Goal: Task Accomplishment & Management: Use online tool/utility

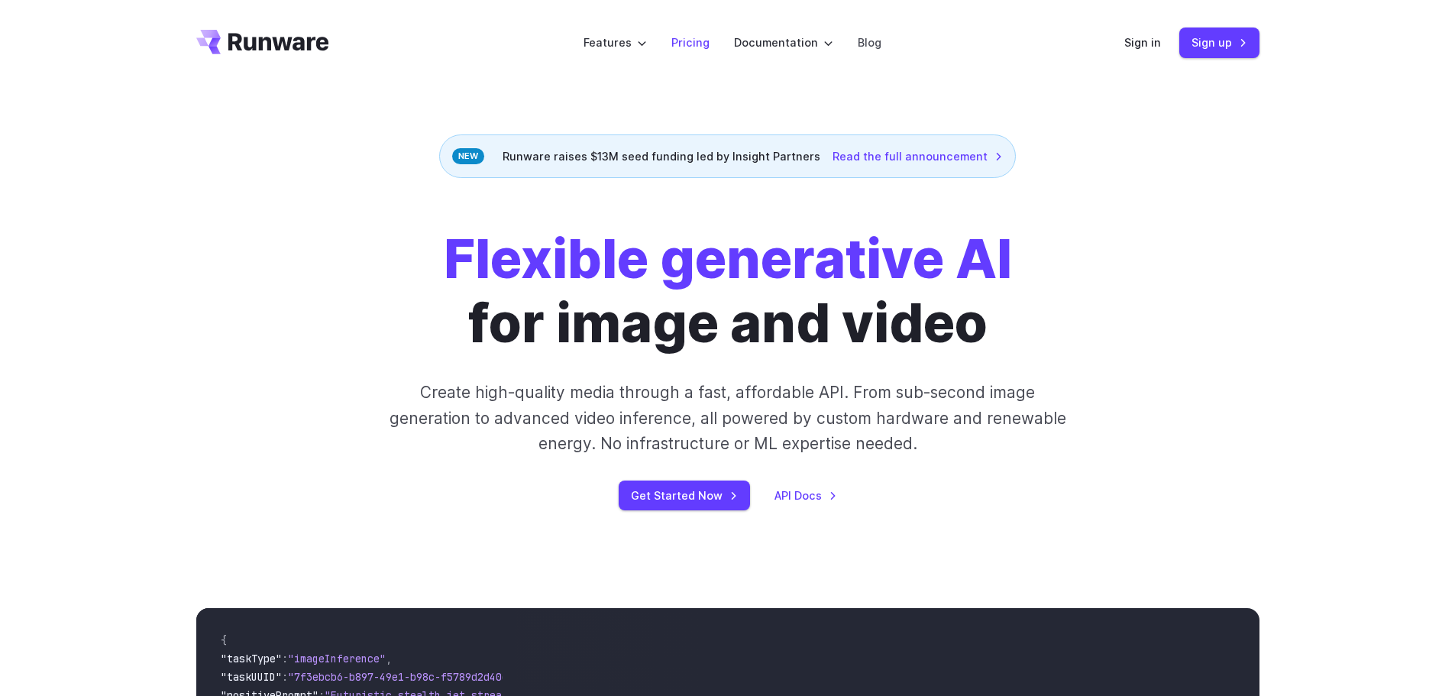
click at [682, 40] on link "Pricing" at bounding box center [691, 43] width 38 height 18
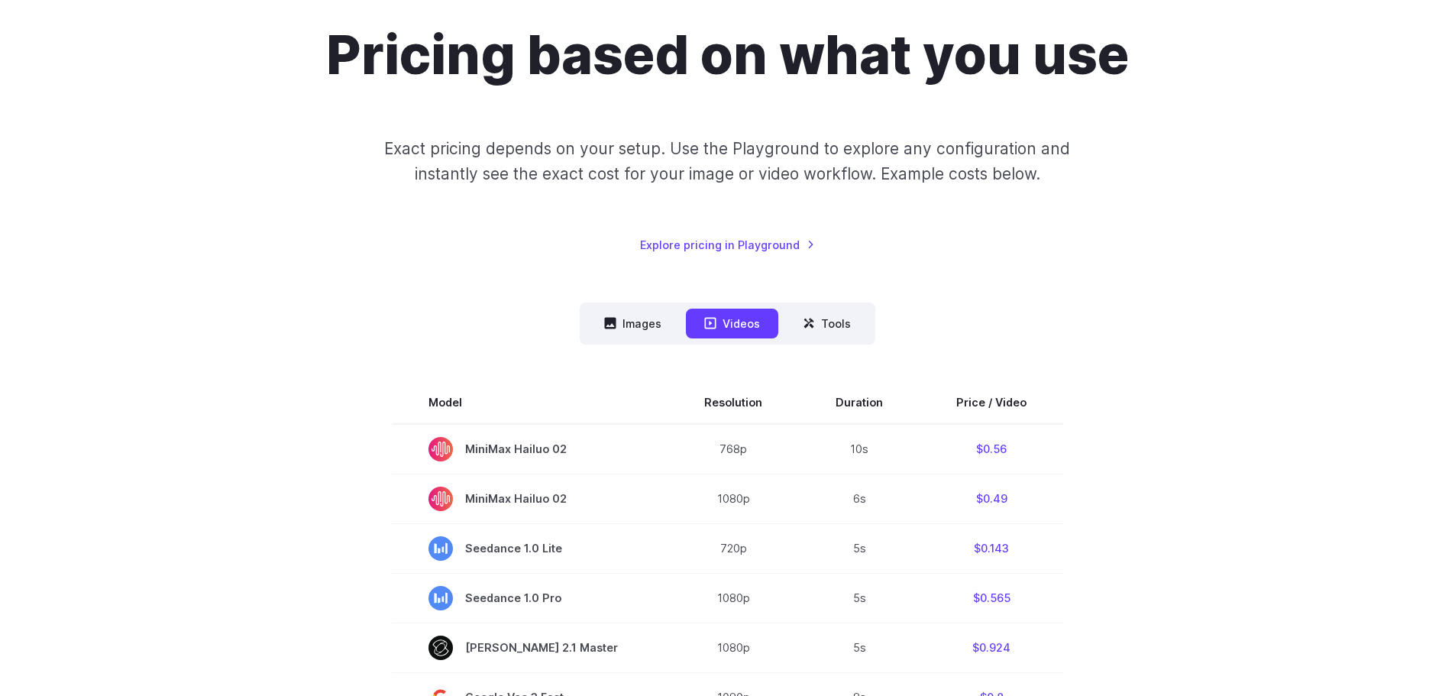
scroll to position [153, 0]
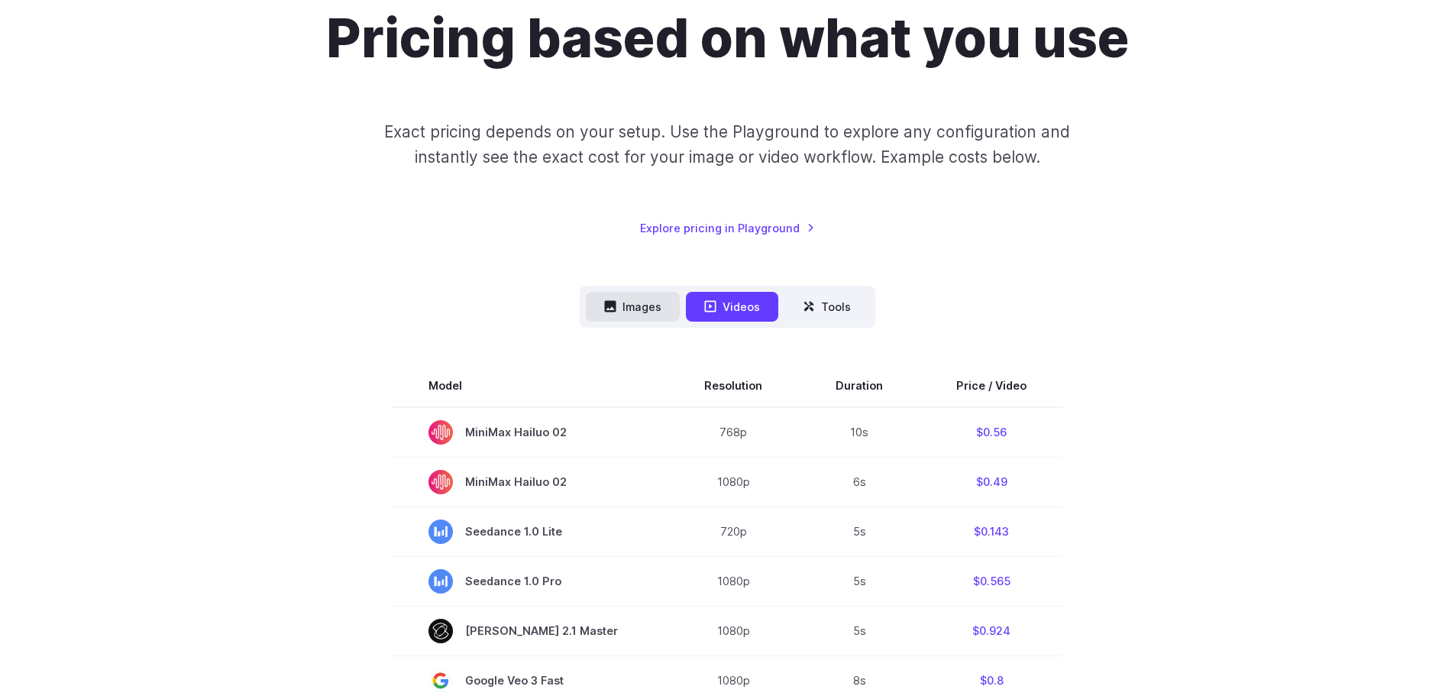
click at [631, 310] on button "Images" at bounding box center [633, 307] width 94 height 30
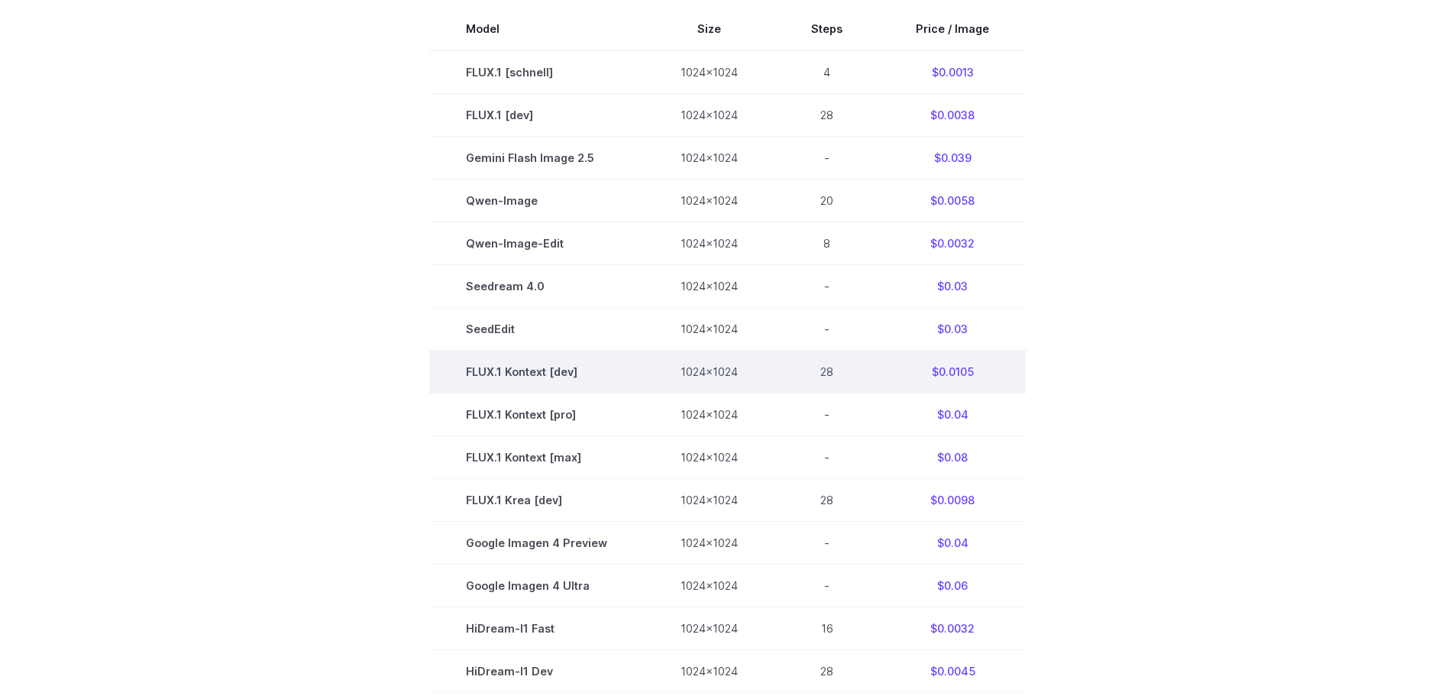
scroll to position [458, 0]
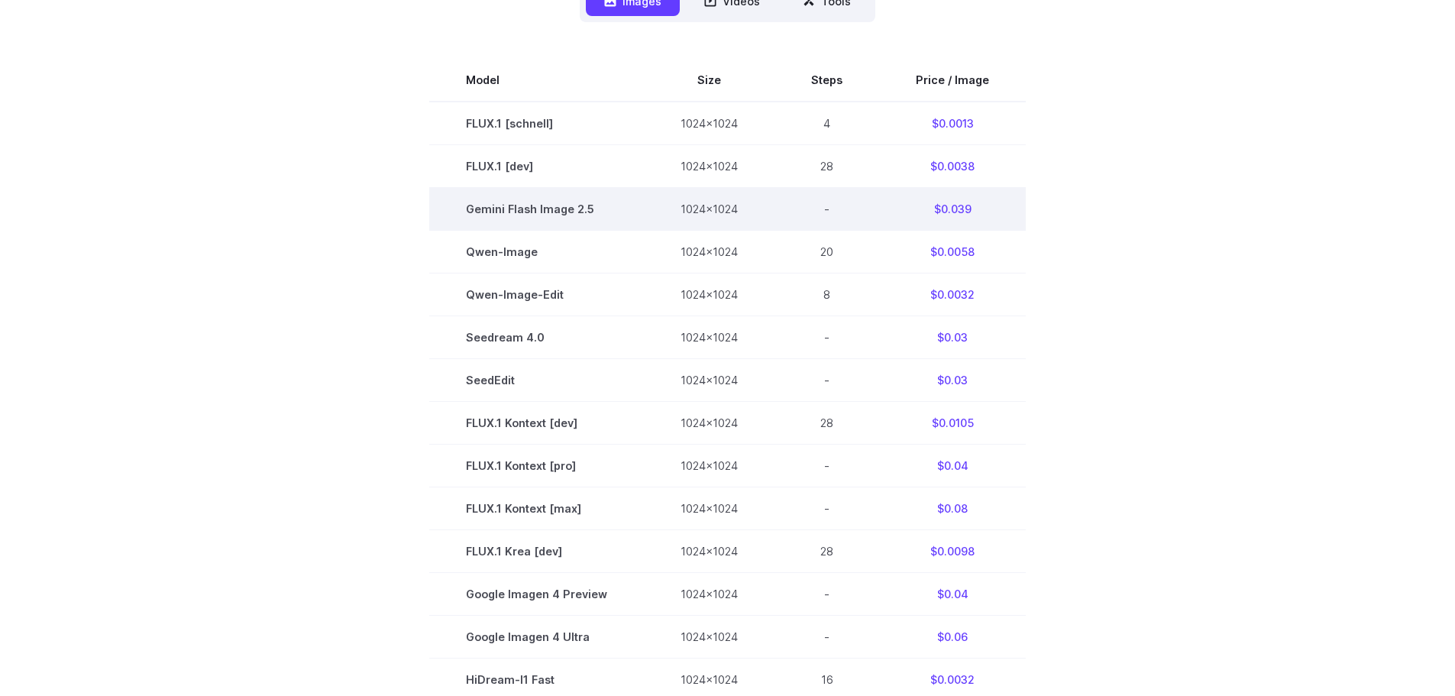
click at [786, 209] on td "-" at bounding box center [827, 208] width 105 height 43
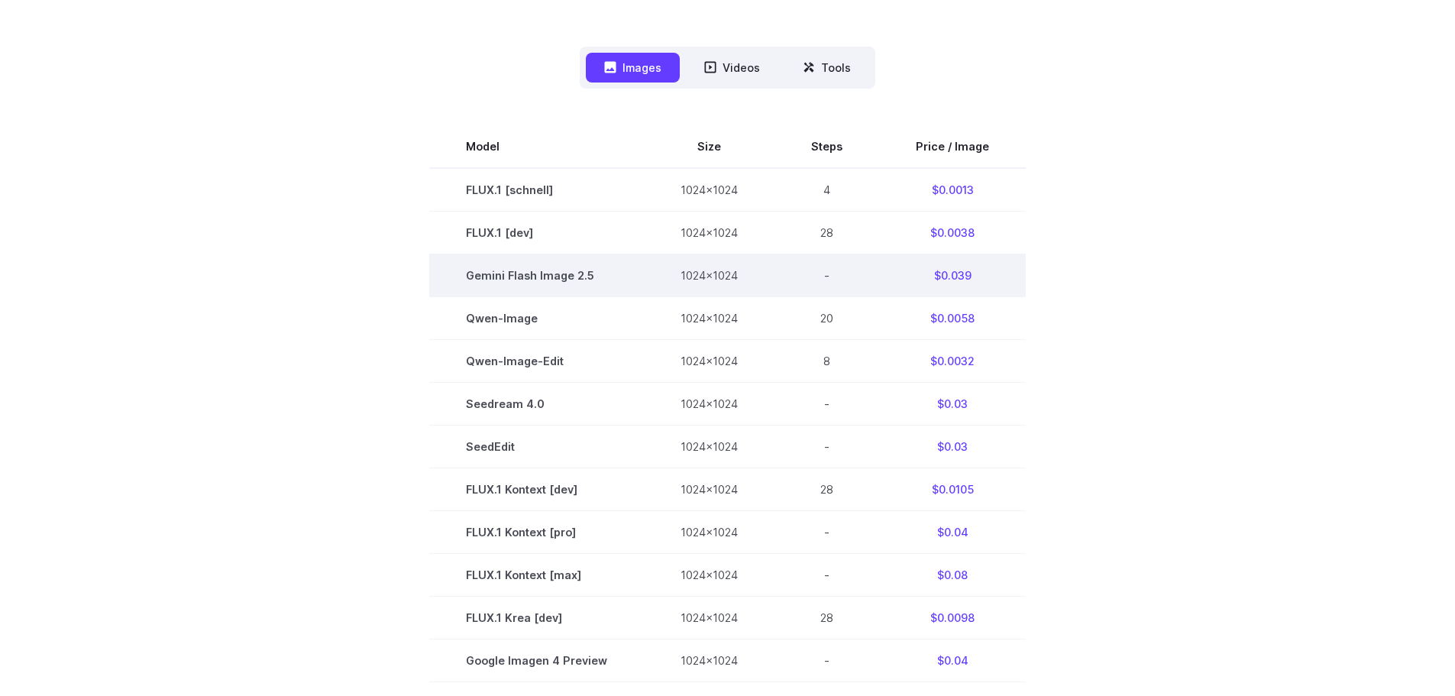
scroll to position [382, 0]
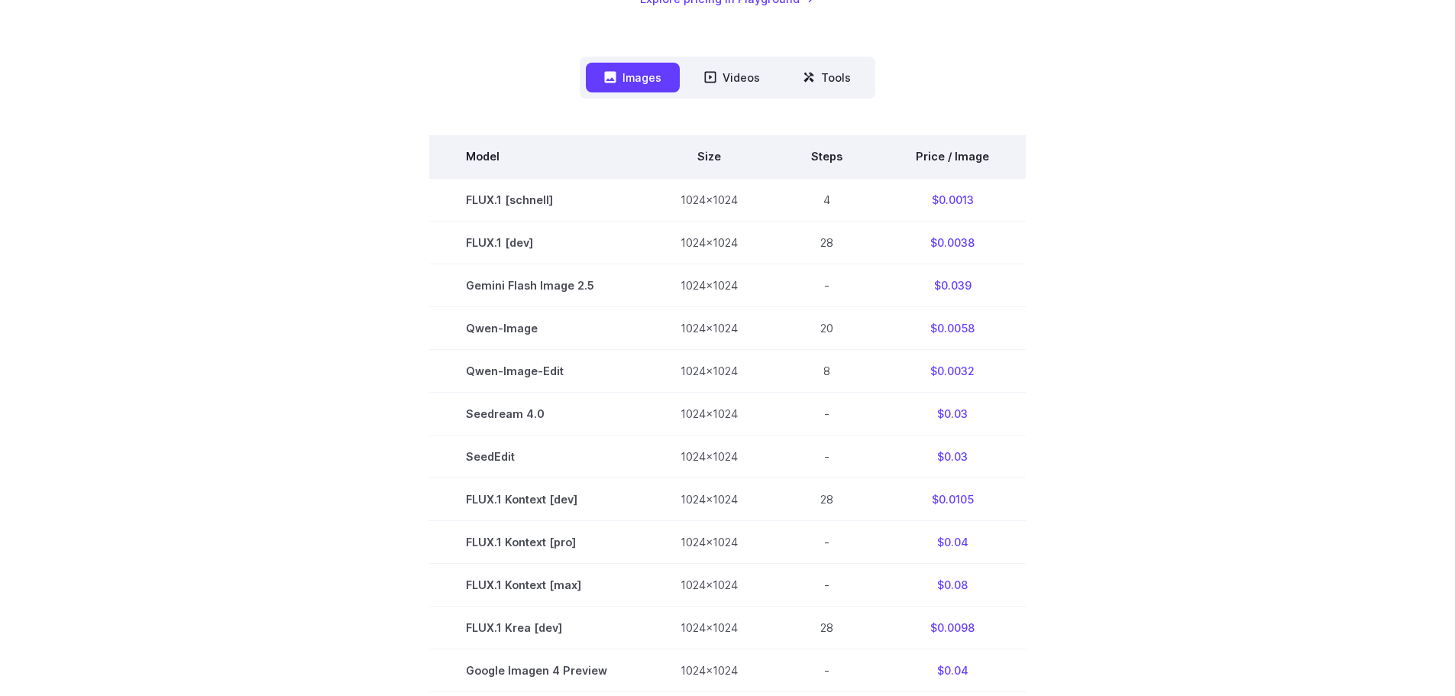
click at [962, 155] on th "Price / Image" at bounding box center [952, 156] width 147 height 43
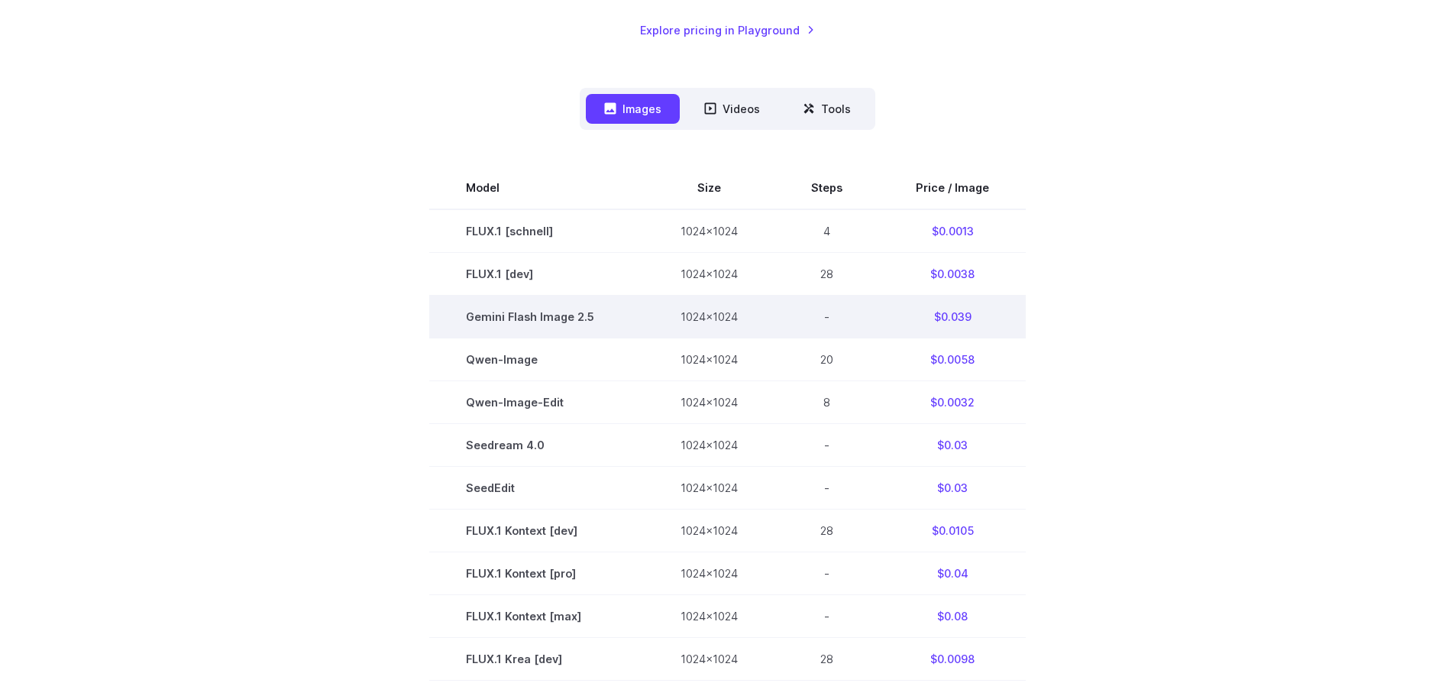
scroll to position [229, 0]
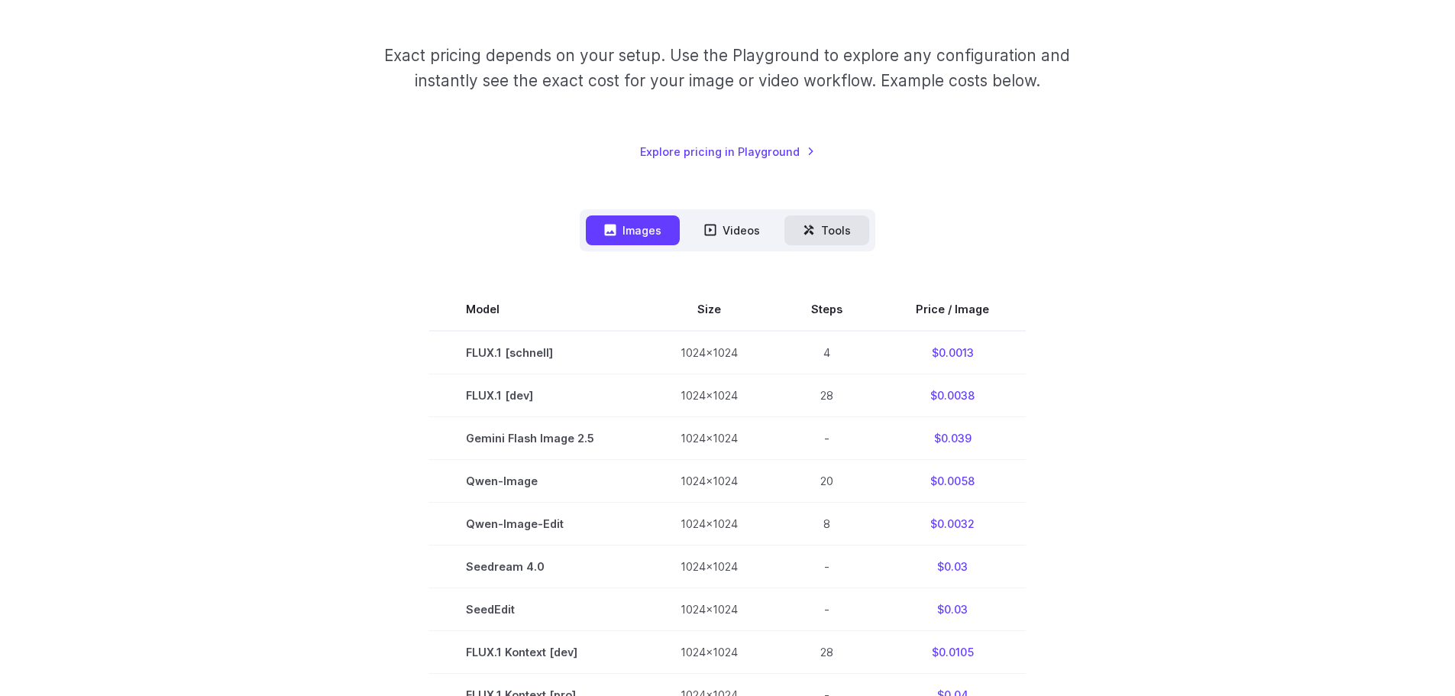
click at [820, 238] on button "Tools" at bounding box center [827, 230] width 85 height 30
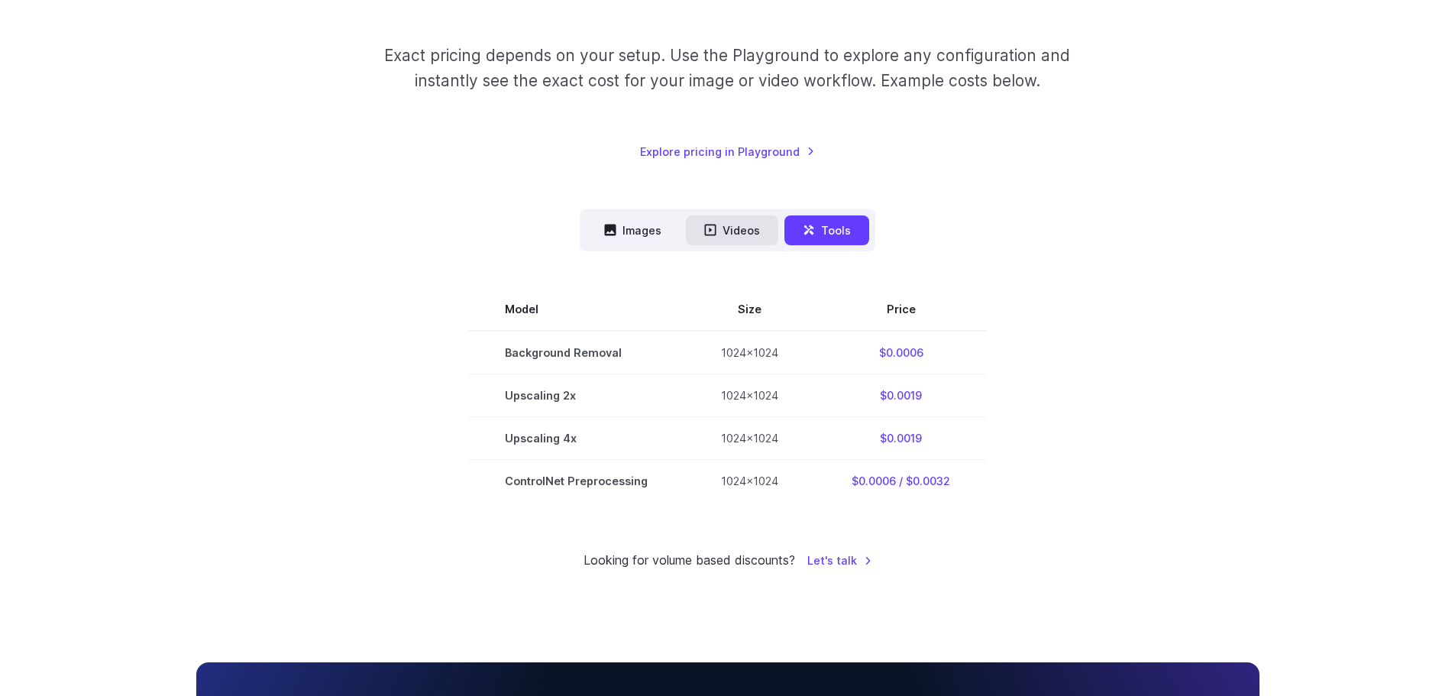
click at [723, 236] on button "Videos" at bounding box center [732, 230] width 92 height 30
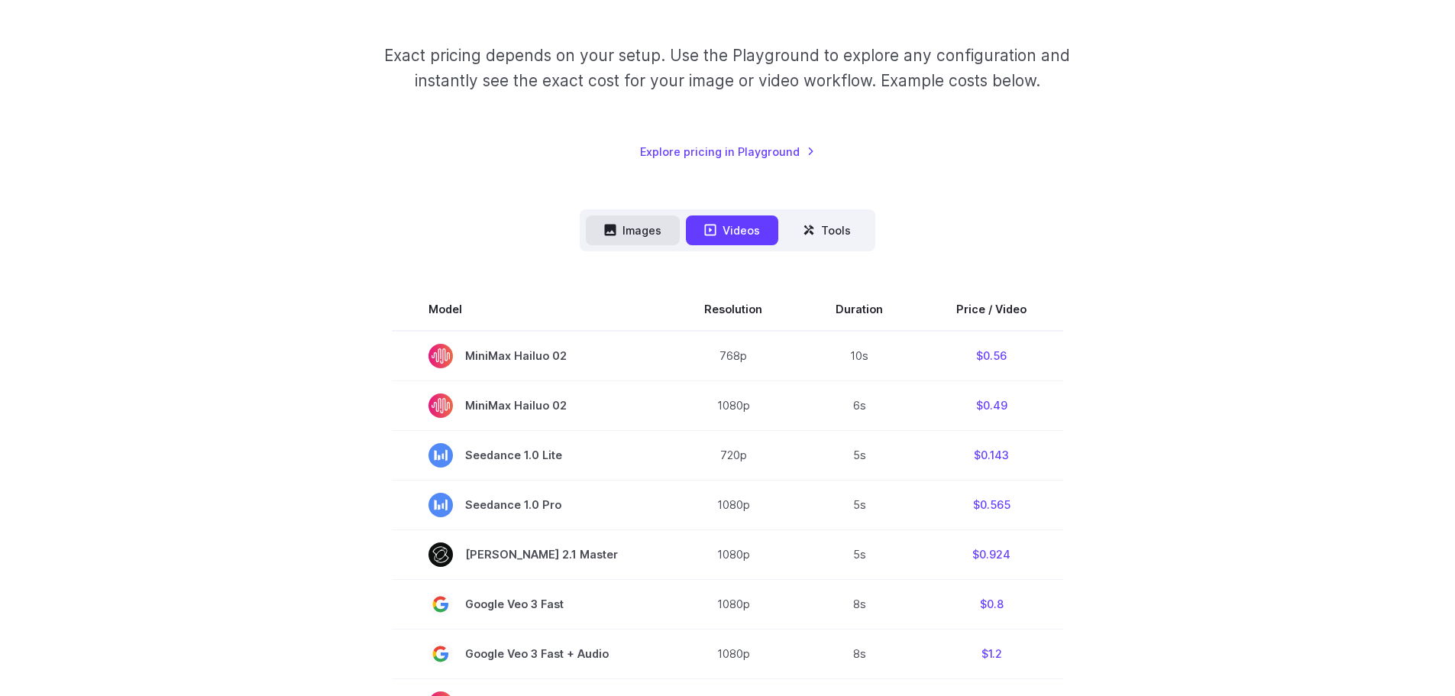
click at [629, 230] on button "Images" at bounding box center [633, 230] width 94 height 30
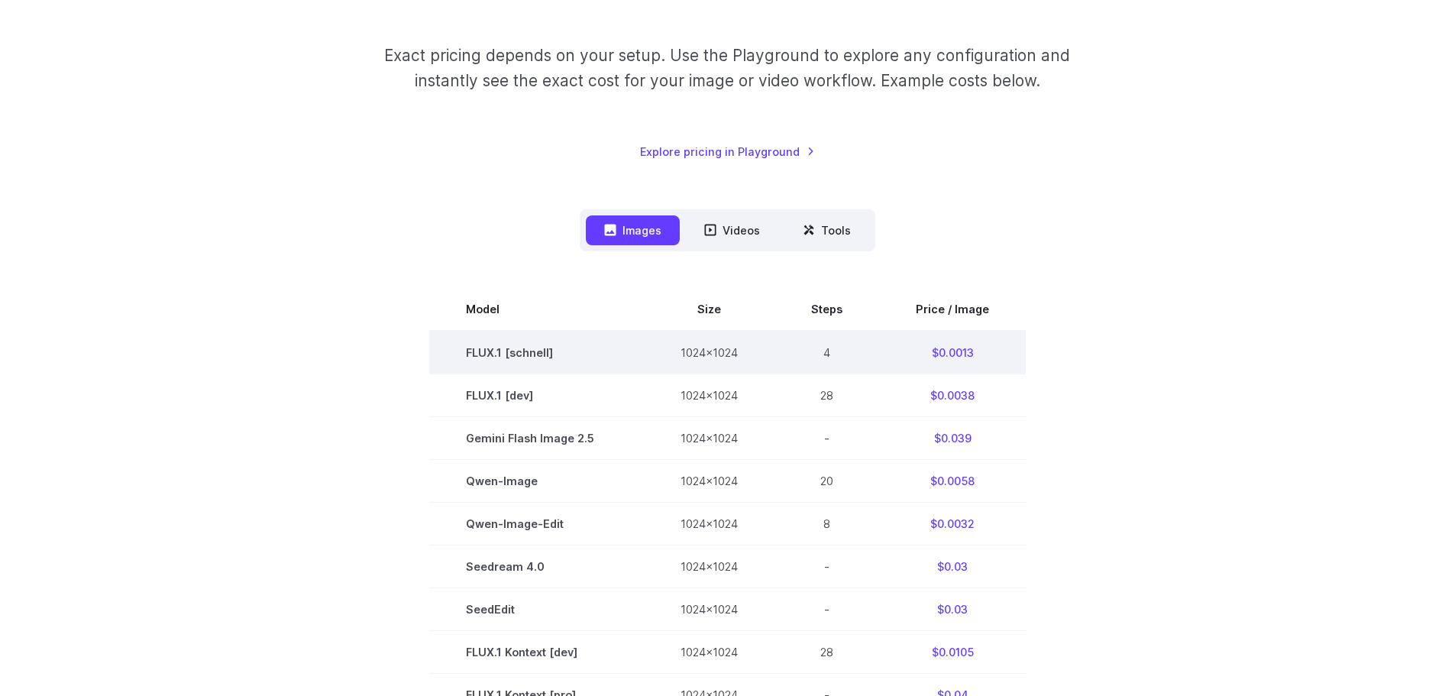
click at [567, 345] on td "FLUX.1 [schnell]" at bounding box center [536, 353] width 215 height 44
drag, startPoint x: 481, startPoint y: 355, endPoint x: 451, endPoint y: 354, distance: 29.8
click at [451, 354] on td "FLUX.1 [schnell]" at bounding box center [536, 353] width 215 height 44
drag, startPoint x: 983, startPoint y: 349, endPoint x: 920, endPoint y: 348, distance: 63.4
click at [920, 348] on td "$0.0013" at bounding box center [952, 353] width 147 height 44
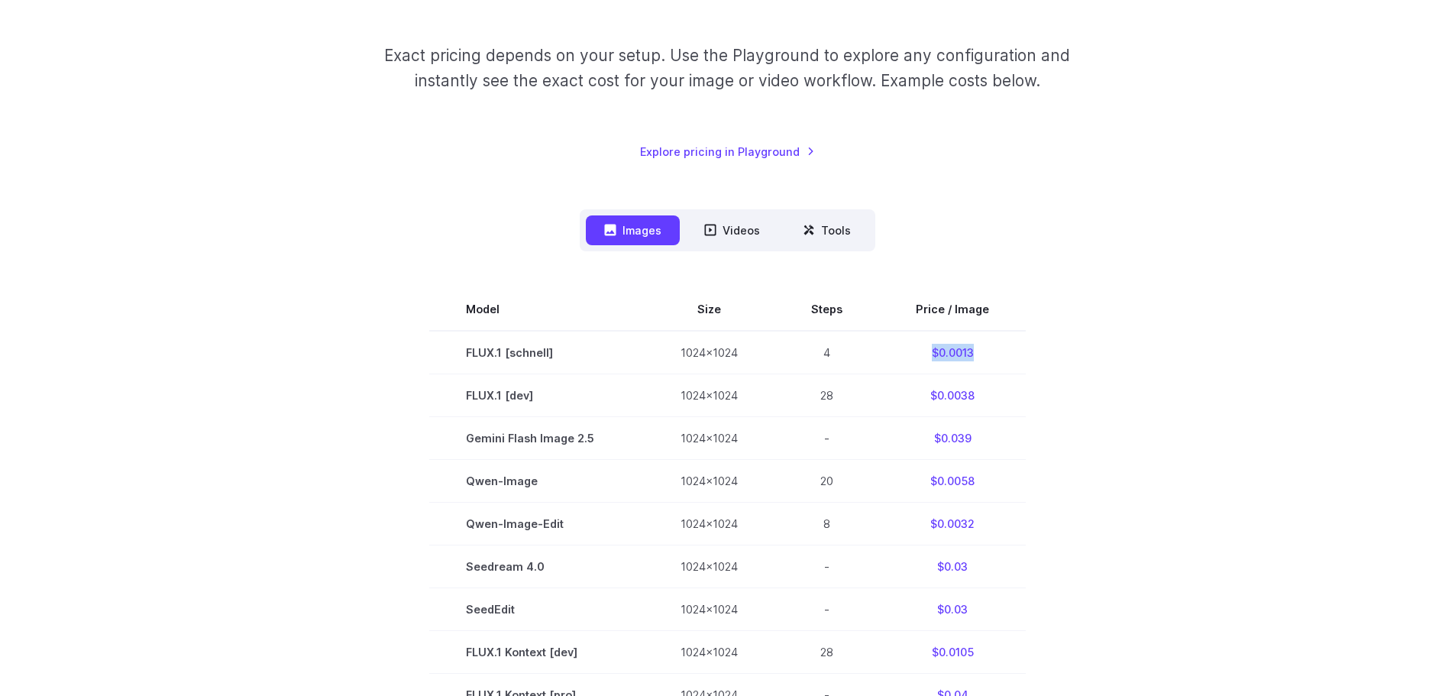
copy td "$0.0013"
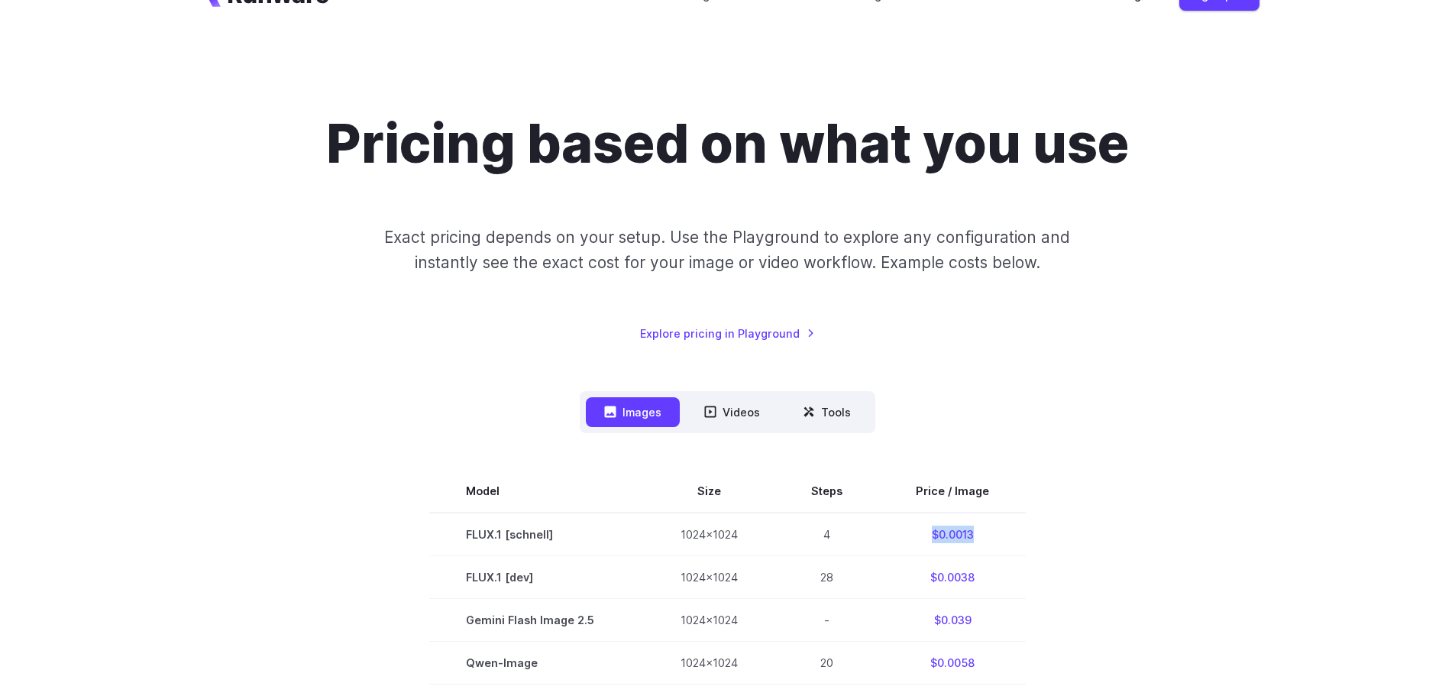
scroll to position [0, 0]
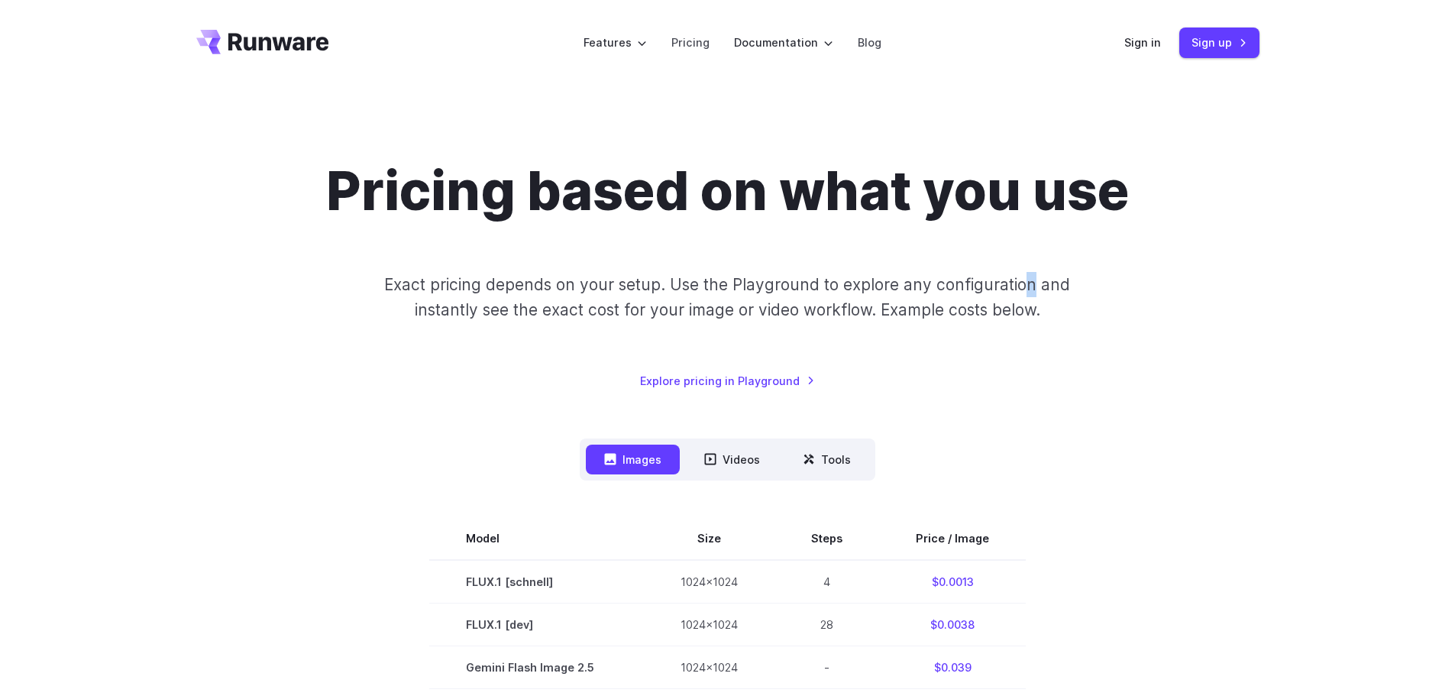
drag, startPoint x: 1033, startPoint y: 269, endPoint x: 1212, endPoint y: 128, distance: 227.9
click at [1047, 267] on div "Pricing based on what you use Exact pricing depends on your setup. Use the Play…" at bounding box center [727, 274] width 1063 height 231
click at [1226, 37] on link "Sign up" at bounding box center [1220, 43] width 80 height 30
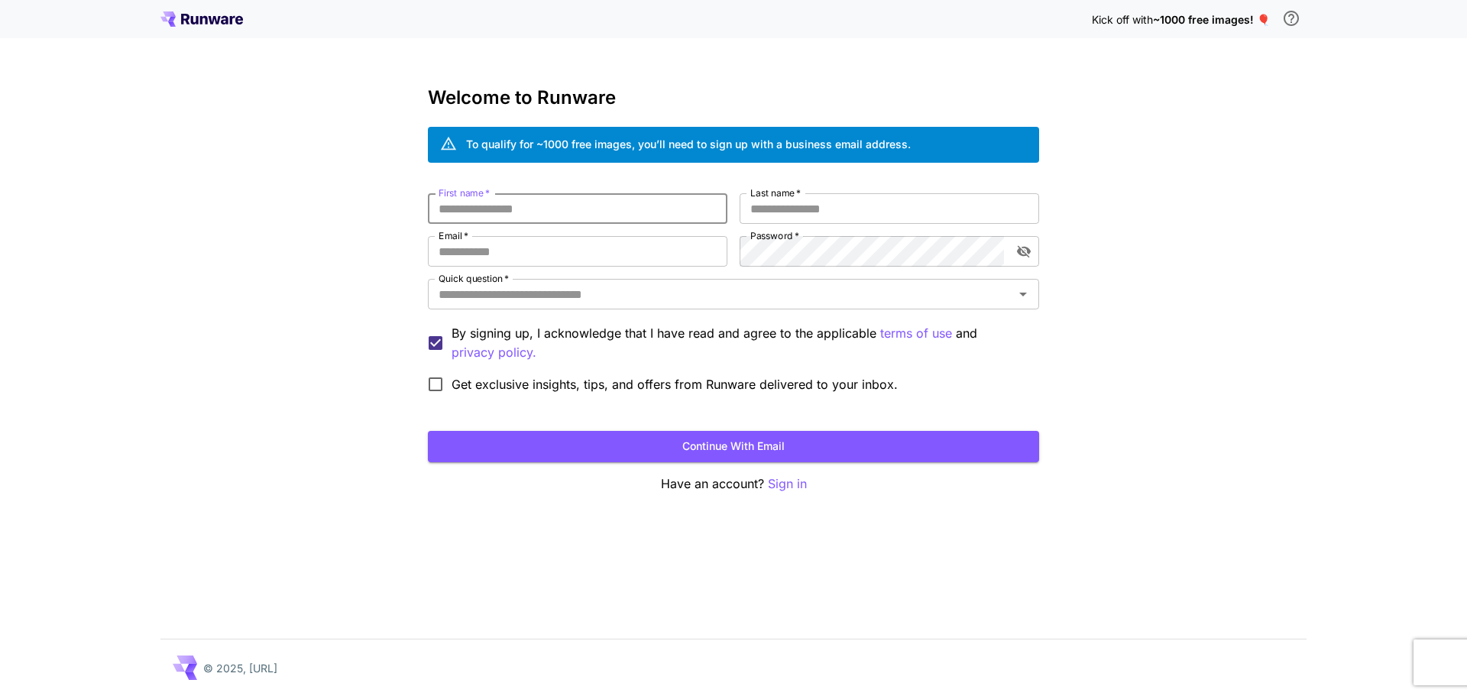
click at [525, 206] on input "First name   *" at bounding box center [577, 208] width 299 height 31
type input "*****"
type input "*******"
type input "**********"
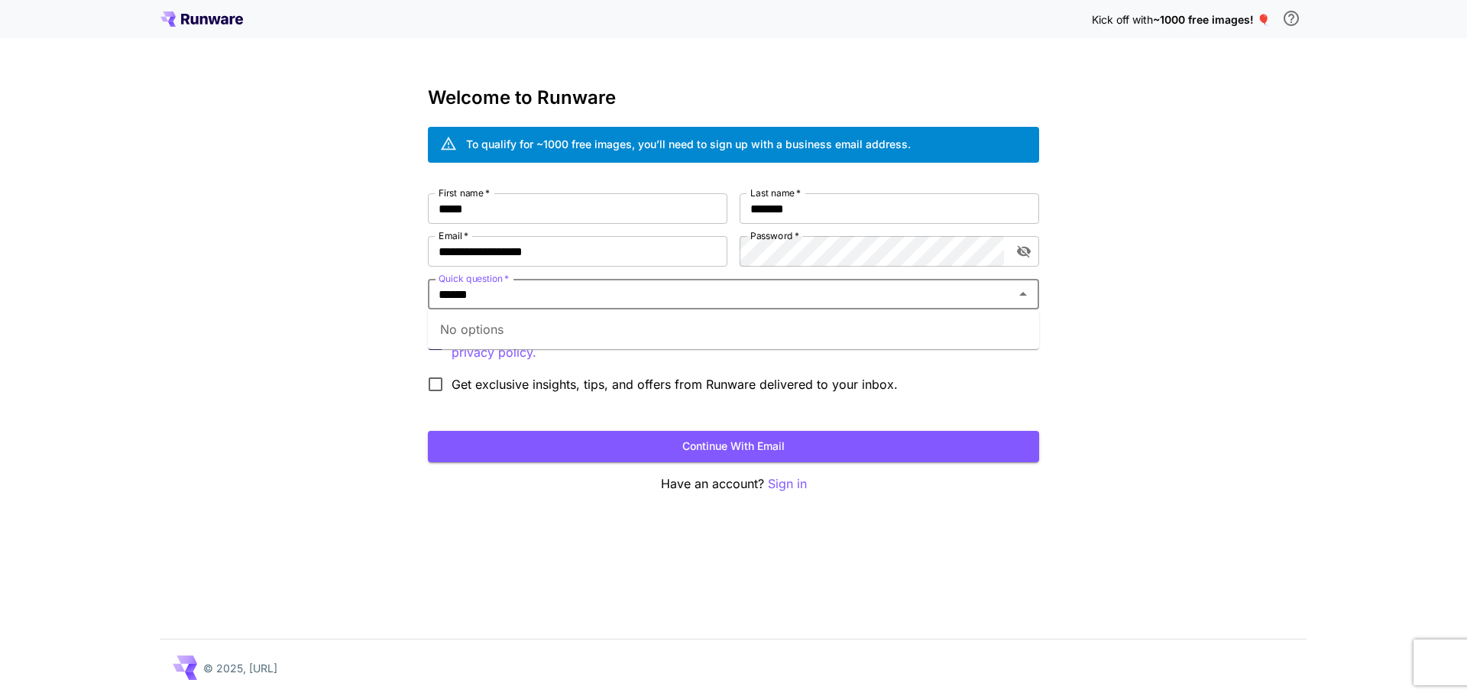
type input "******"
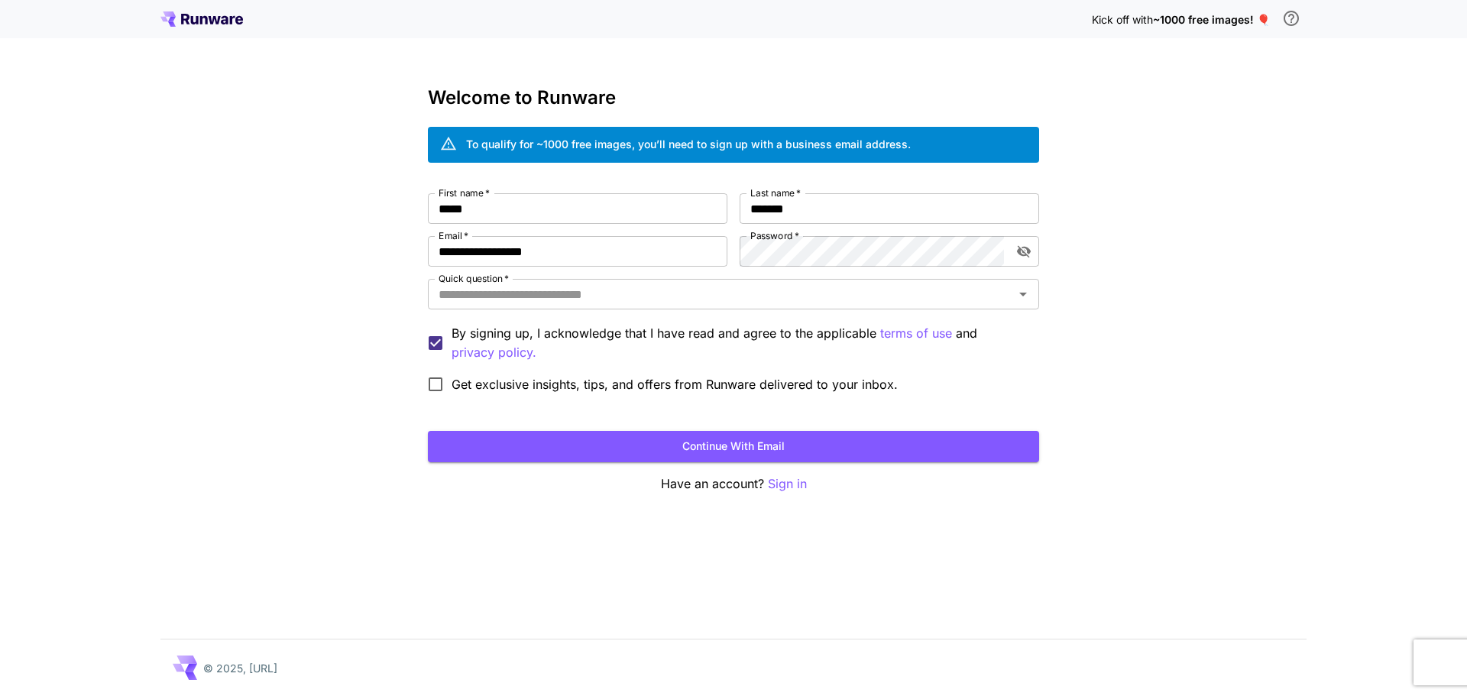
drag, startPoint x: 341, startPoint y: 223, endPoint x: 351, endPoint y: 233, distance: 14.0
click at [342, 222] on div "**********" at bounding box center [733, 348] width 1467 height 696
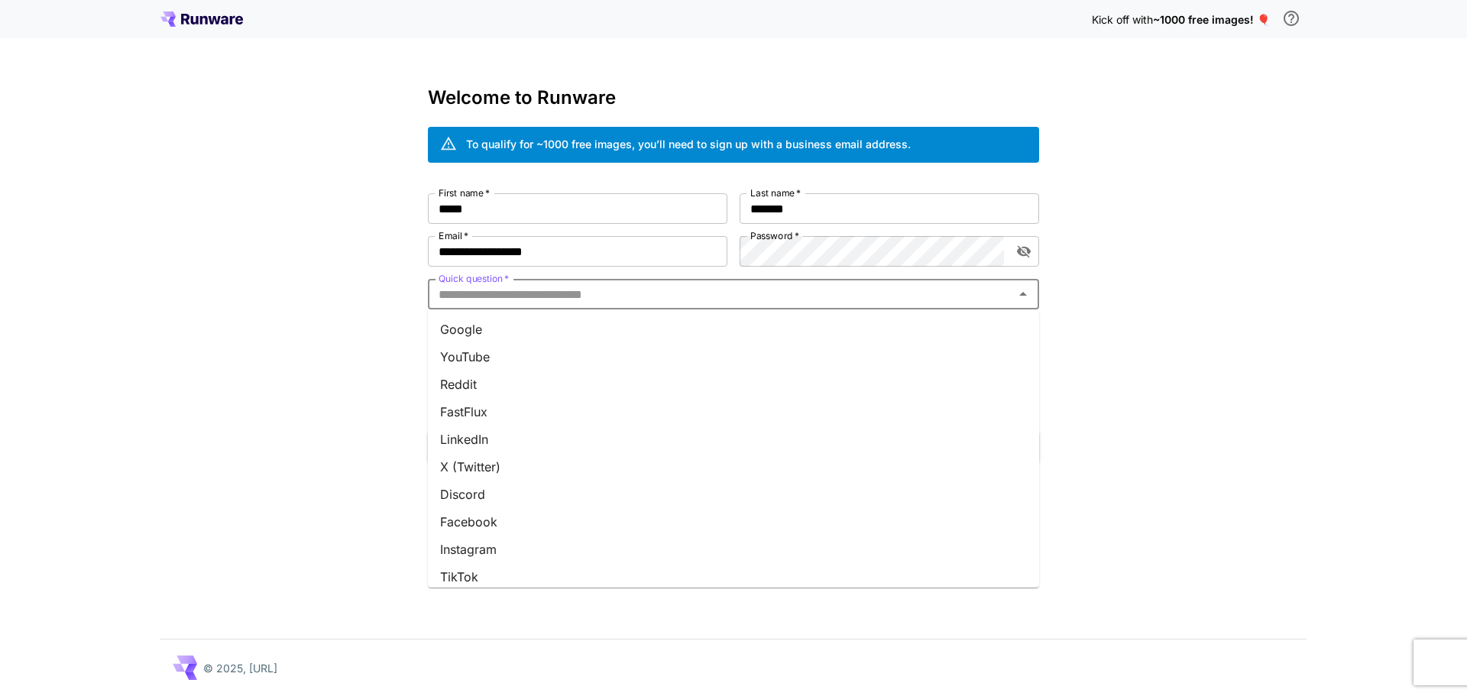
click at [551, 290] on input "Quick question   *" at bounding box center [720, 293] width 577 height 21
click at [509, 333] on li "Google" at bounding box center [733, 330] width 611 height 28
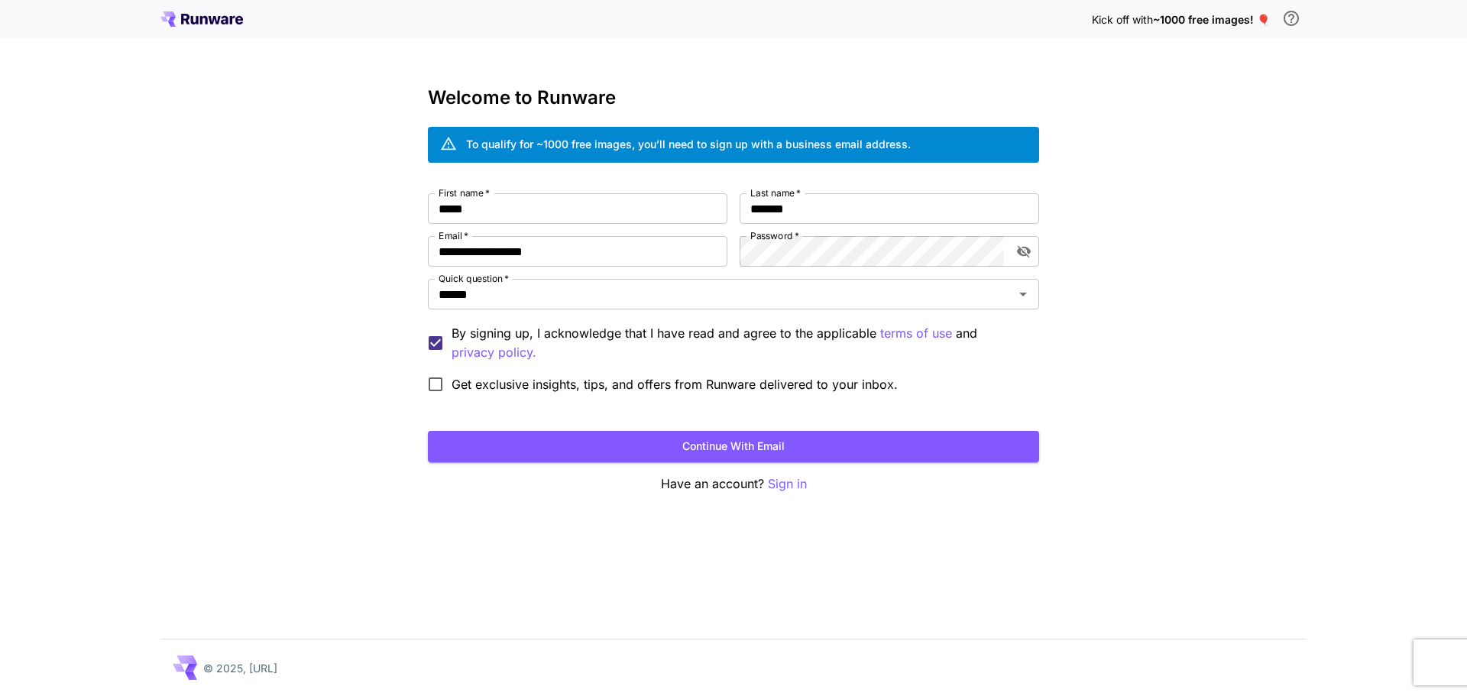
click at [316, 339] on div "**********" at bounding box center [733, 348] width 1467 height 696
click at [555, 444] on button "Continue with email" at bounding box center [733, 446] width 611 height 31
click at [1017, 248] on icon "toggle password visibility" at bounding box center [1023, 251] width 15 height 15
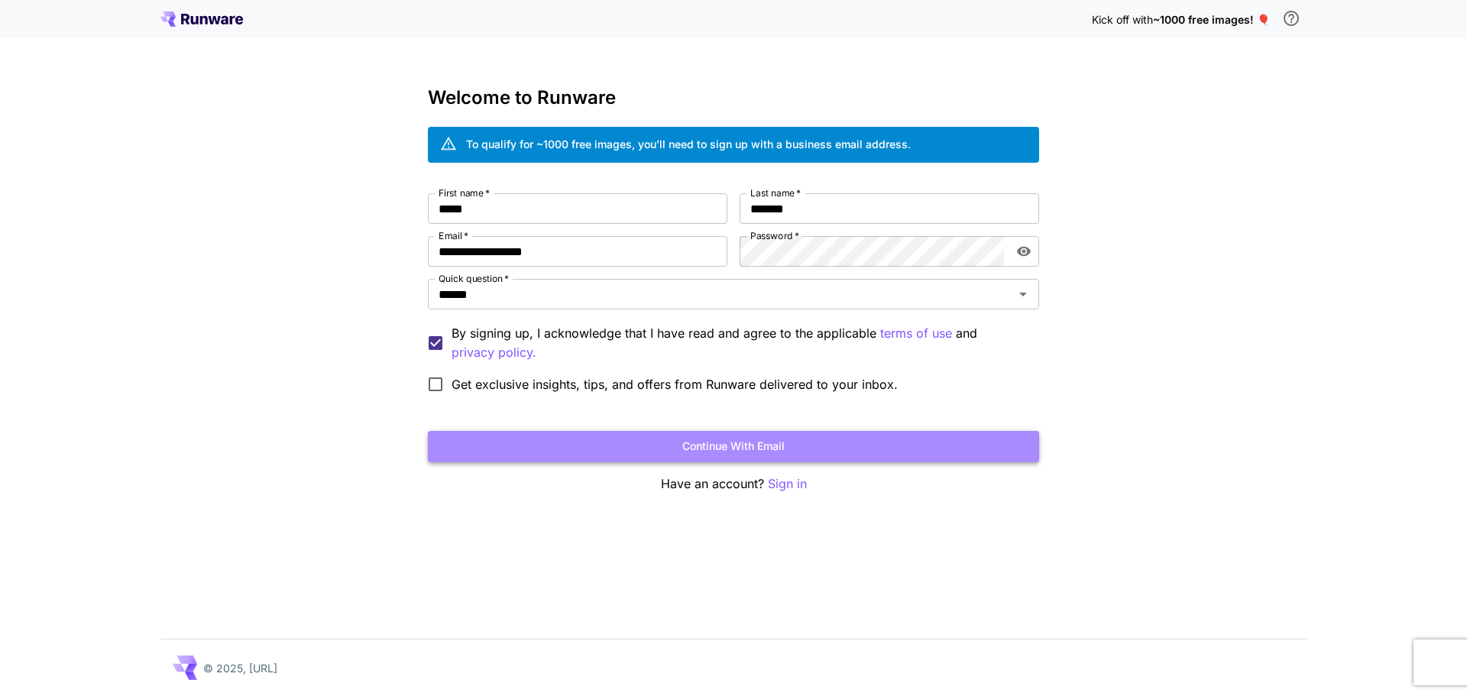
click at [716, 436] on button "Continue with email" at bounding box center [733, 446] width 611 height 31
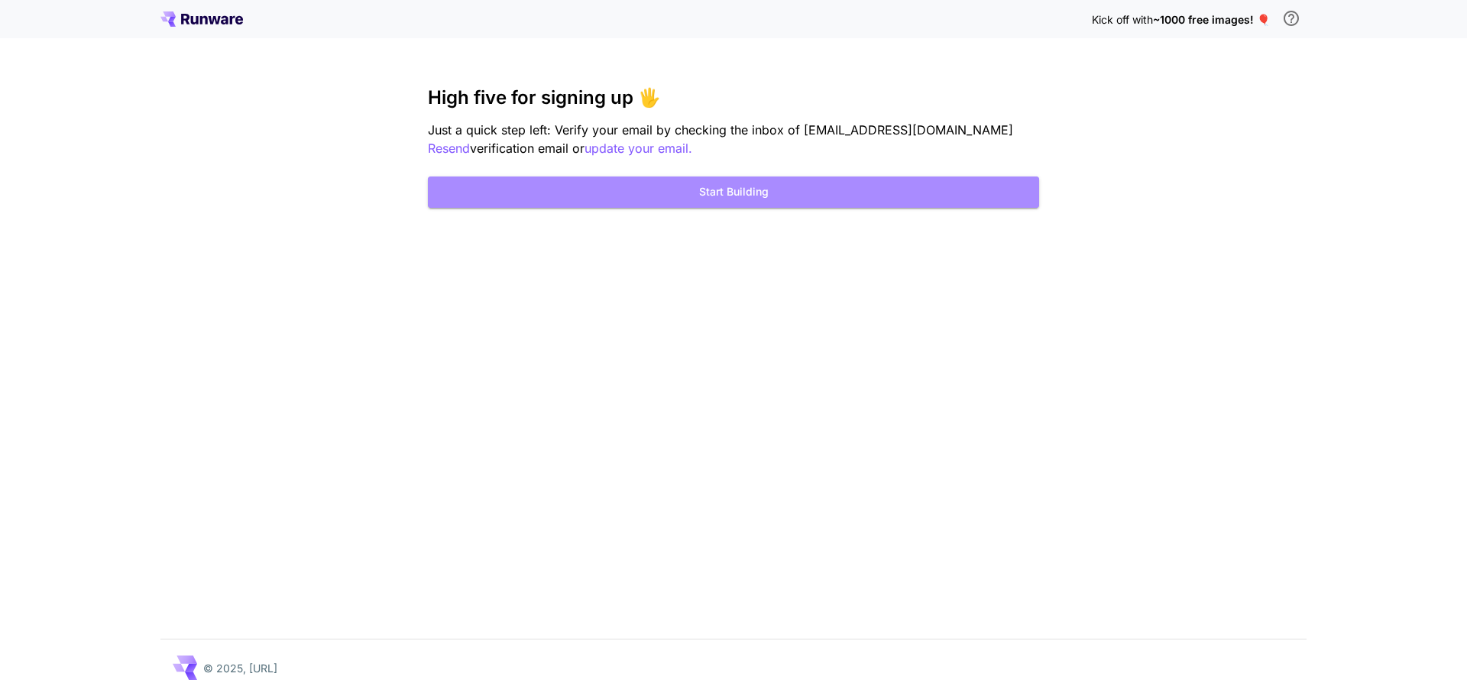
drag, startPoint x: 754, startPoint y: 187, endPoint x: 1077, endPoint y: 170, distance: 323.6
click at [1077, 170] on div "Kick off with ~1000 free images! 🎈 High five for signing up 🖐️ Just a quick ste…" at bounding box center [733, 348] width 1467 height 696
click at [769, 194] on button "Start Building" at bounding box center [733, 191] width 611 height 31
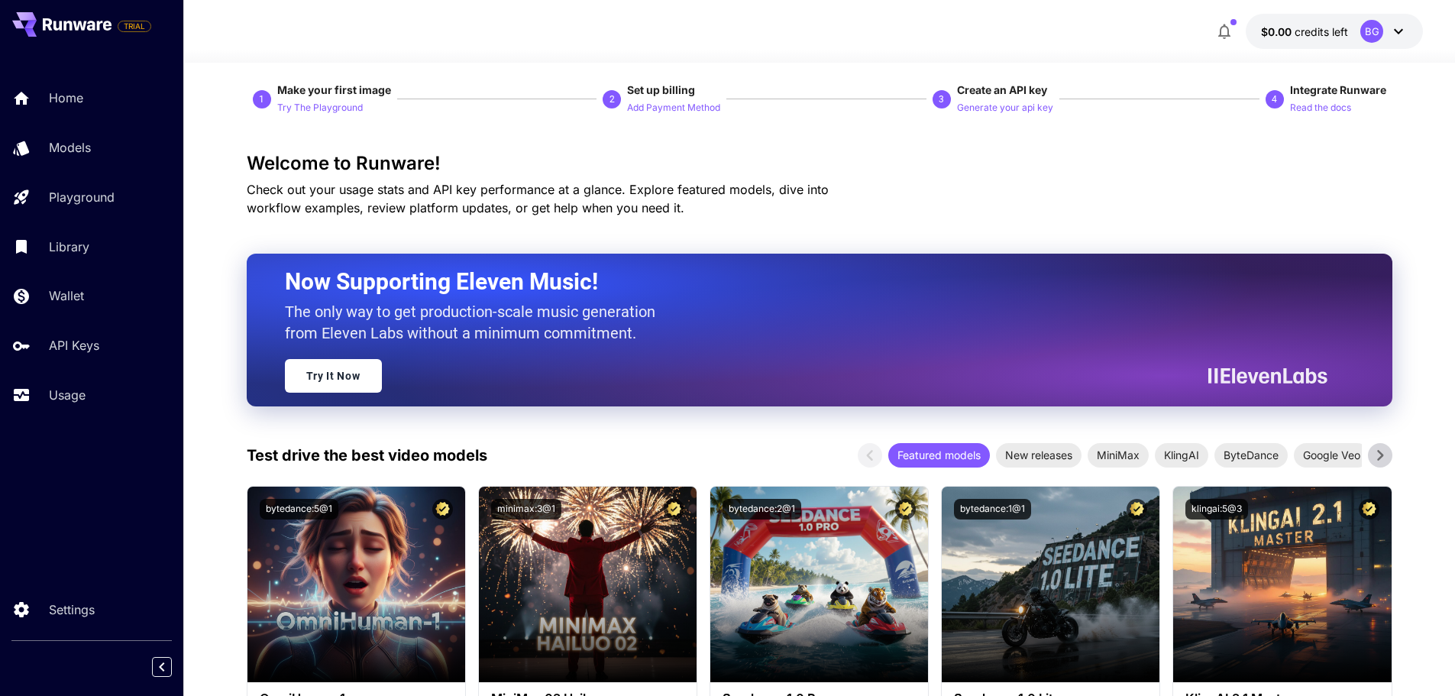
scroll to position [229, 0]
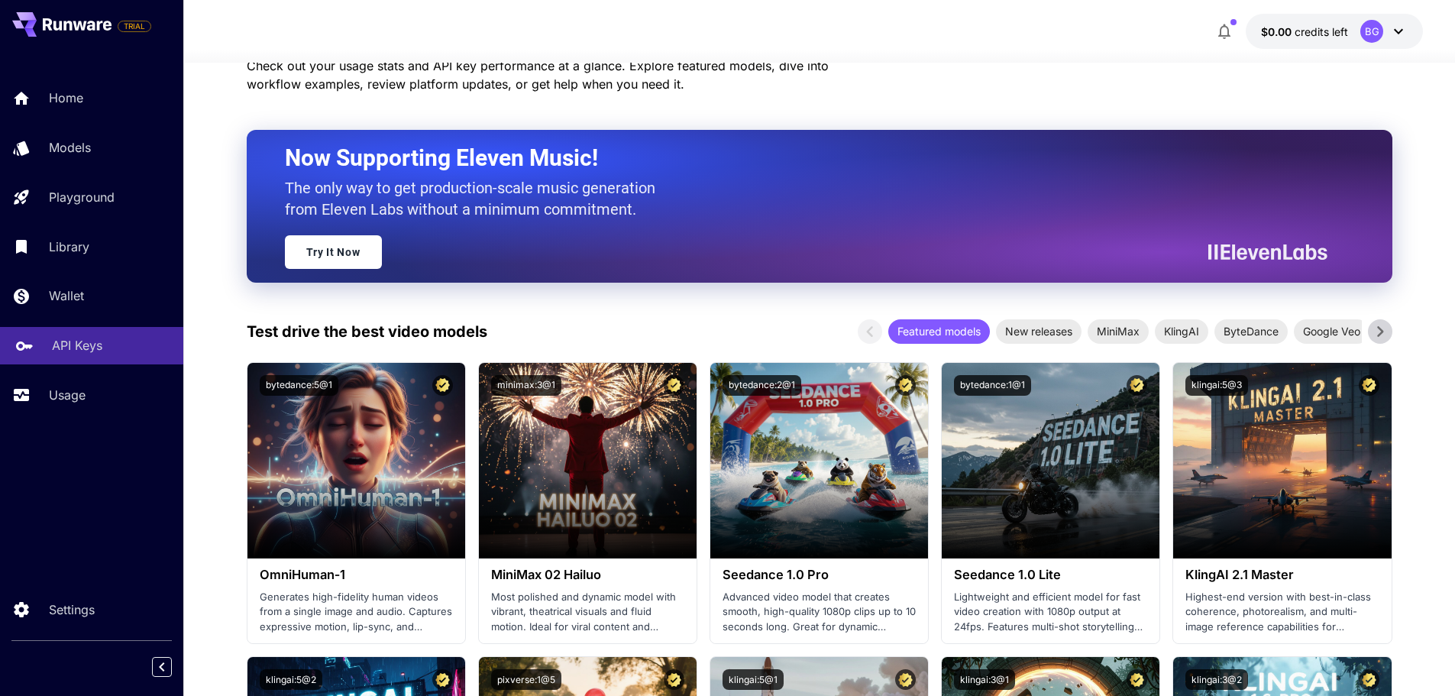
click at [80, 351] on p "API Keys" at bounding box center [77, 345] width 50 height 18
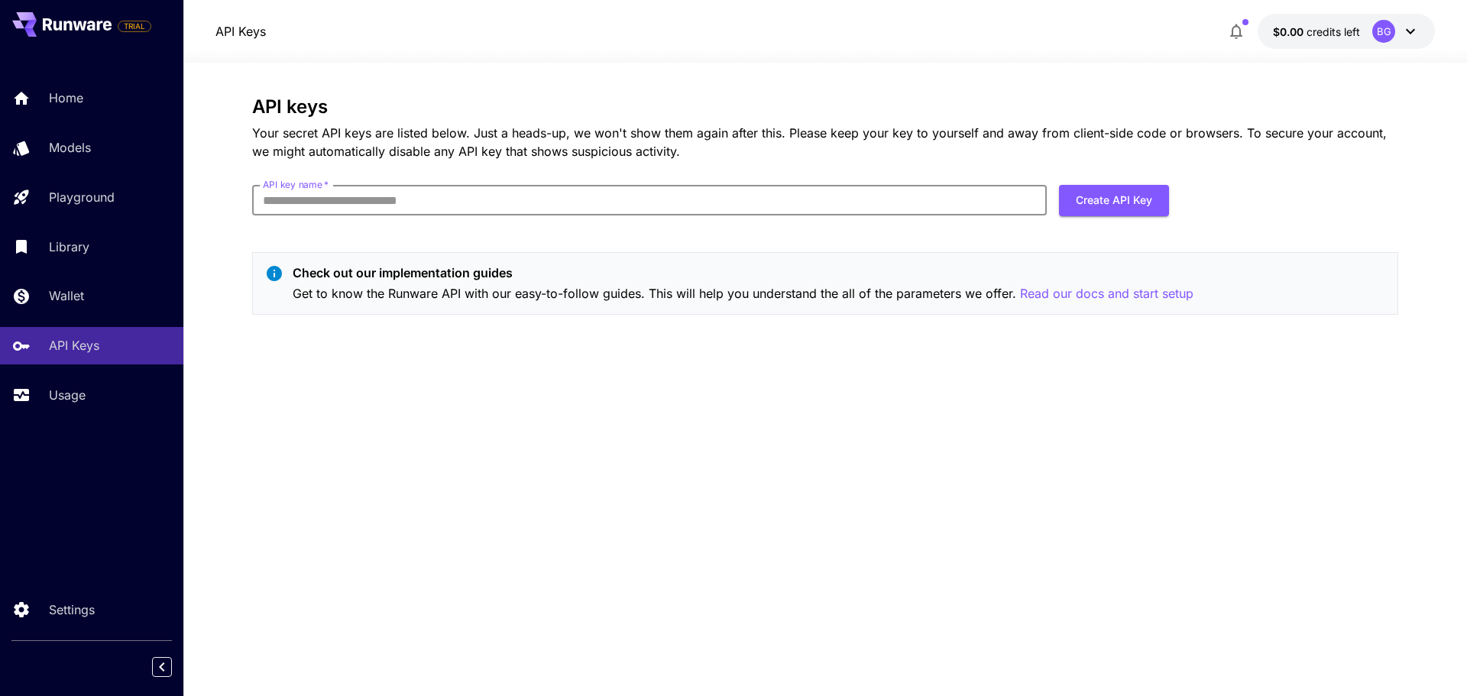
click at [343, 206] on input "API key name   *" at bounding box center [649, 200] width 795 height 31
click at [346, 206] on input "API key name   *" at bounding box center [649, 200] width 795 height 31
click at [487, 197] on input "API key name   *" at bounding box center [649, 200] width 795 height 31
click at [483, 199] on input "API key name   *" at bounding box center [649, 200] width 795 height 31
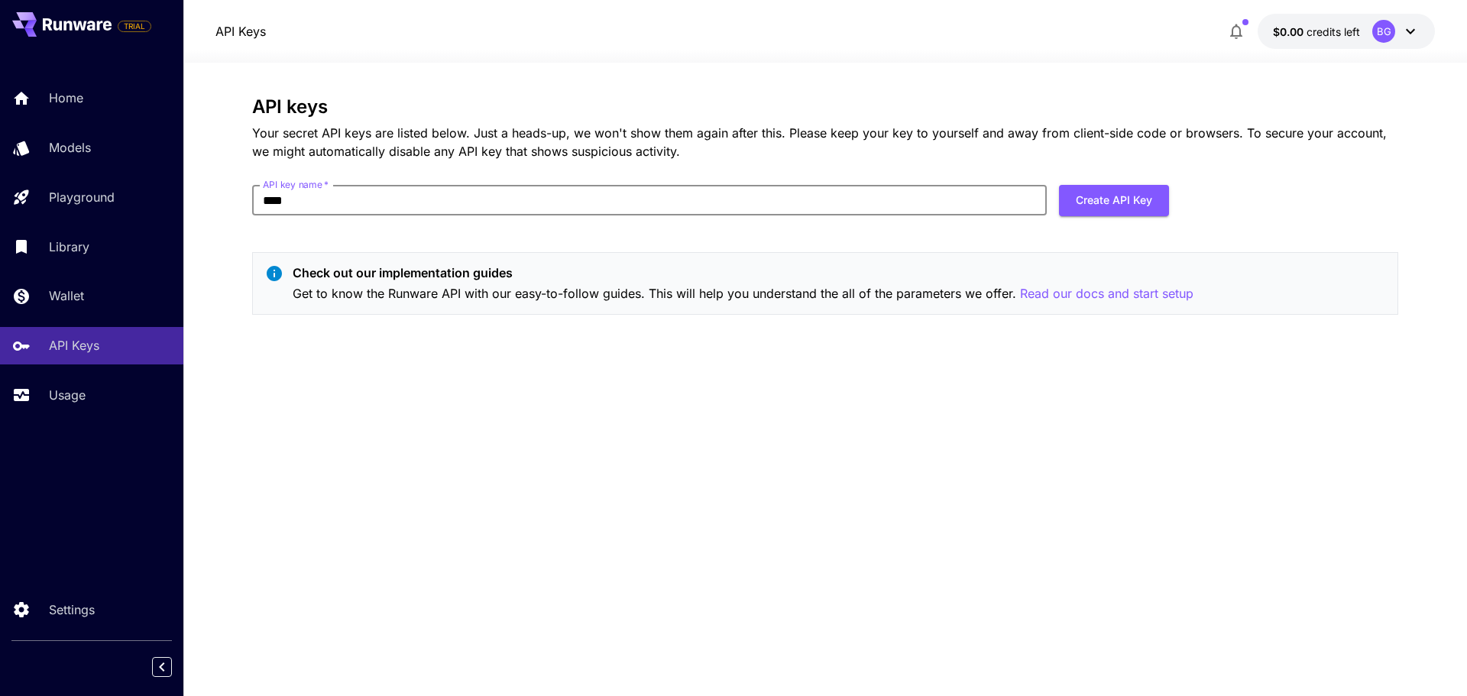
type input "*****"
type input "**********"
click at [1133, 214] on button "Create API Key" at bounding box center [1114, 200] width 110 height 31
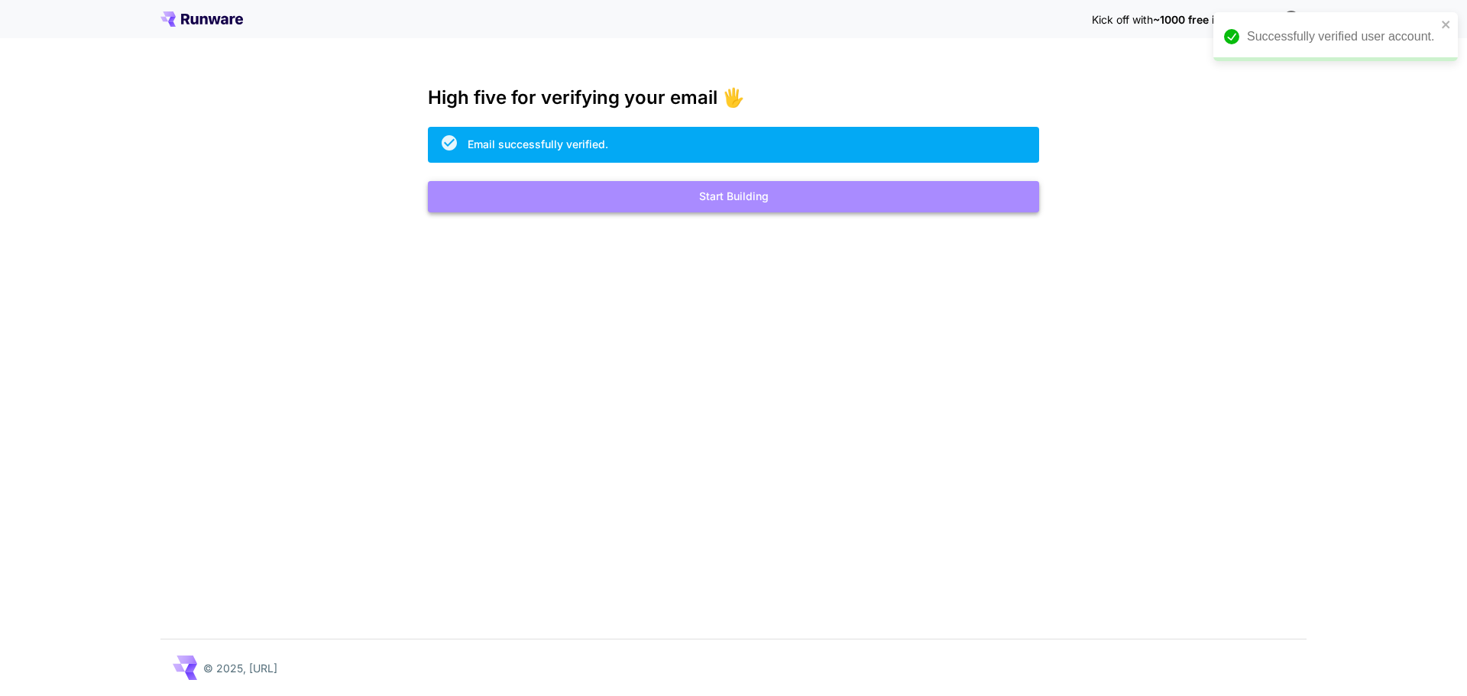
click at [703, 197] on button "Start Building" at bounding box center [733, 196] width 611 height 31
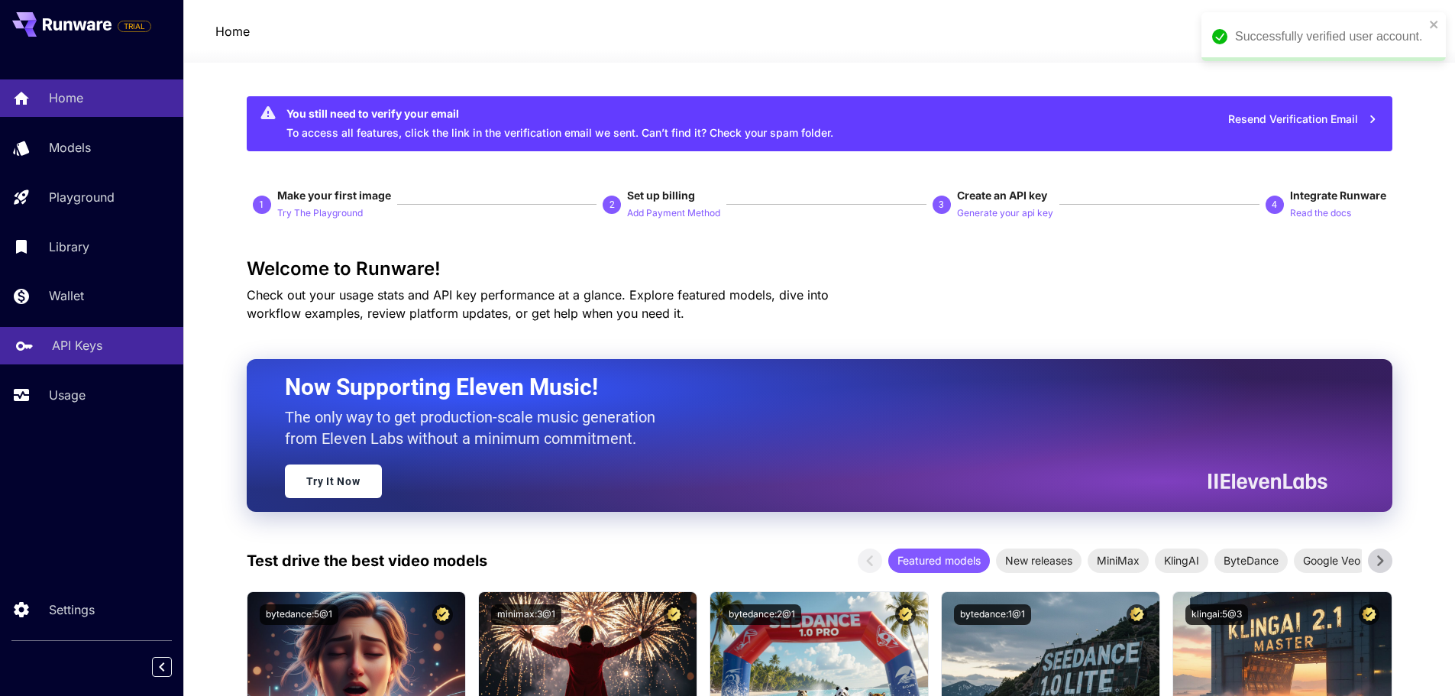
click at [105, 344] on div "API Keys" at bounding box center [111, 345] width 119 height 18
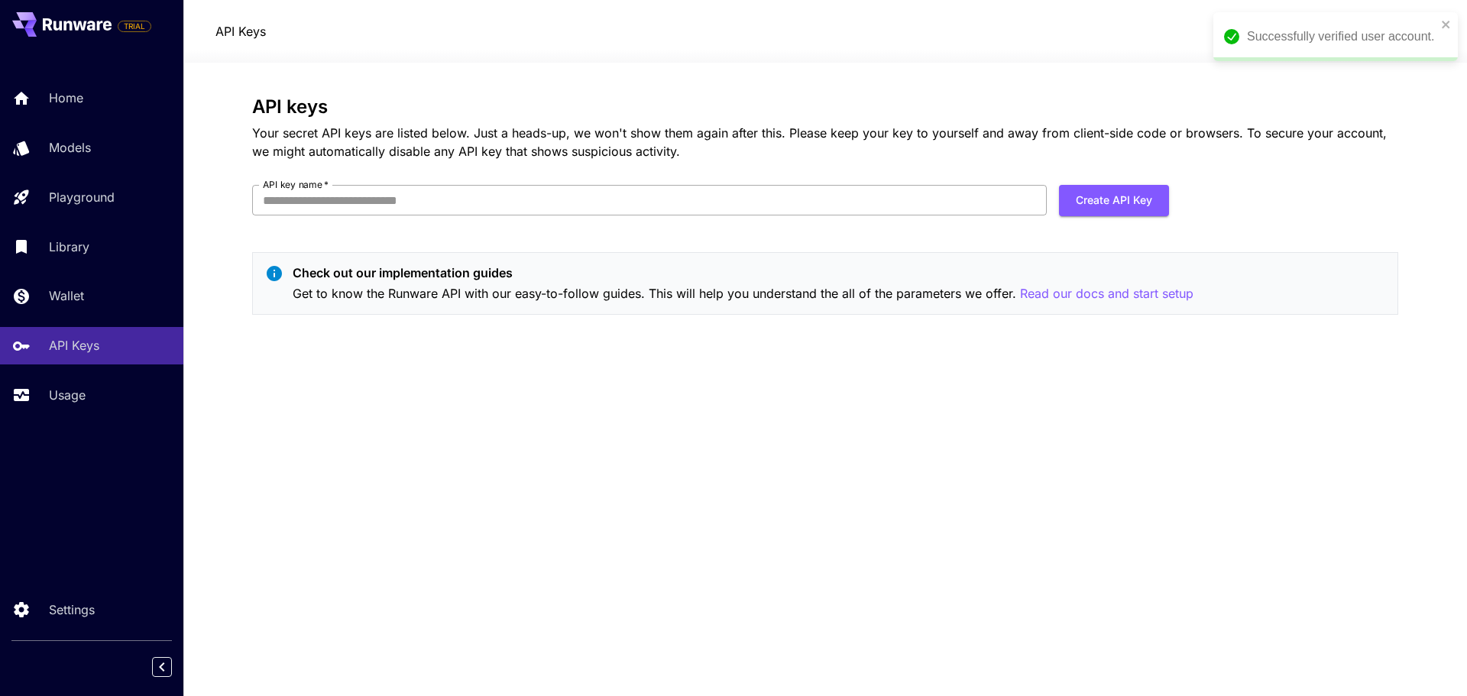
click at [351, 203] on input "API key name   *" at bounding box center [649, 200] width 795 height 31
type input "*******"
click at [1097, 218] on form "API key name   * ******* API key name   * Create API Key" at bounding box center [710, 206] width 917 height 43
click at [1092, 218] on form "API key name   * ******* API key name   * Create API Key" at bounding box center [710, 206] width 917 height 43
click at [1099, 206] on button "Create API Key" at bounding box center [1114, 200] width 110 height 31
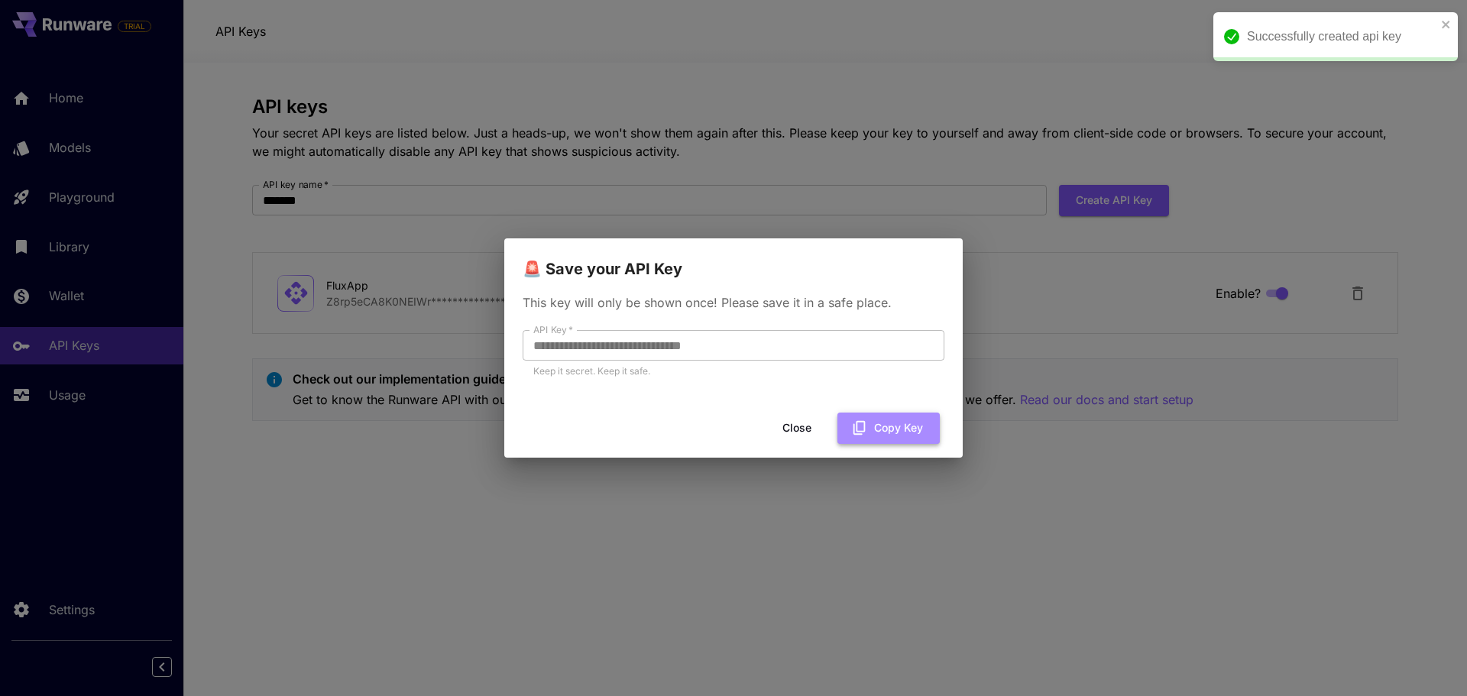
click at [884, 430] on button "Copy Key" at bounding box center [888, 428] width 102 height 31
click at [807, 424] on button "Close" at bounding box center [796, 428] width 69 height 31
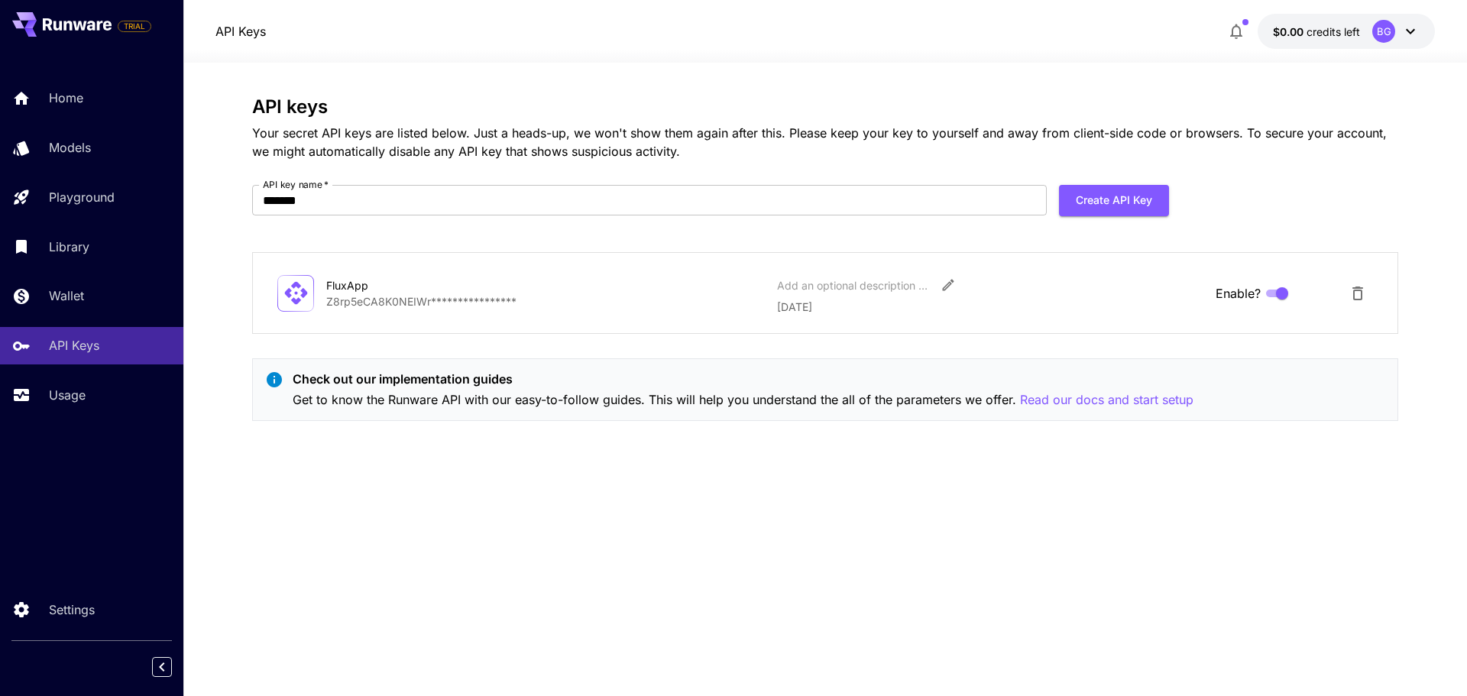
click at [468, 298] on p "**********" at bounding box center [545, 301] width 439 height 16
click at [104, 306] on link "Wallet" at bounding box center [91, 295] width 183 height 37
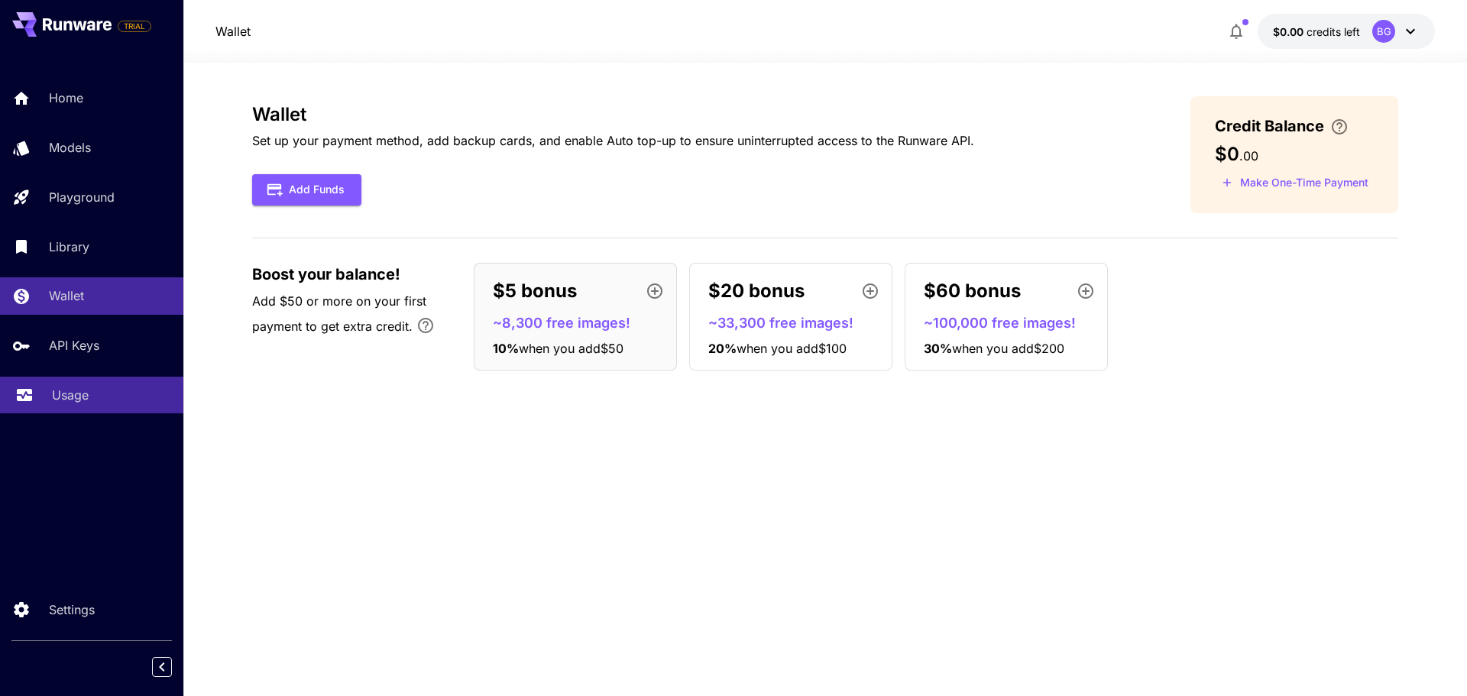
click at [76, 396] on p "Usage" at bounding box center [70, 395] width 37 height 18
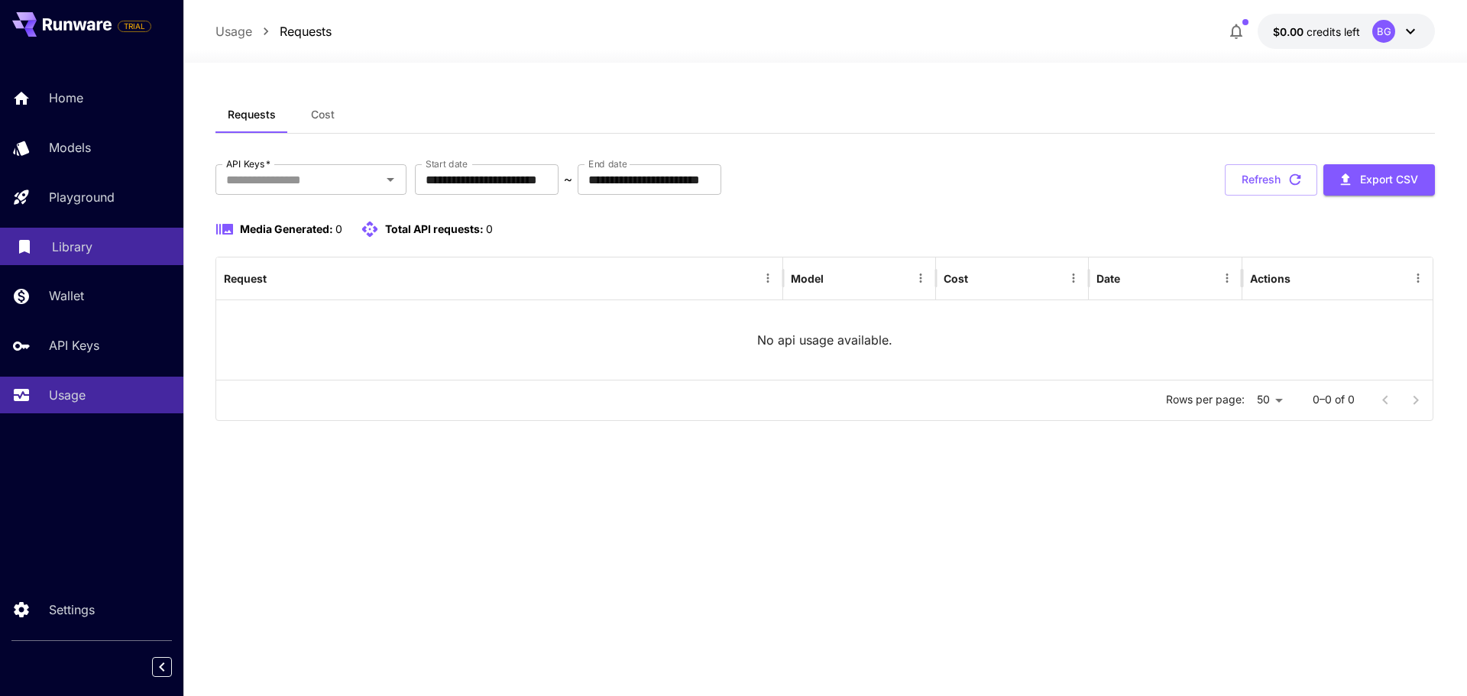
click at [133, 230] on link "Library" at bounding box center [91, 246] width 183 height 37
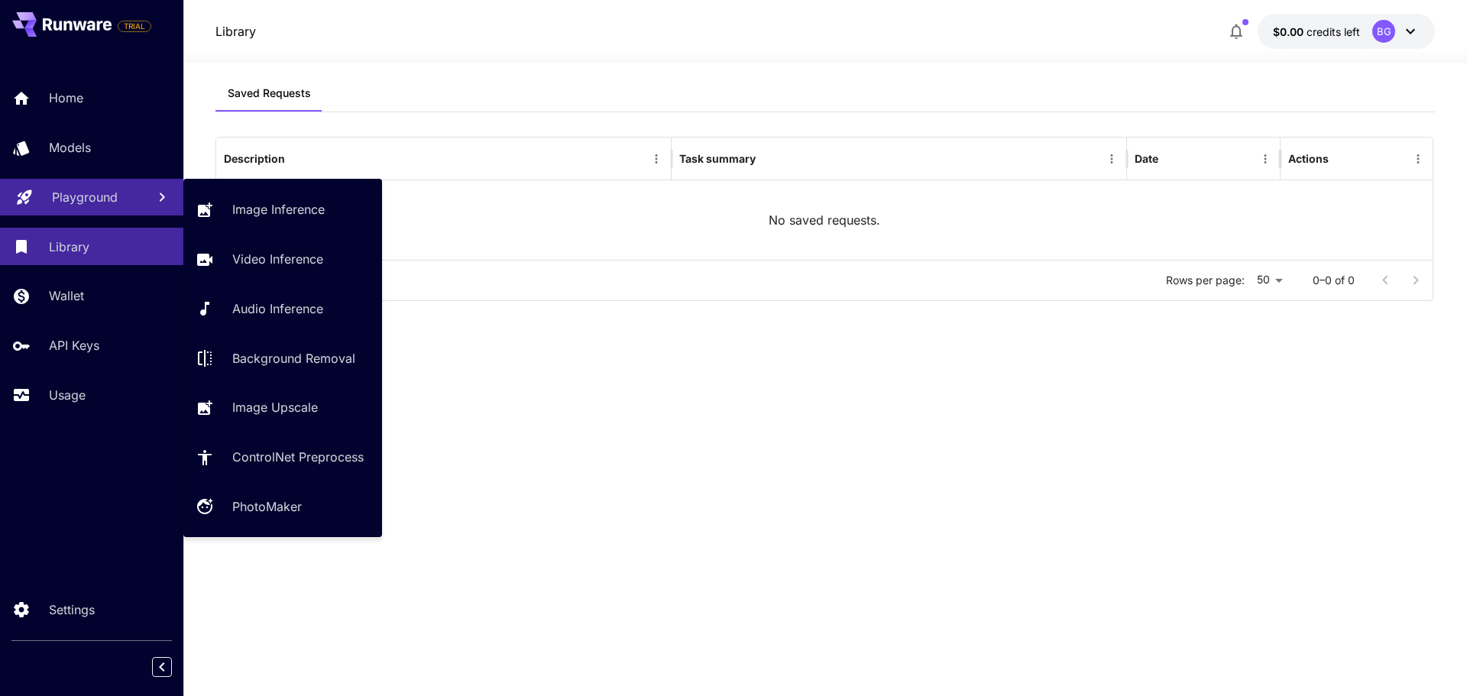
click at [102, 204] on p "Playground" at bounding box center [85, 197] width 66 height 18
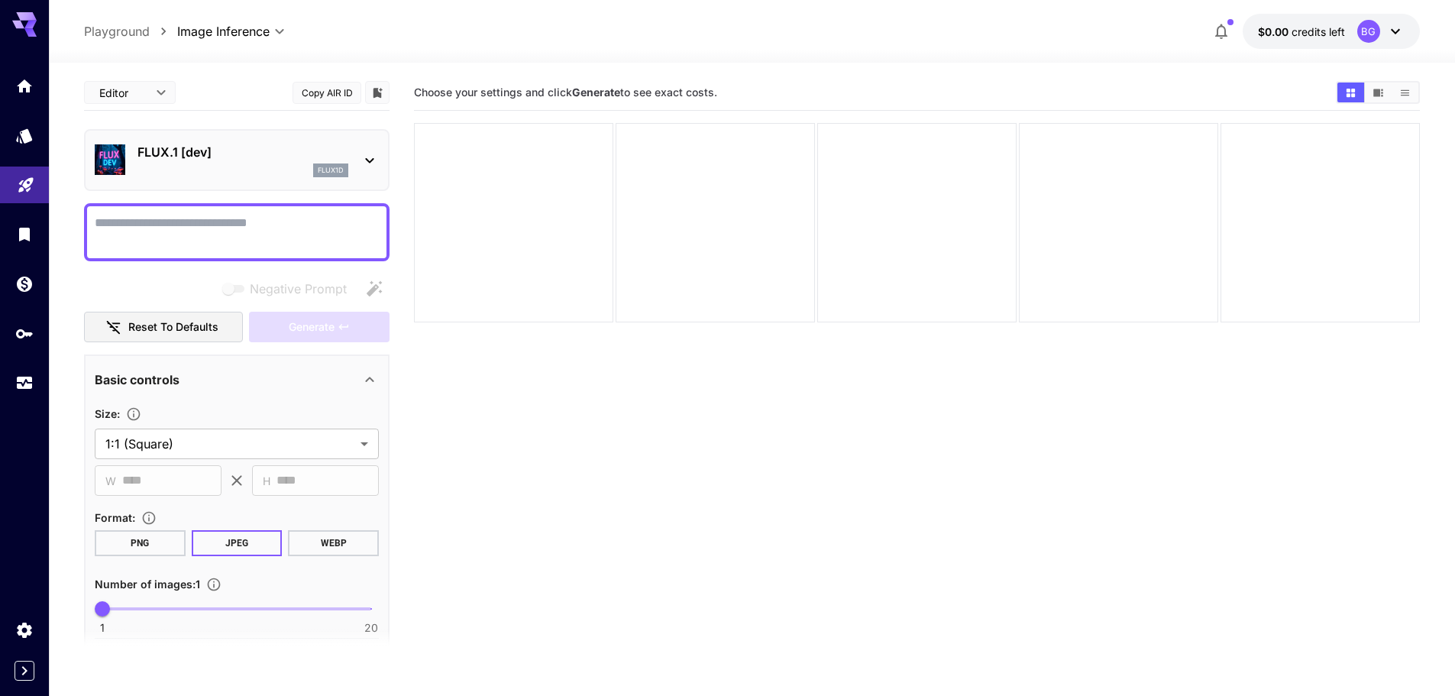
click at [585, 528] on section "Choose your settings and click Generate to see exact costs." at bounding box center [917, 423] width 1006 height 696
click at [179, 435] on body "**********" at bounding box center [727, 408] width 1455 height 817
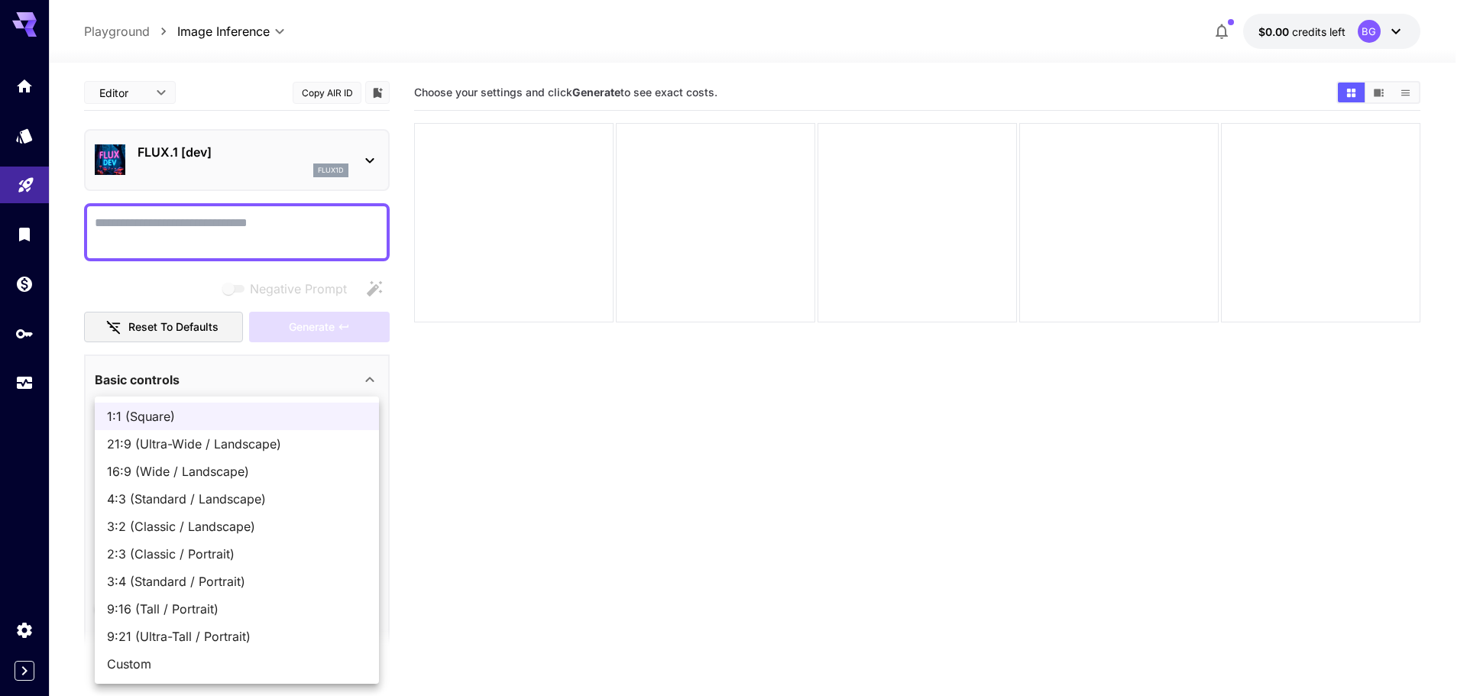
click at [562, 513] on div at bounding box center [733, 348] width 1467 height 696
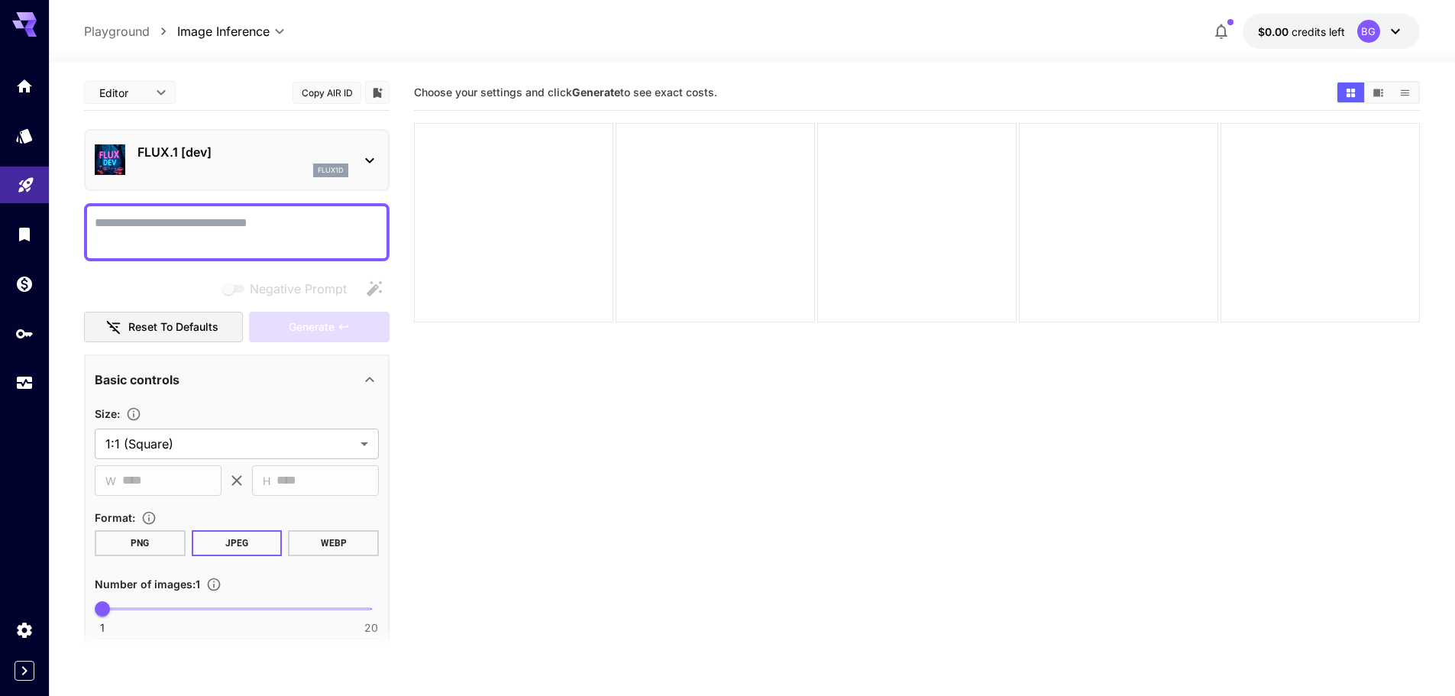
click at [307, 151] on p "FLUX.1 [dev]" at bounding box center [243, 152] width 211 height 18
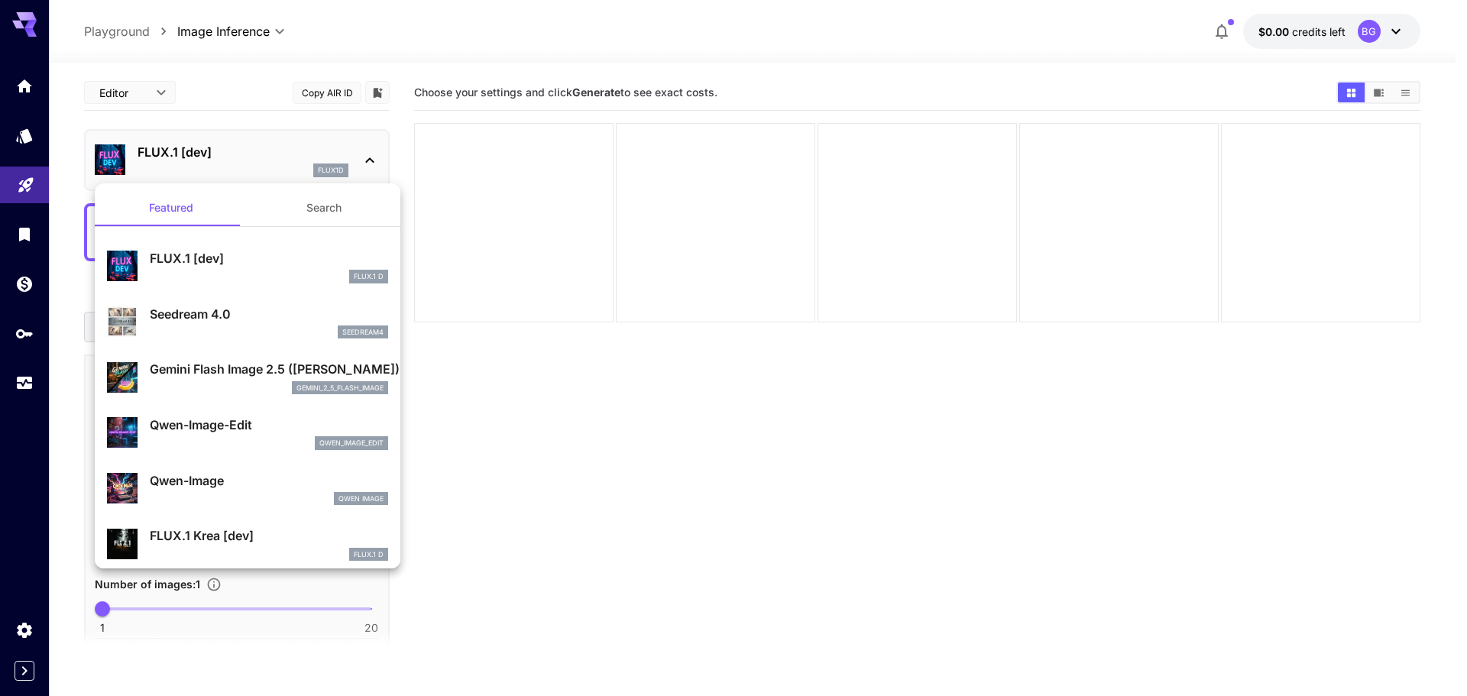
click at [484, 461] on div at bounding box center [733, 348] width 1467 height 696
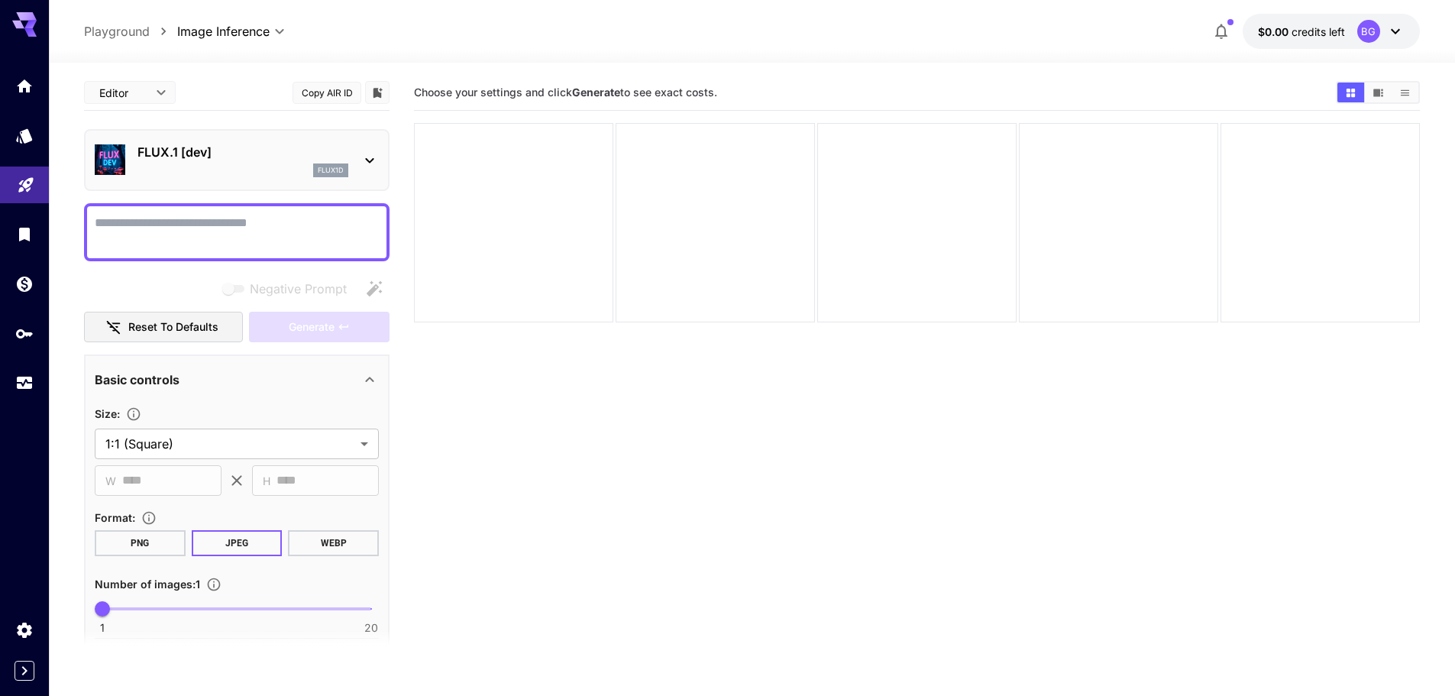
drag, startPoint x: 534, startPoint y: 230, endPoint x: 583, endPoint y: 446, distance: 221.7
click at [583, 446] on section "Choose your settings and click Generate to see exact costs." at bounding box center [917, 423] width 1006 height 696
click at [515, 215] on div at bounding box center [513, 222] width 199 height 199
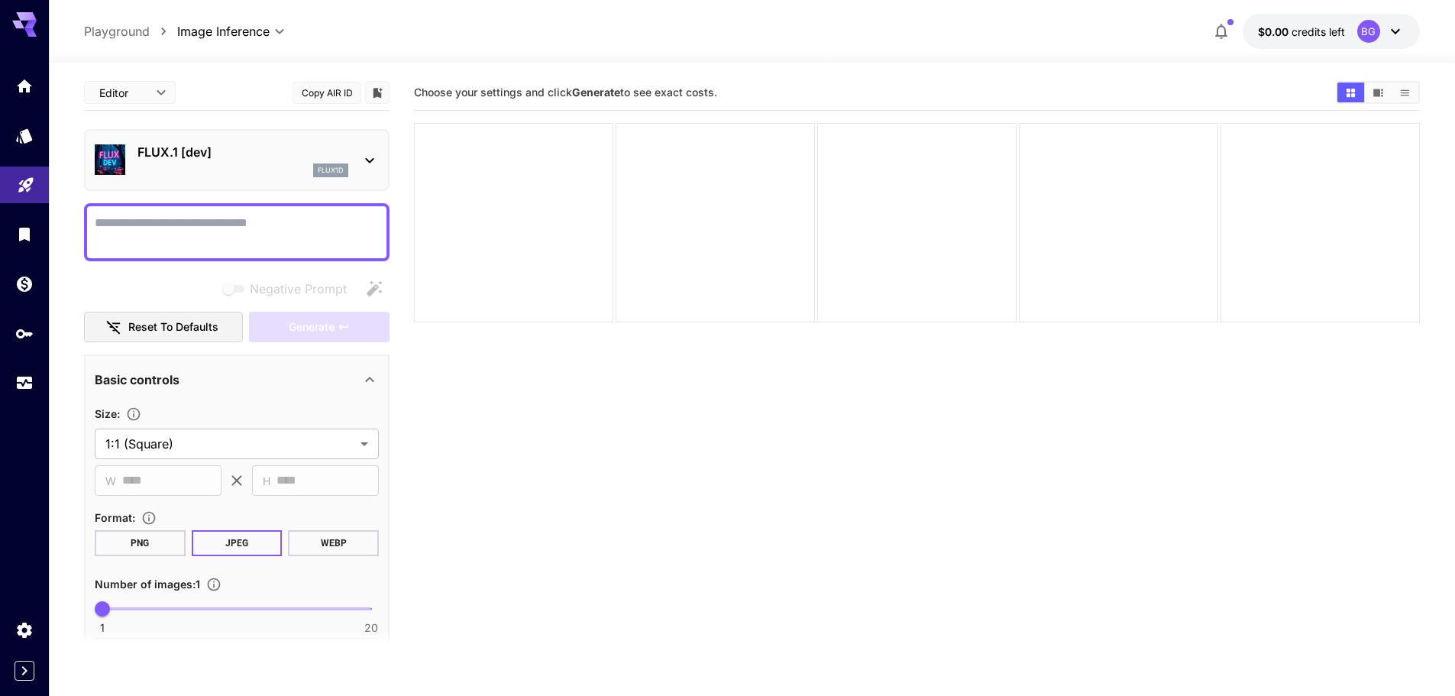
click at [205, 235] on textarea "Negative Prompt" at bounding box center [237, 232] width 284 height 37
type textarea "****"
click at [663, 450] on section "Choose your settings and click Generate to see exact costs." at bounding box center [917, 423] width 1006 height 696
click at [477, 357] on section "Choose your settings and click Generate to see exact costs." at bounding box center [917, 423] width 1006 height 696
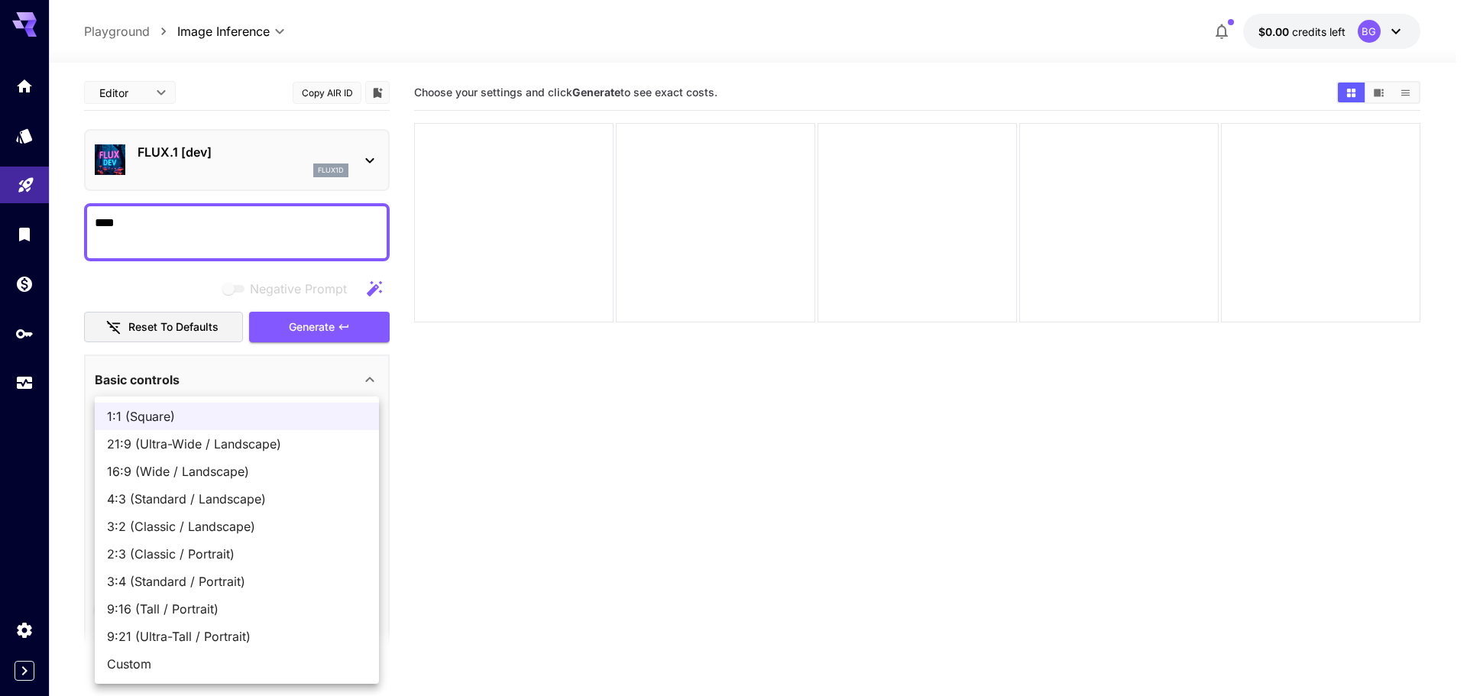
click at [165, 436] on body "**********" at bounding box center [733, 408] width 1467 height 817
click at [535, 510] on div at bounding box center [733, 348] width 1467 height 696
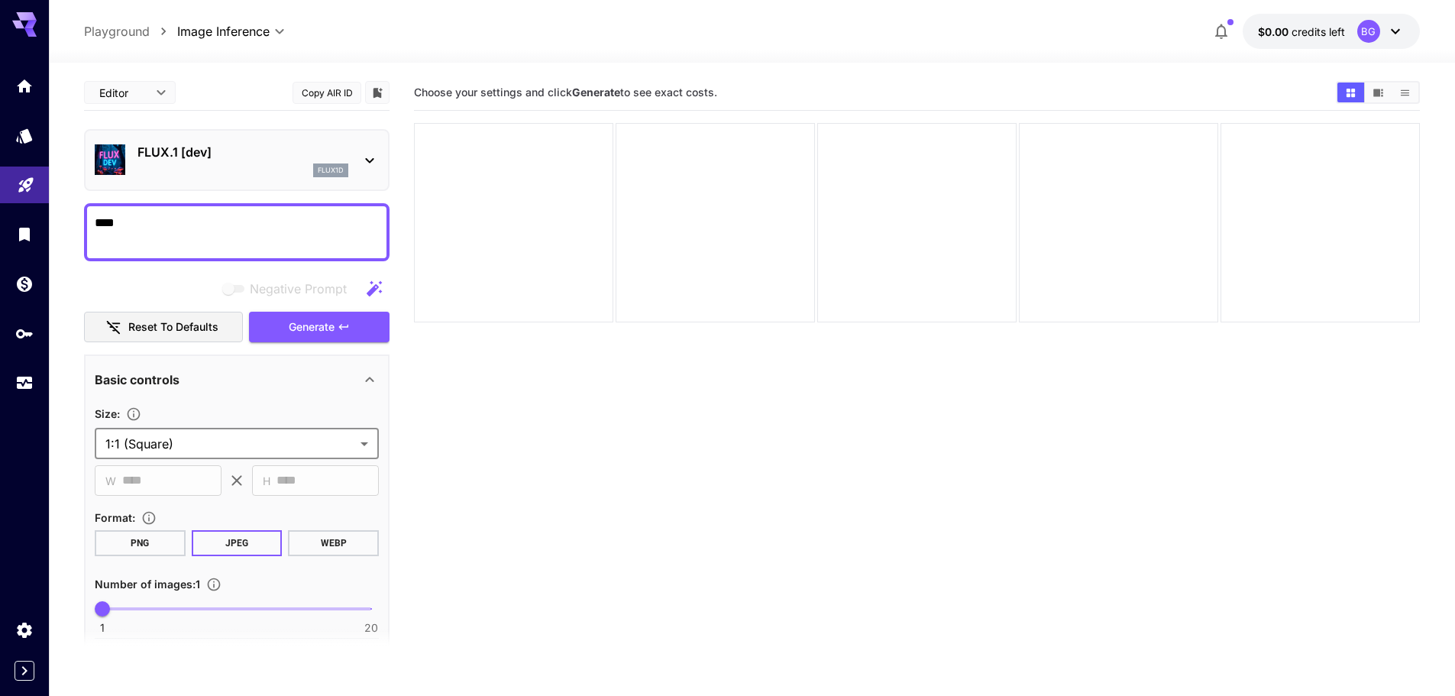
click at [158, 544] on button "PNG" at bounding box center [140, 543] width 91 height 26
type input "*"
drag, startPoint x: 102, startPoint y: 606, endPoint x: 87, endPoint y: 608, distance: 14.7
click at [95, 608] on span "1" at bounding box center [102, 608] width 15 height 15
click at [553, 596] on section "Choose your settings and click Generate to see exact costs." at bounding box center [917, 423] width 1006 height 696
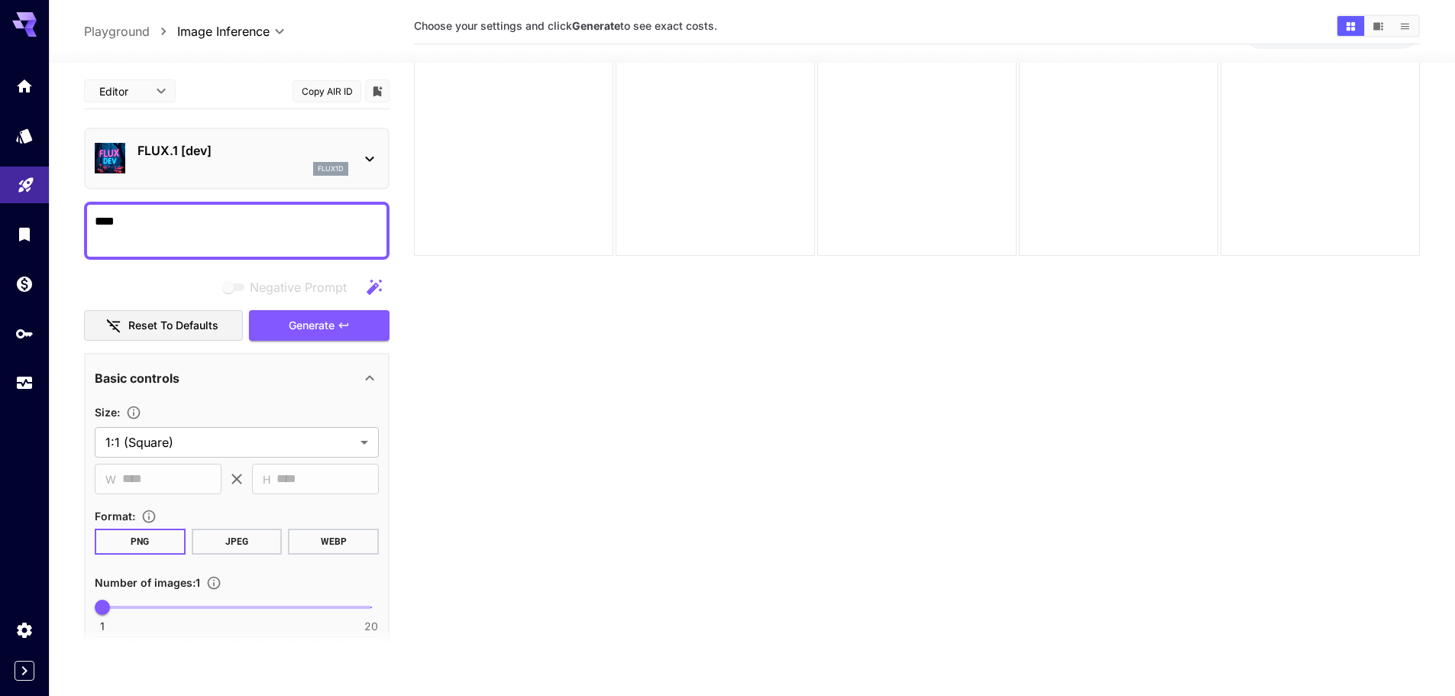
scroll to position [121, 0]
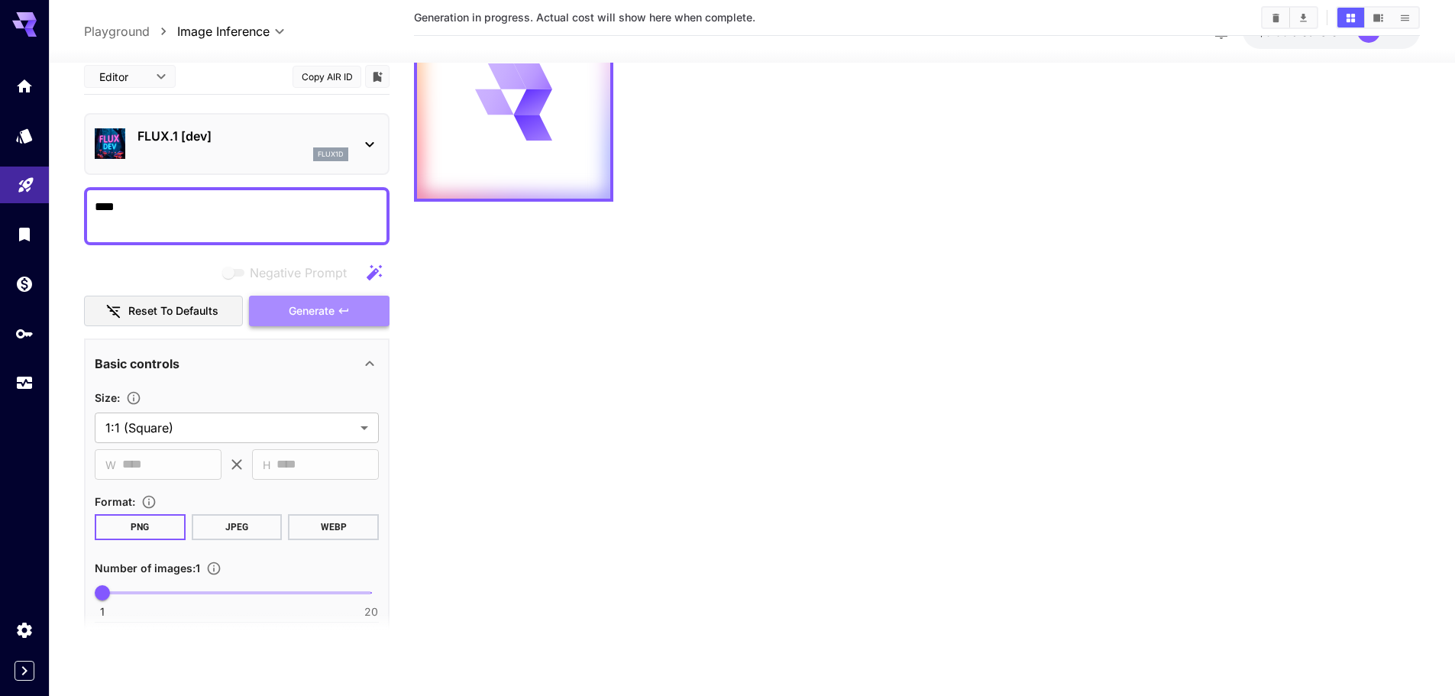
click at [328, 316] on span "Generate" at bounding box center [312, 310] width 46 height 19
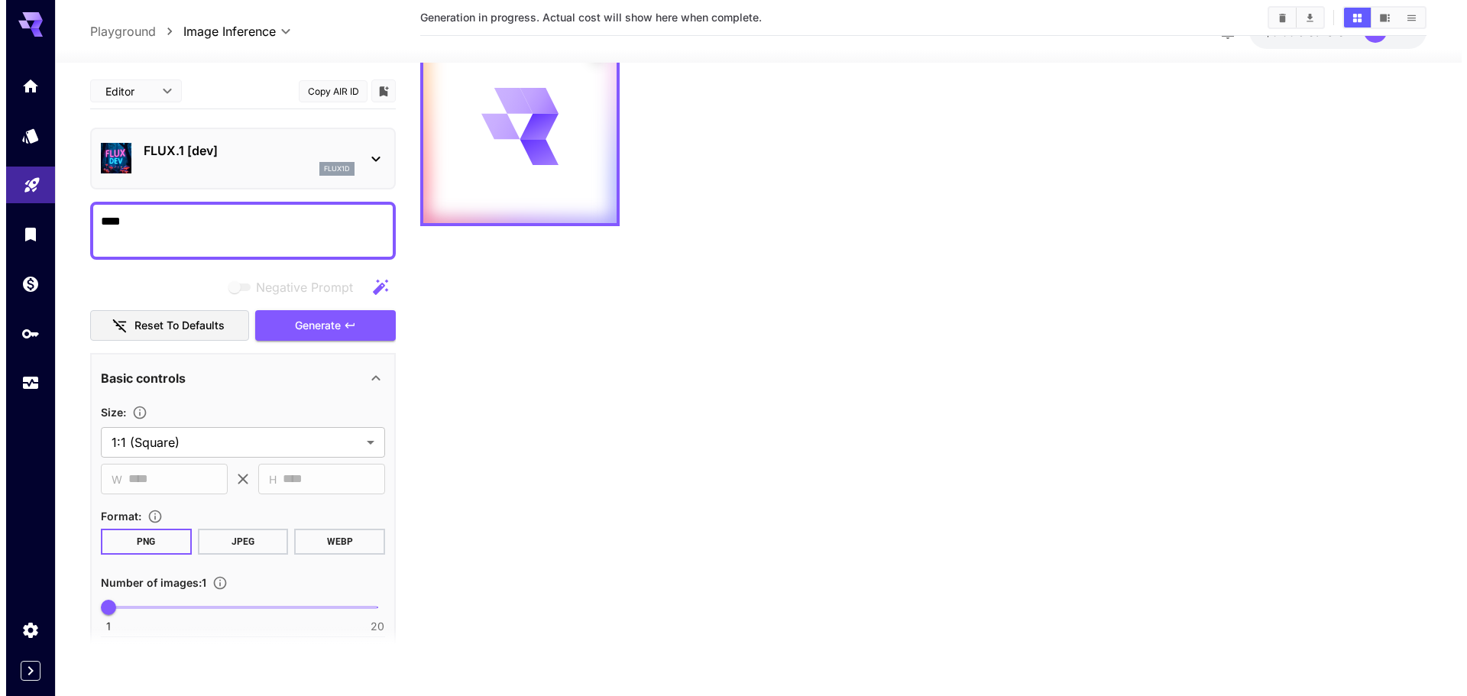
scroll to position [0, 0]
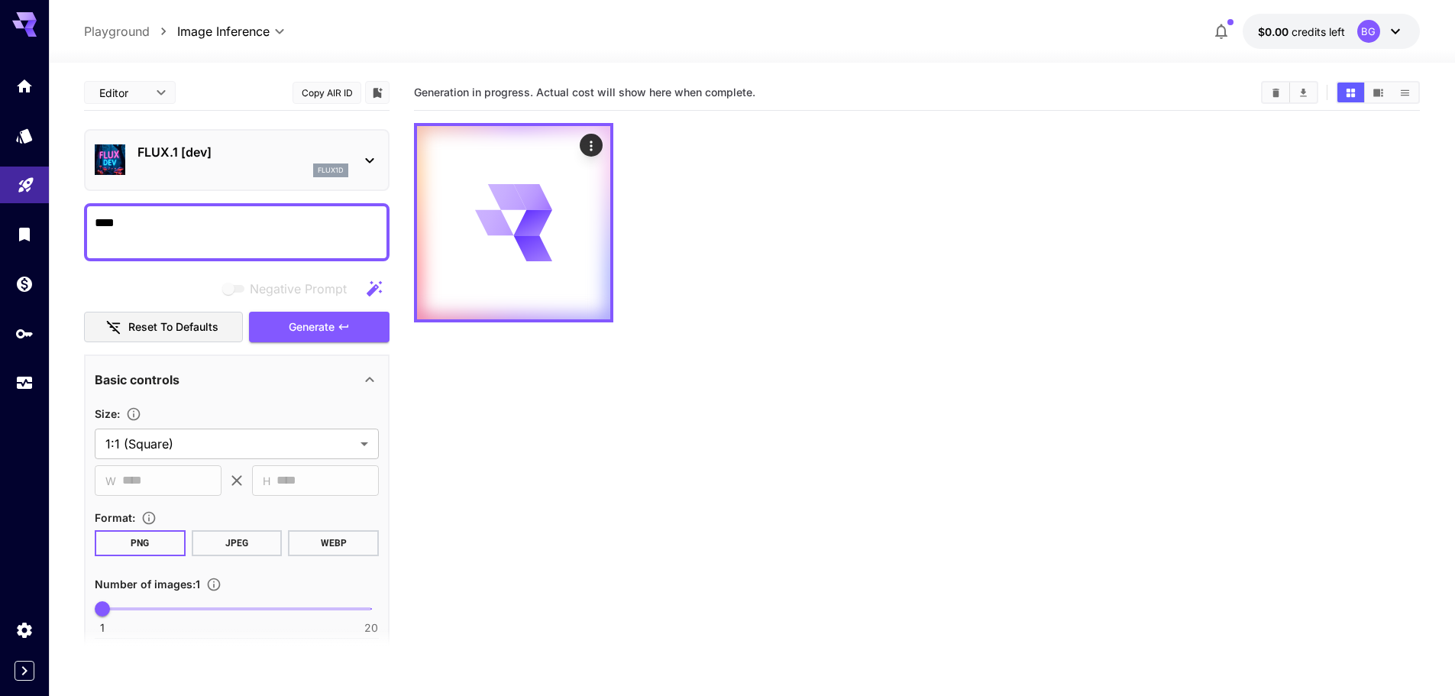
click at [568, 412] on section "Generation in progress. Actual cost will show here when complete." at bounding box center [917, 423] width 1006 height 696
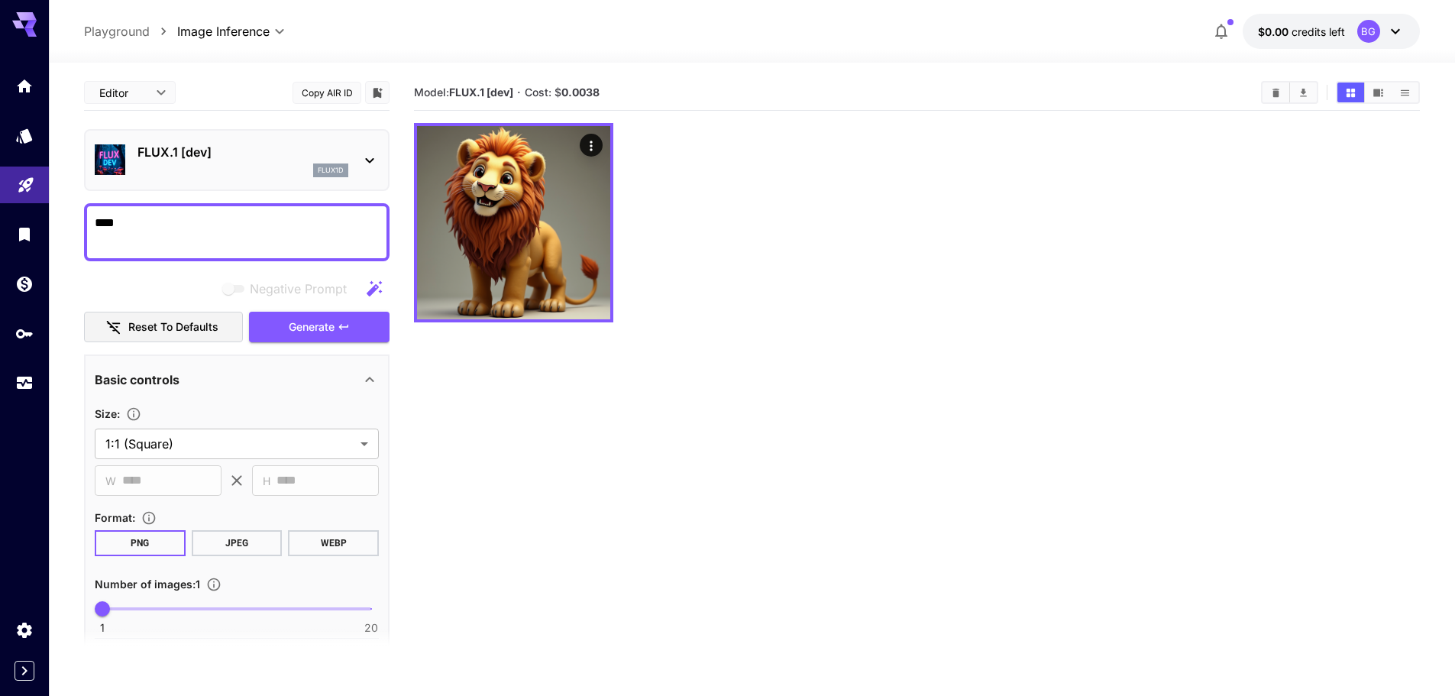
click at [767, 237] on div at bounding box center [917, 222] width 1006 height 199
drag, startPoint x: 615, startPoint y: 100, endPoint x: 563, endPoint y: 92, distance: 52.6
click at [563, 92] on div "Model: FLUX.1 [dev] · Cost: $ 0.0038" at bounding box center [917, 92] width 1006 height 23
click at [230, 146] on p "FLUX.1 [dev]" at bounding box center [243, 152] width 211 height 18
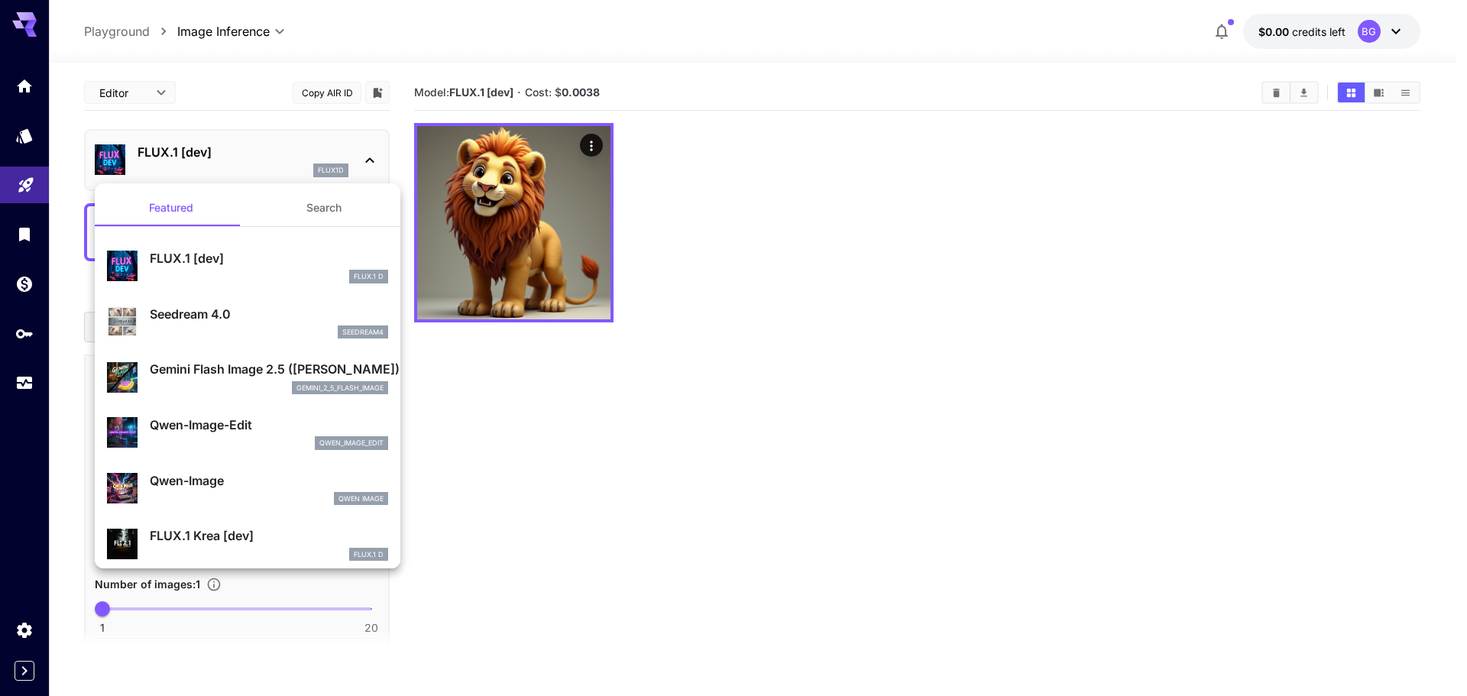
click at [780, 274] on div at bounding box center [733, 348] width 1467 height 696
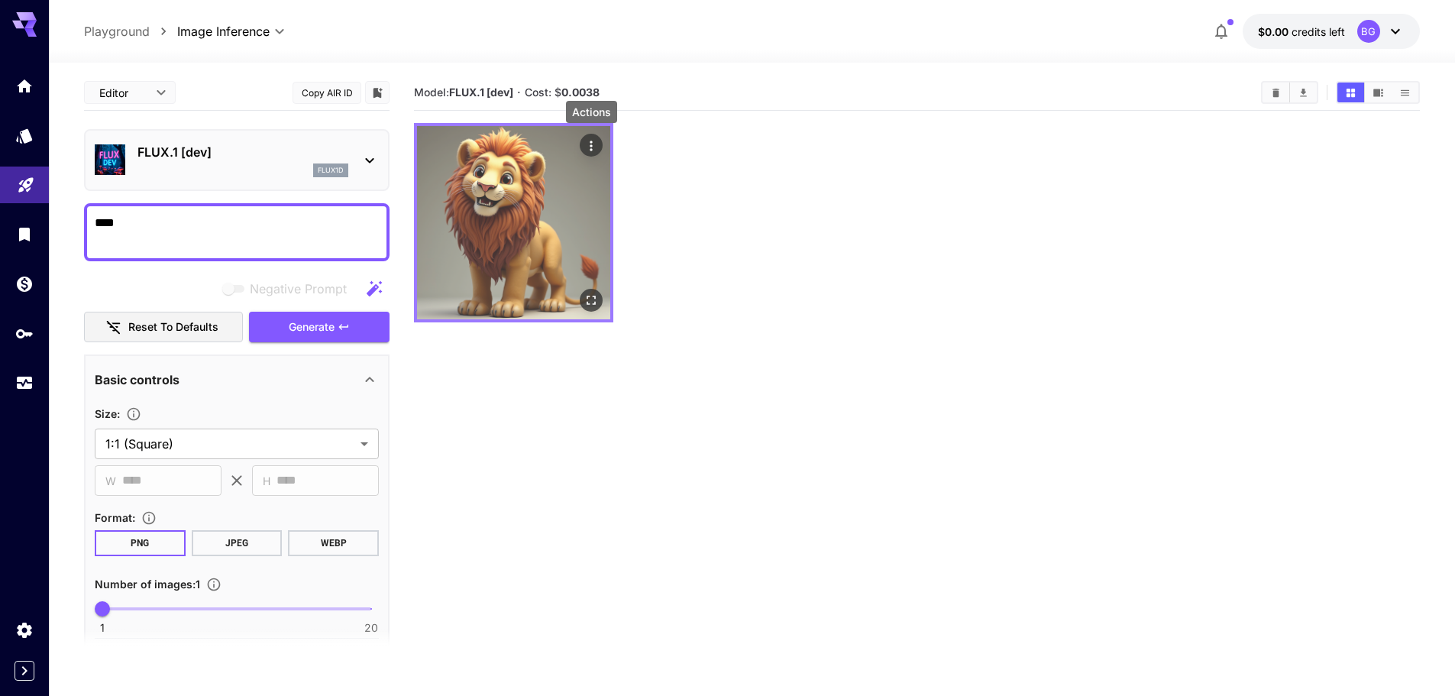
click at [596, 148] on icon "Actions" at bounding box center [591, 145] width 15 height 15
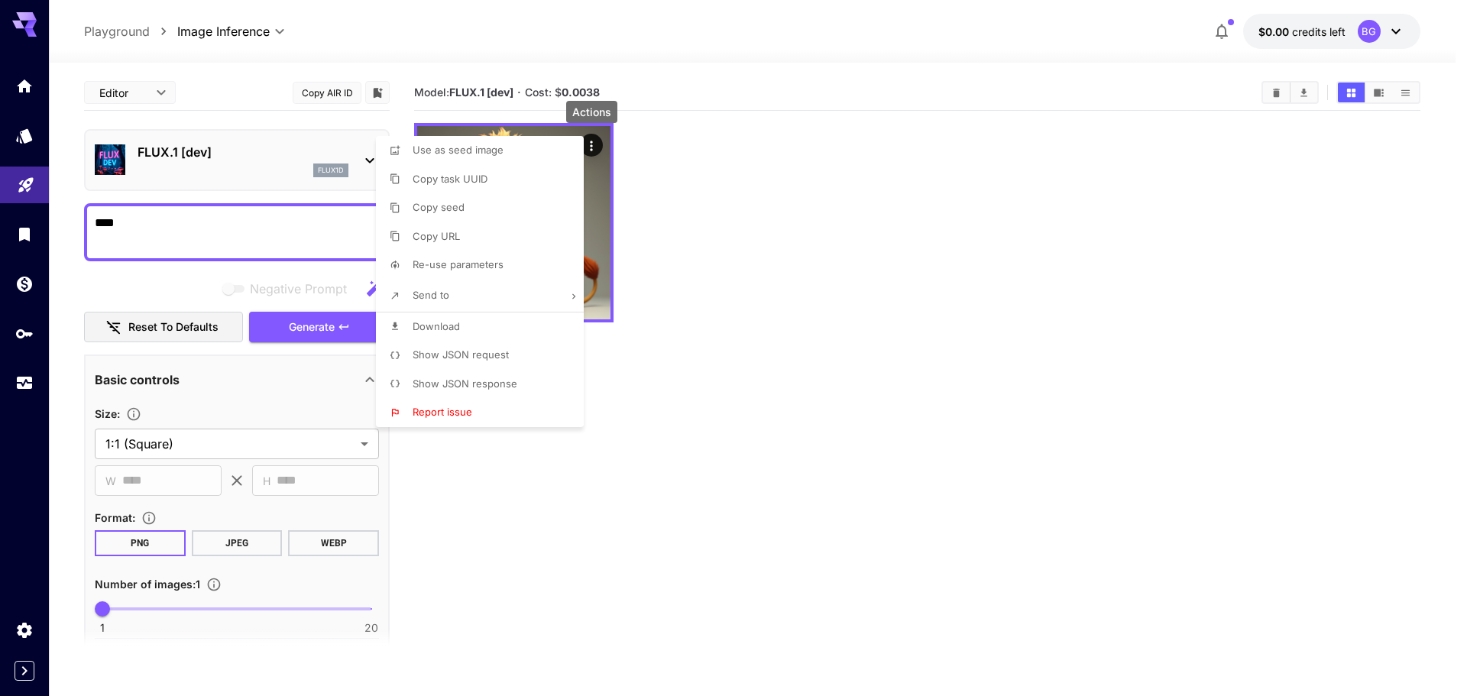
click at [762, 162] on div at bounding box center [733, 348] width 1467 height 696
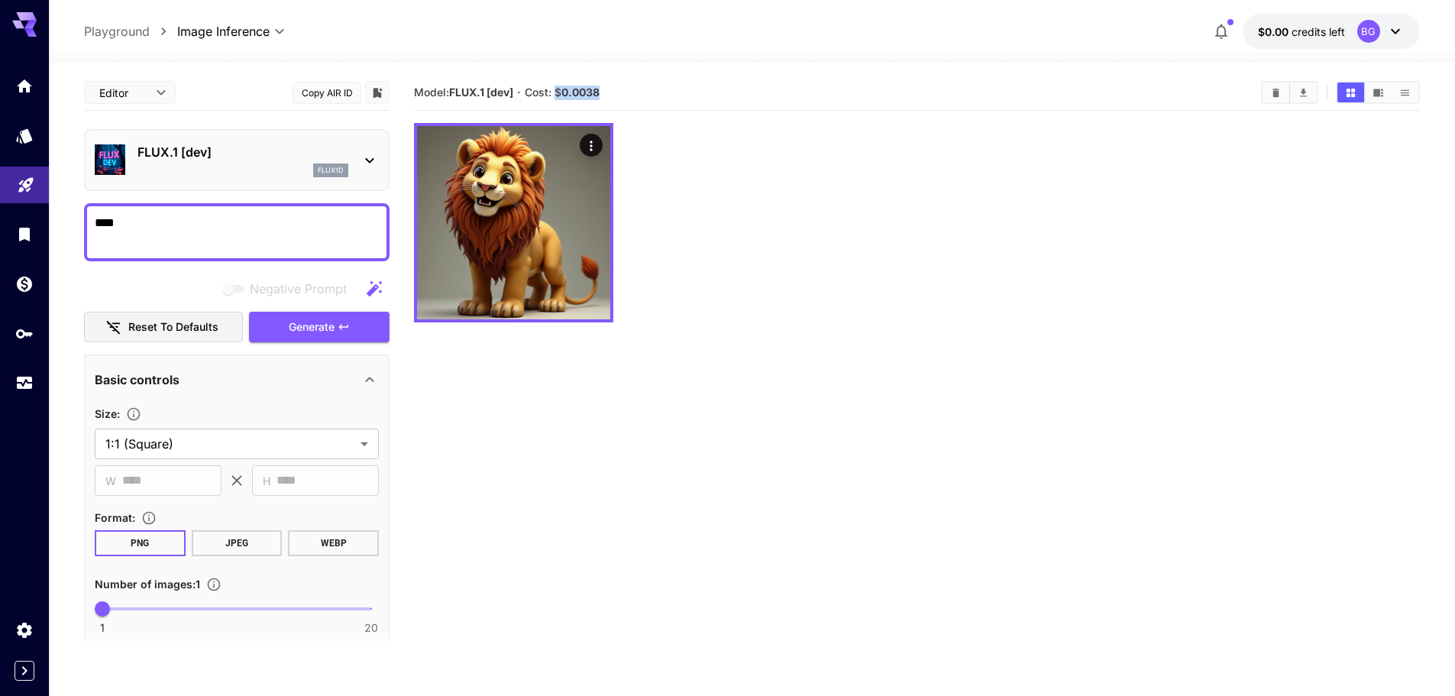
drag, startPoint x: 608, startPoint y: 88, endPoint x: 561, endPoint y: 87, distance: 47.4
click at [561, 87] on section "Model: FLUX.1 [dev] · Cost: $ 0.0038" at bounding box center [831, 92] width 835 height 18
click at [584, 92] on b "0.0038" at bounding box center [581, 92] width 38 height 13
click at [598, 92] on b "0.0038" at bounding box center [581, 92] width 38 height 13
click at [625, 89] on section "Model: FLUX.1 [dev] · Cost: $ 0.0038" at bounding box center [831, 92] width 835 height 18
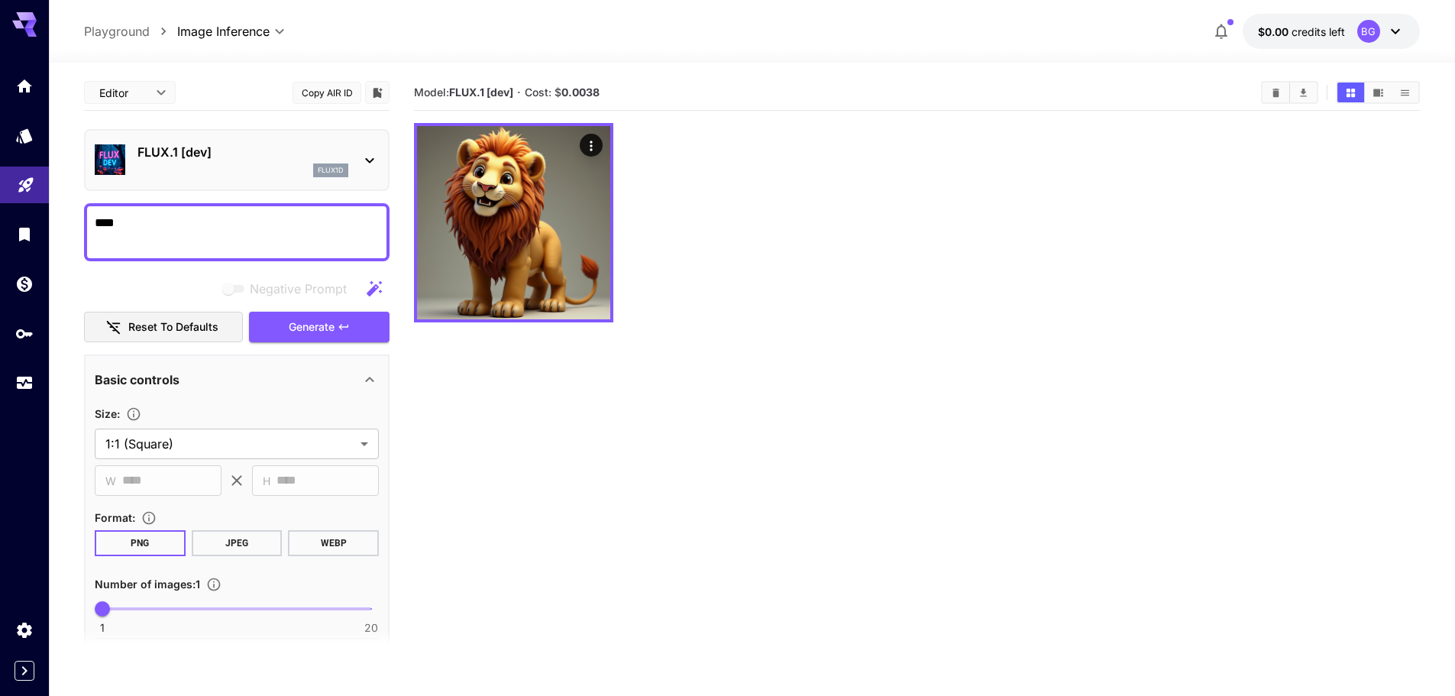
click at [164, 157] on p "FLUX.1 [dev]" at bounding box center [243, 152] width 211 height 18
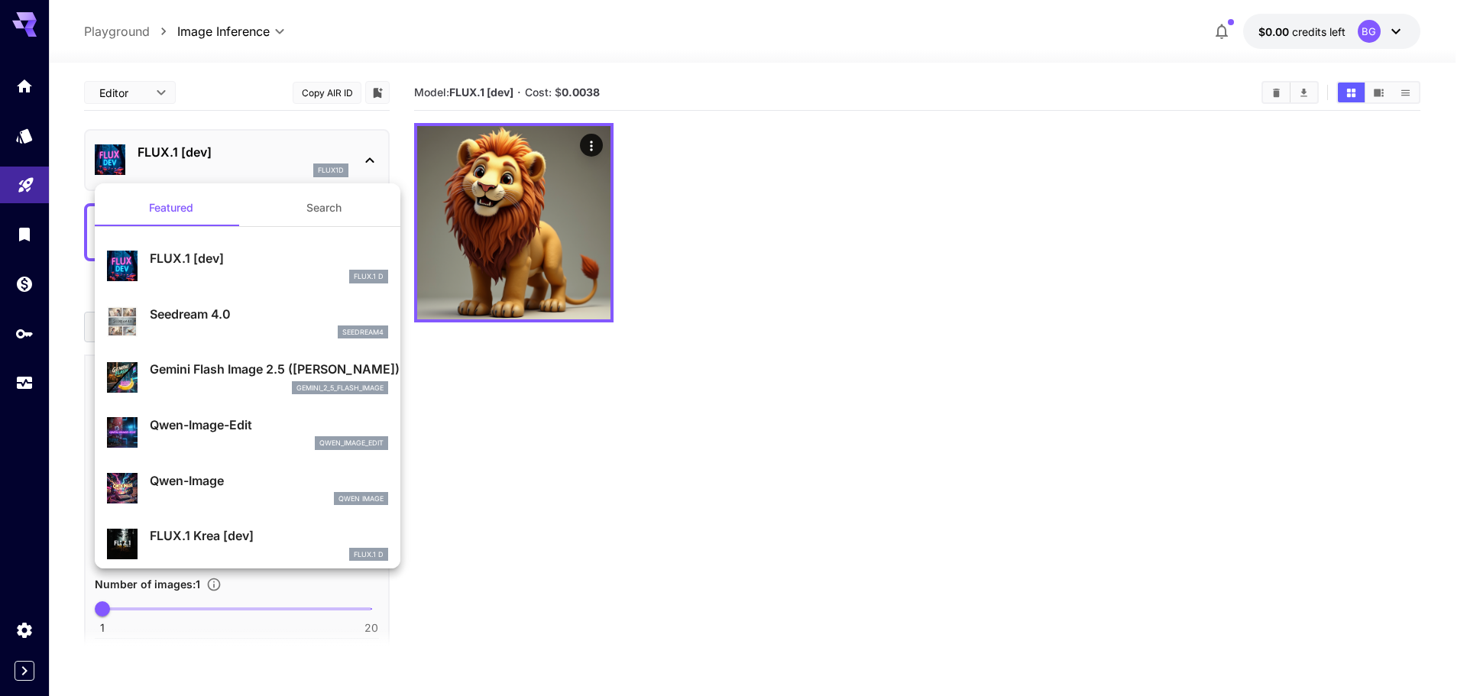
click at [335, 202] on button "Search" at bounding box center [324, 207] width 153 height 37
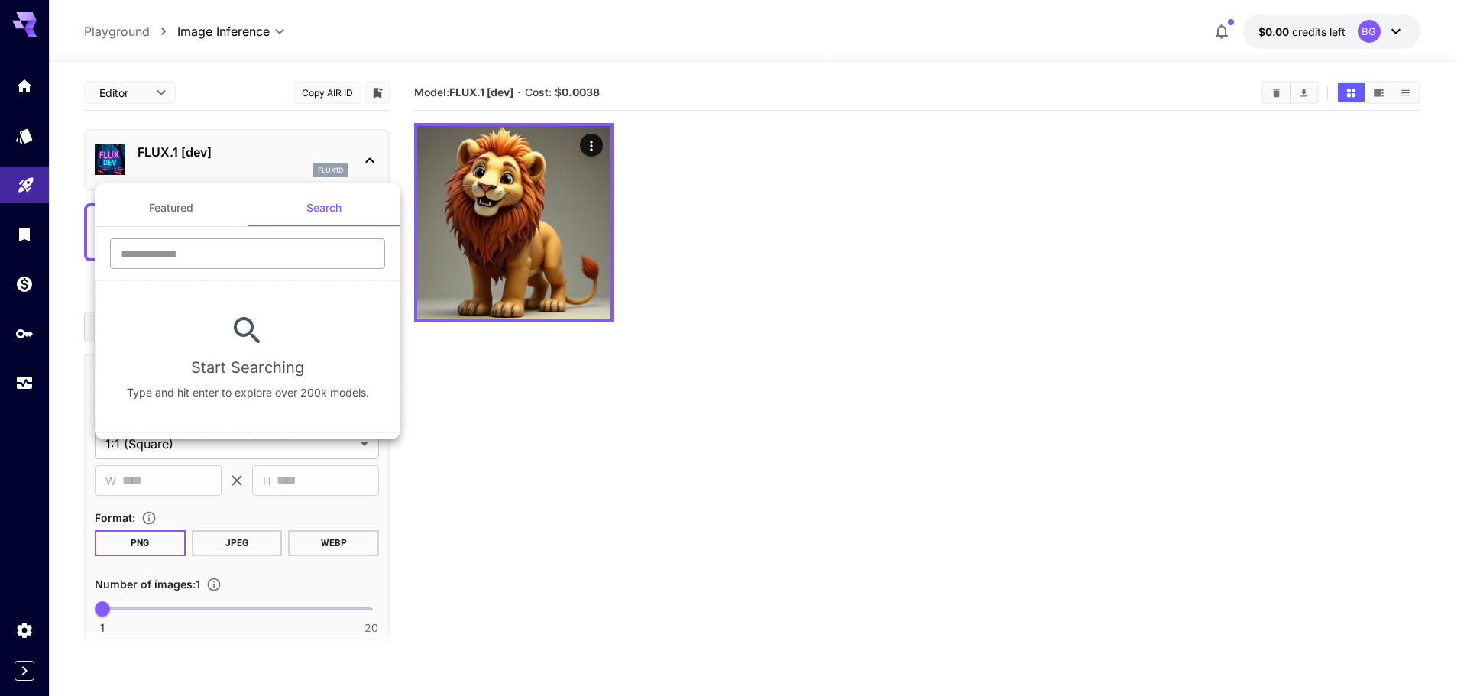
click at [273, 248] on input "text" at bounding box center [247, 253] width 275 height 31
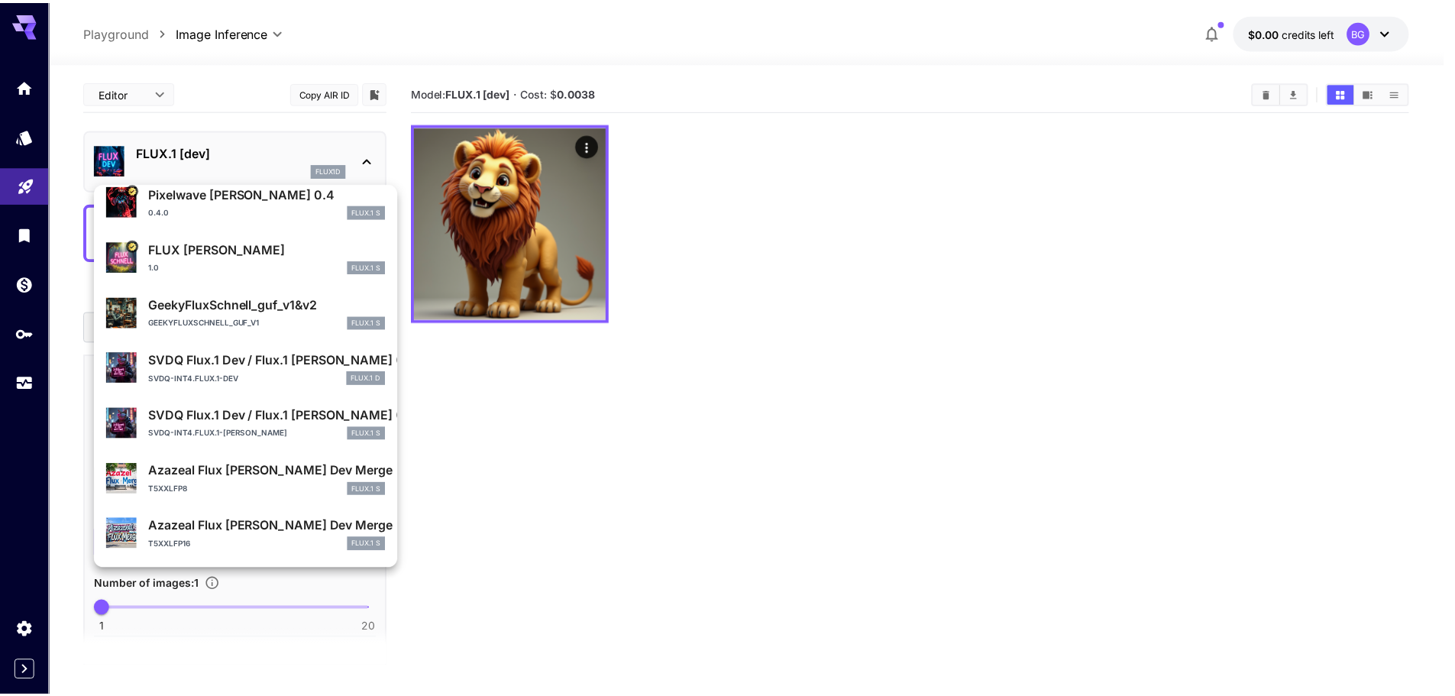
scroll to position [31, 0]
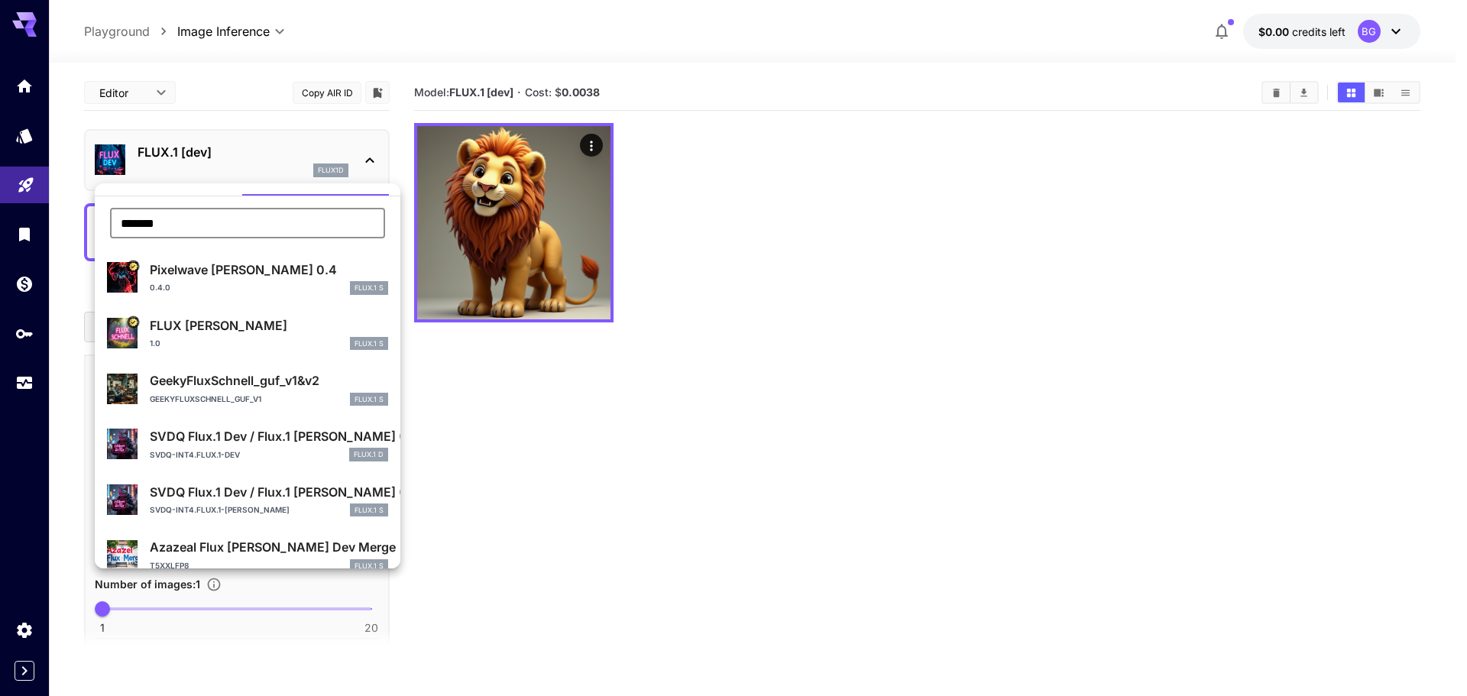
type input "*******"
click at [287, 334] on p "FLUX Schnell" at bounding box center [269, 325] width 238 height 18
type input "*"
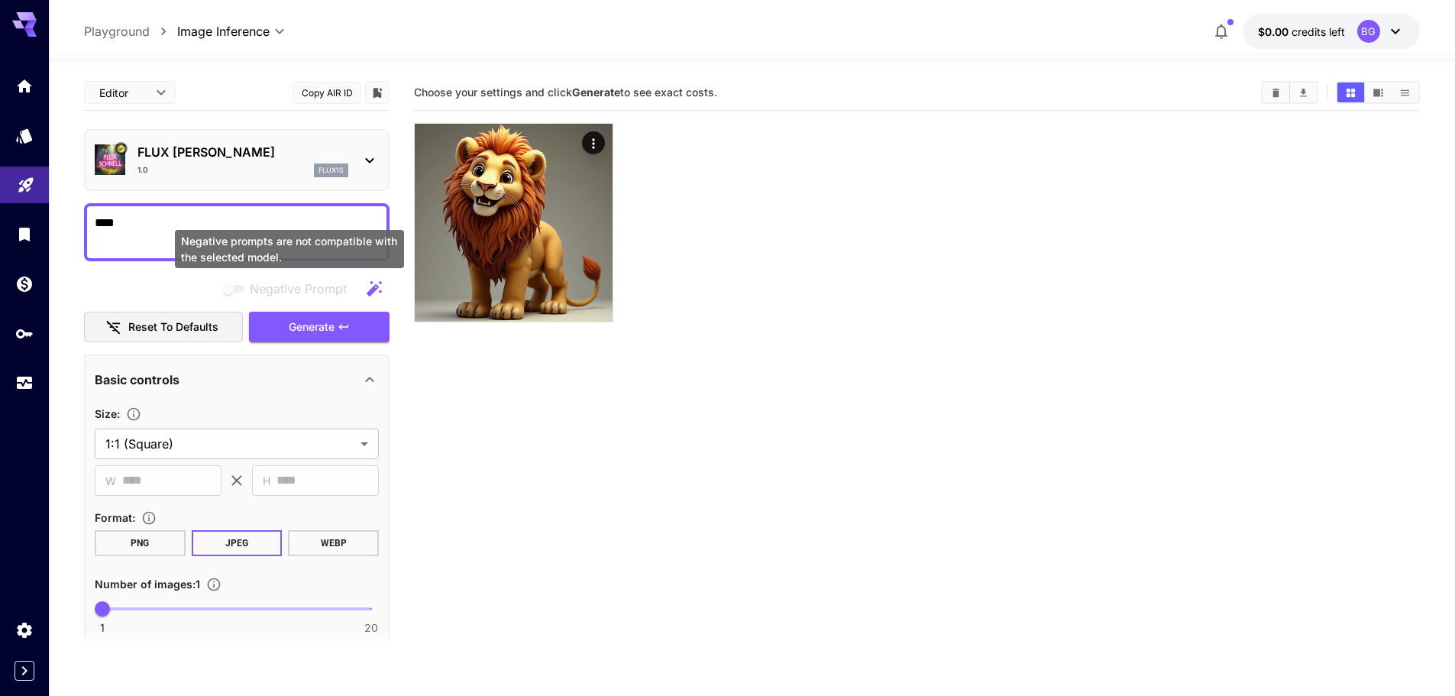
click at [183, 240] on div "Negative prompts are not compatible with the selected model." at bounding box center [289, 249] width 229 height 38
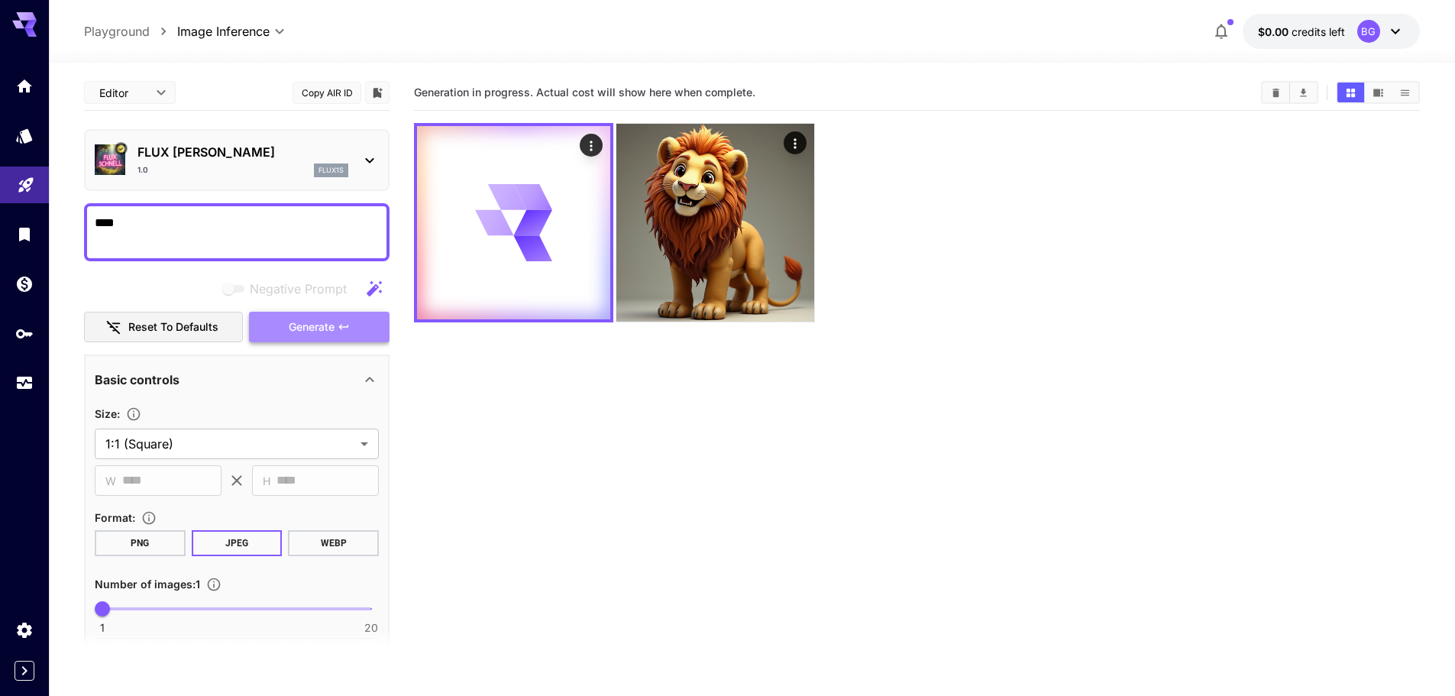
click at [290, 326] on span "Generate" at bounding box center [312, 327] width 46 height 19
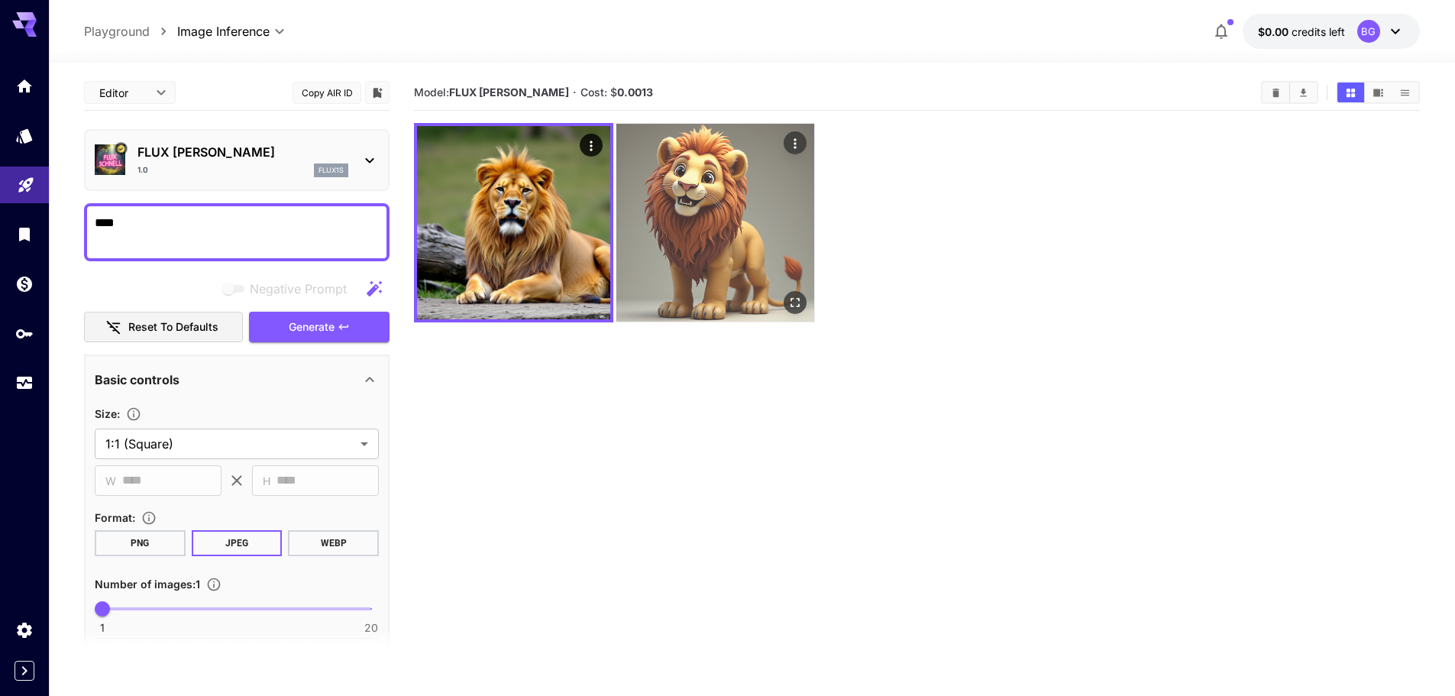
click at [690, 282] on img at bounding box center [716, 223] width 198 height 198
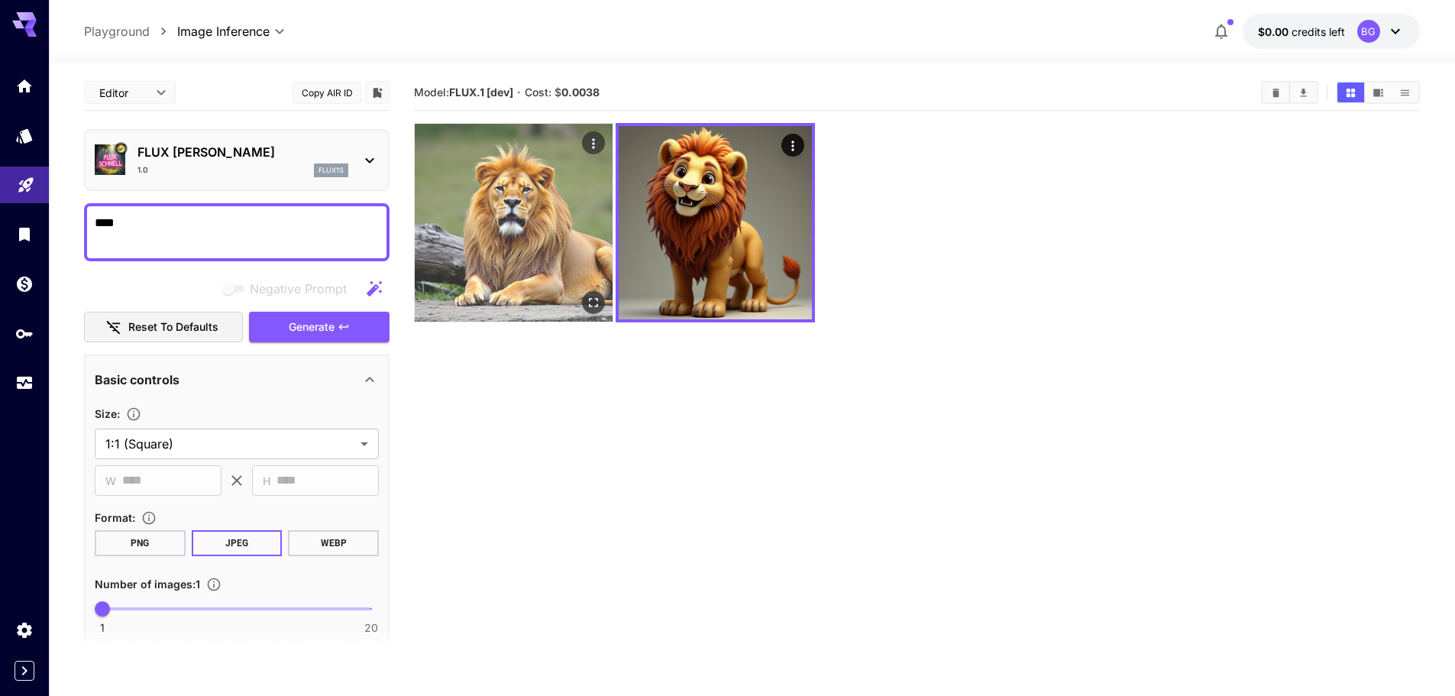
click at [524, 270] on img at bounding box center [514, 223] width 198 height 198
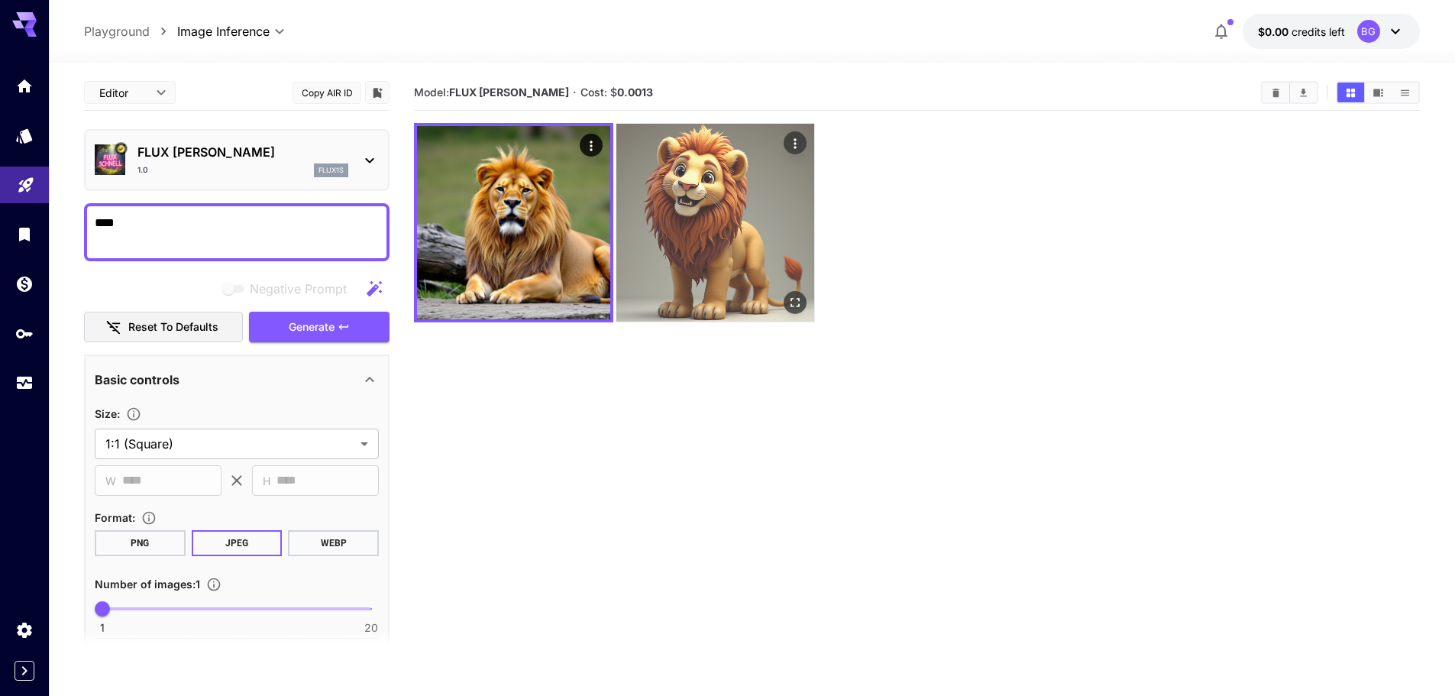
click at [675, 263] on img at bounding box center [716, 223] width 198 height 198
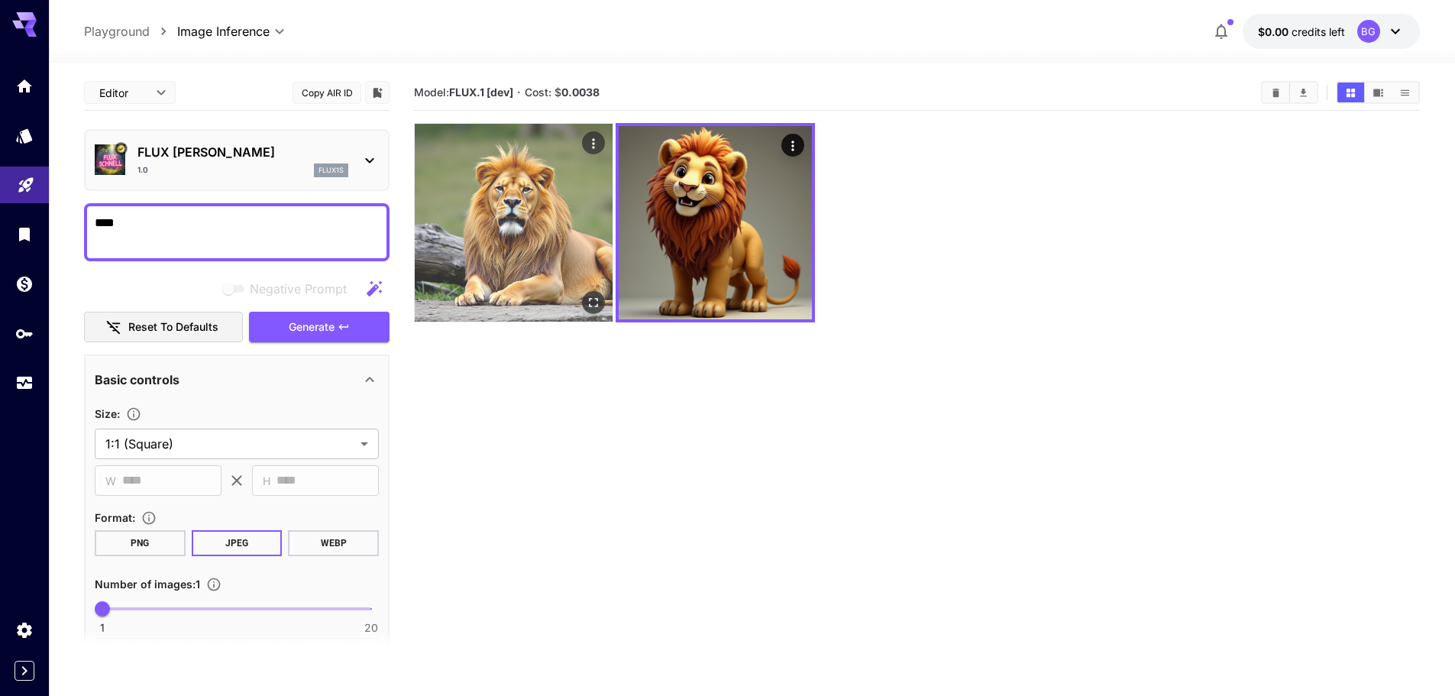
click at [562, 265] on img at bounding box center [514, 223] width 198 height 198
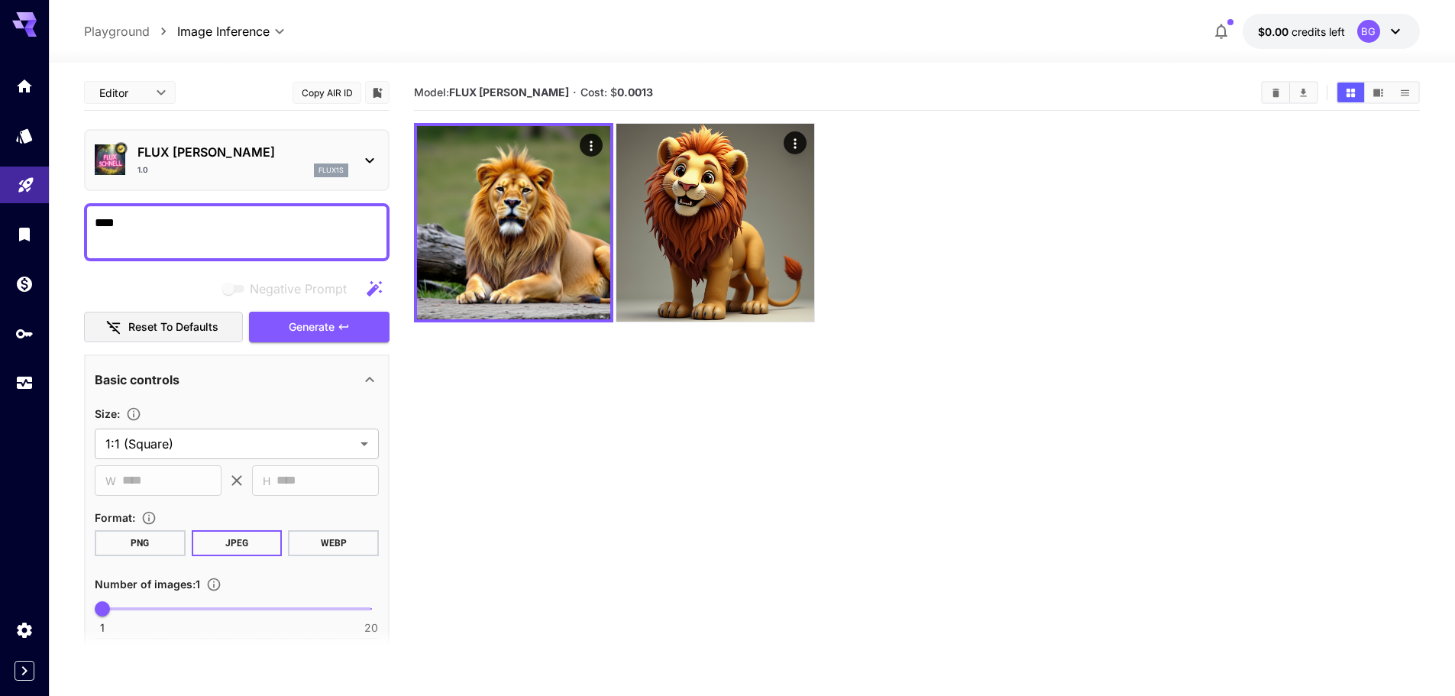
click at [640, 406] on section "Model: FLUX Schnell · Cost: $ 0.0013" at bounding box center [917, 423] width 1006 height 696
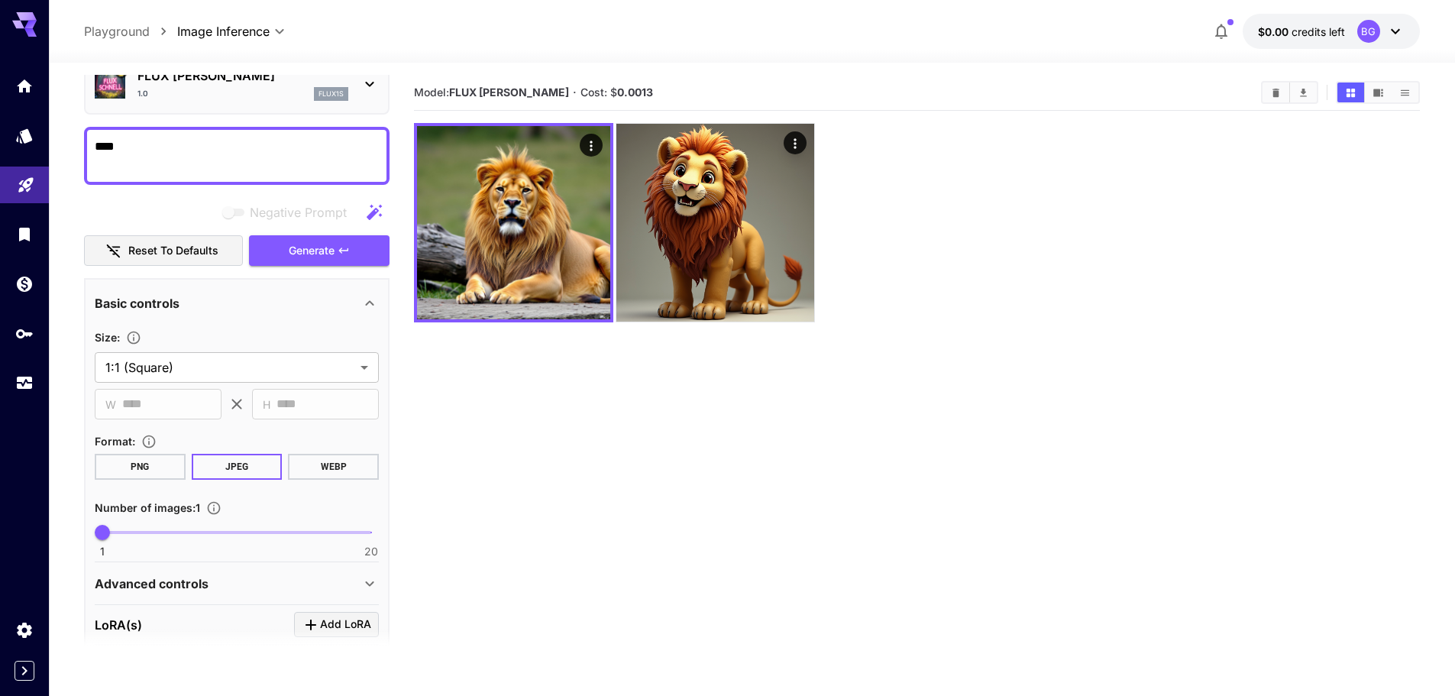
scroll to position [76, 0]
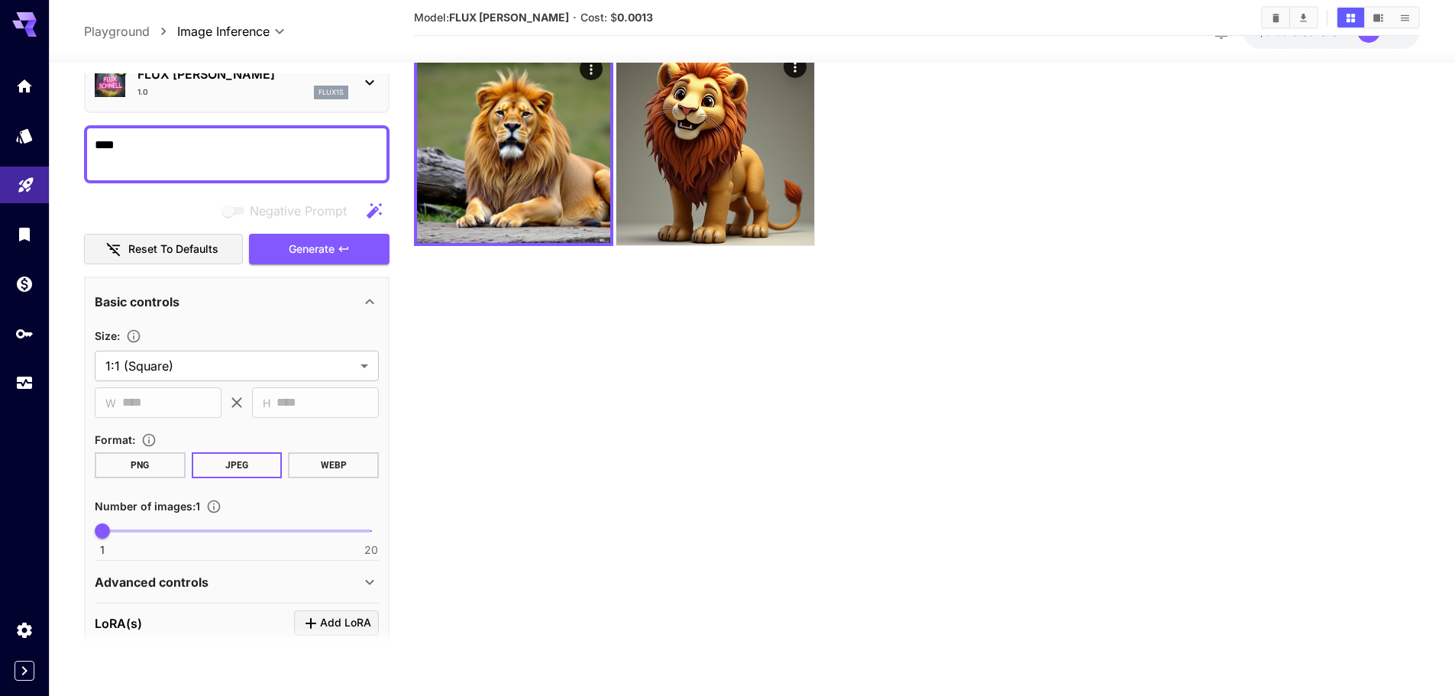
click at [251, 585] on div "Advanced controls" at bounding box center [228, 582] width 266 height 18
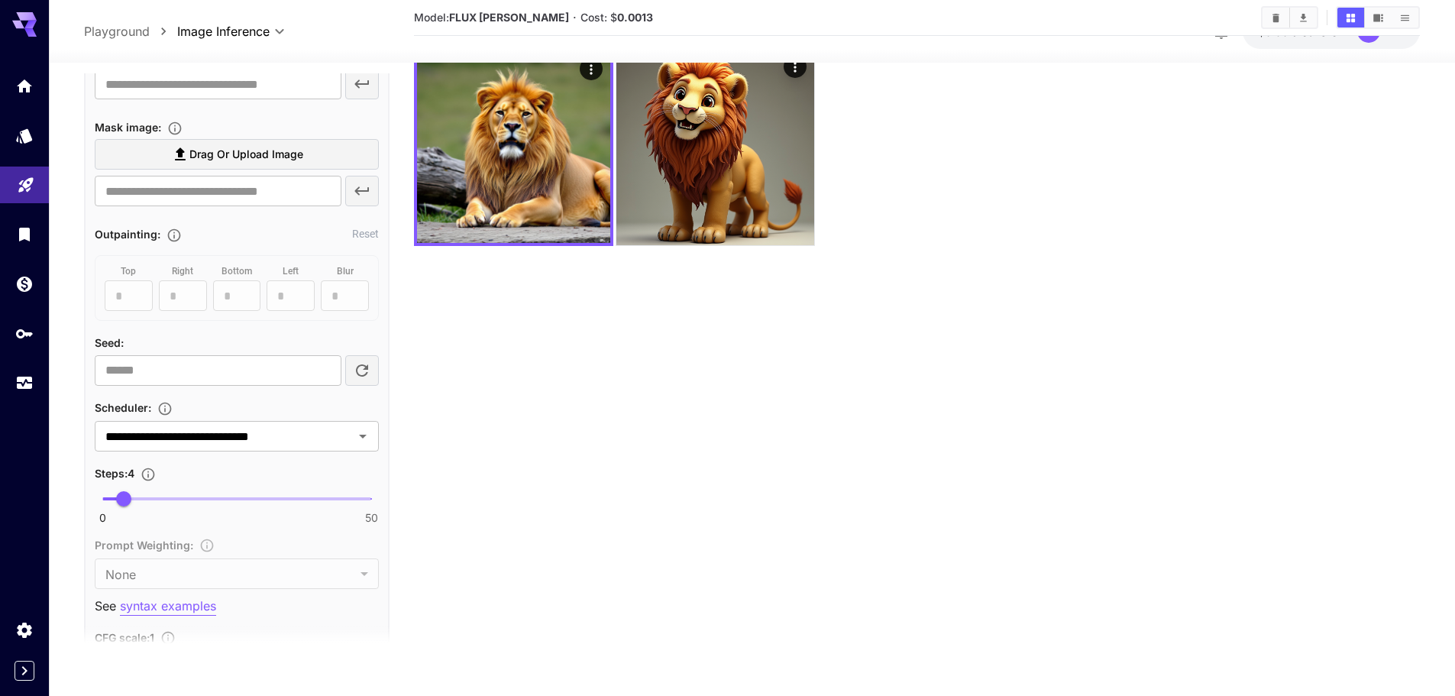
scroll to position [688, 0]
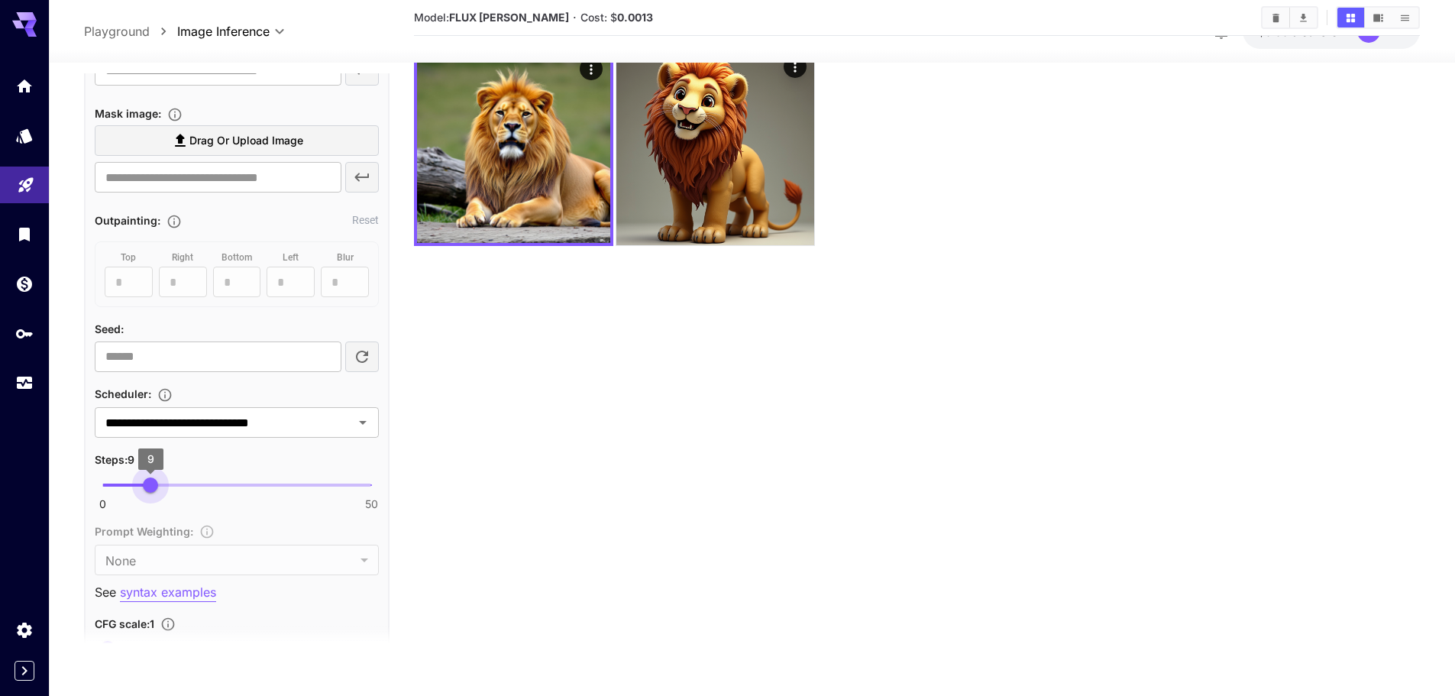
type input "**"
drag, startPoint x: 124, startPoint y: 485, endPoint x: 156, endPoint y: 487, distance: 32.2
click at [156, 487] on span "10" at bounding box center [155, 484] width 15 height 15
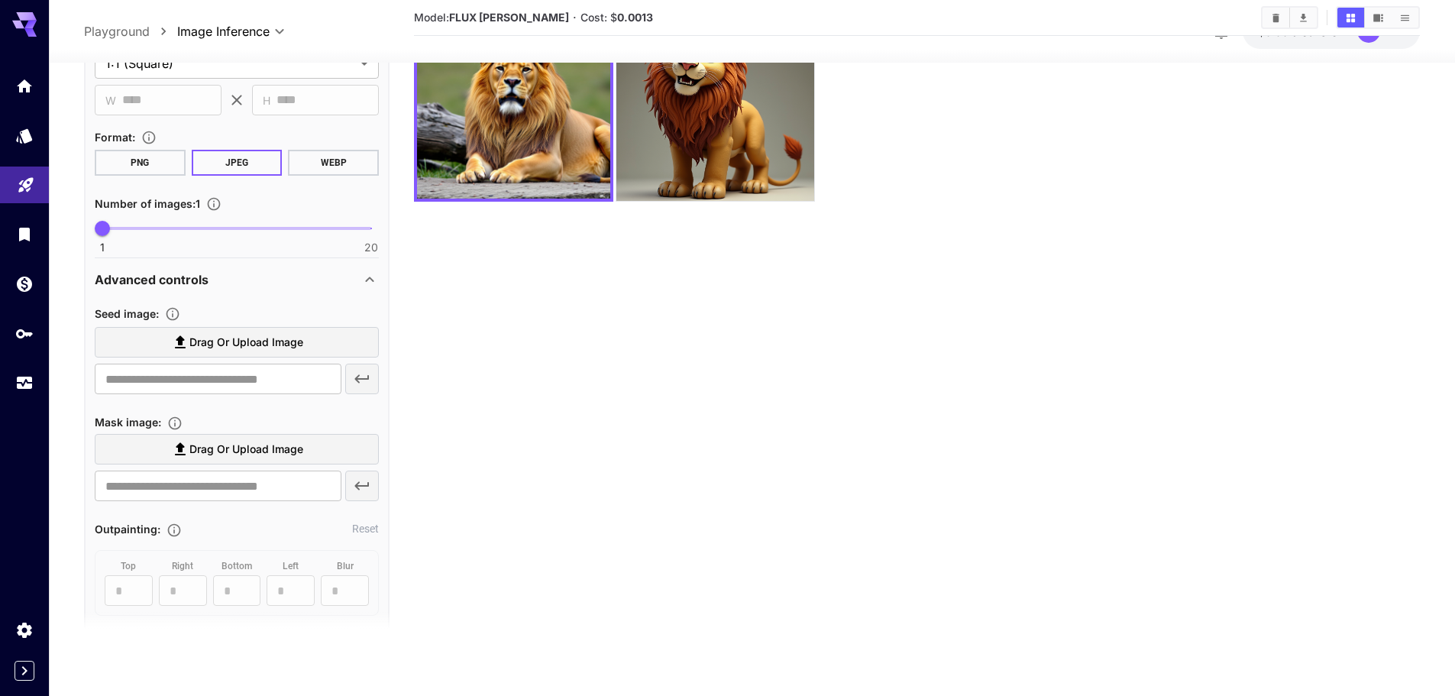
scroll to position [0, 0]
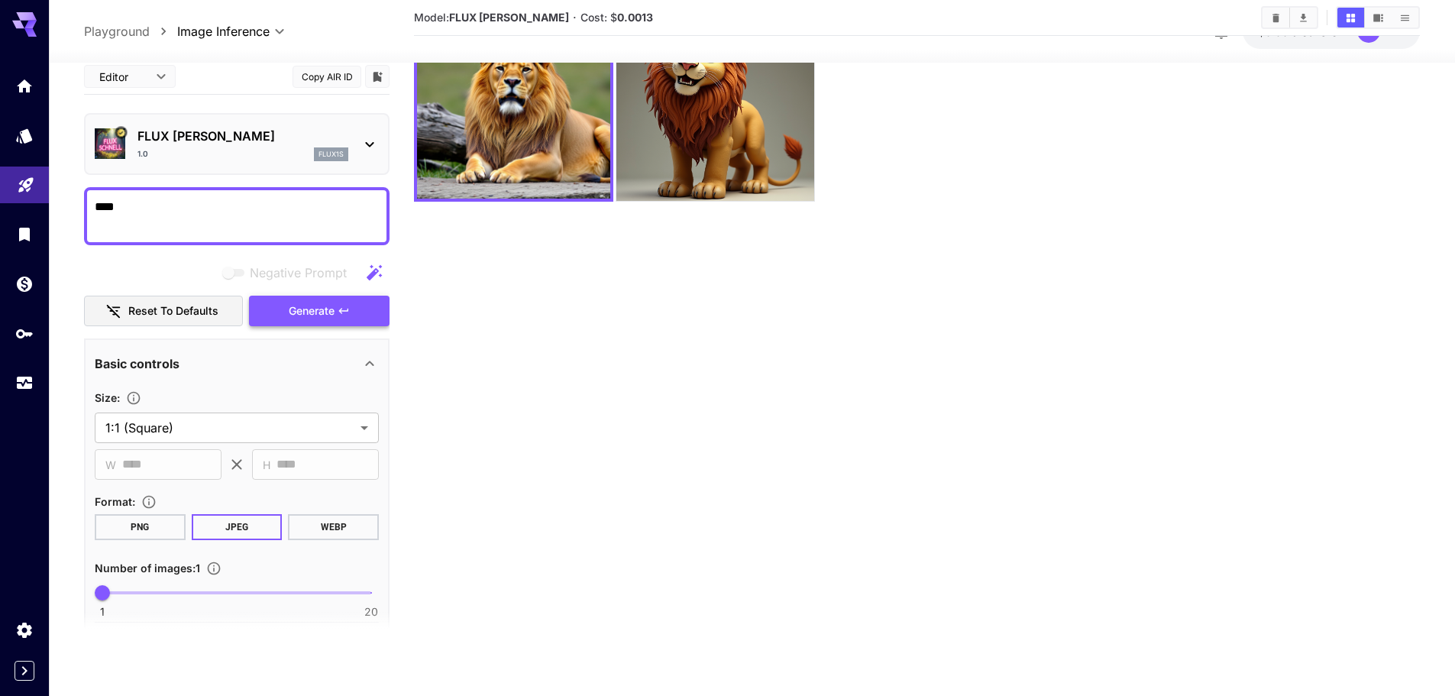
click at [332, 307] on span "Generate" at bounding box center [312, 310] width 46 height 19
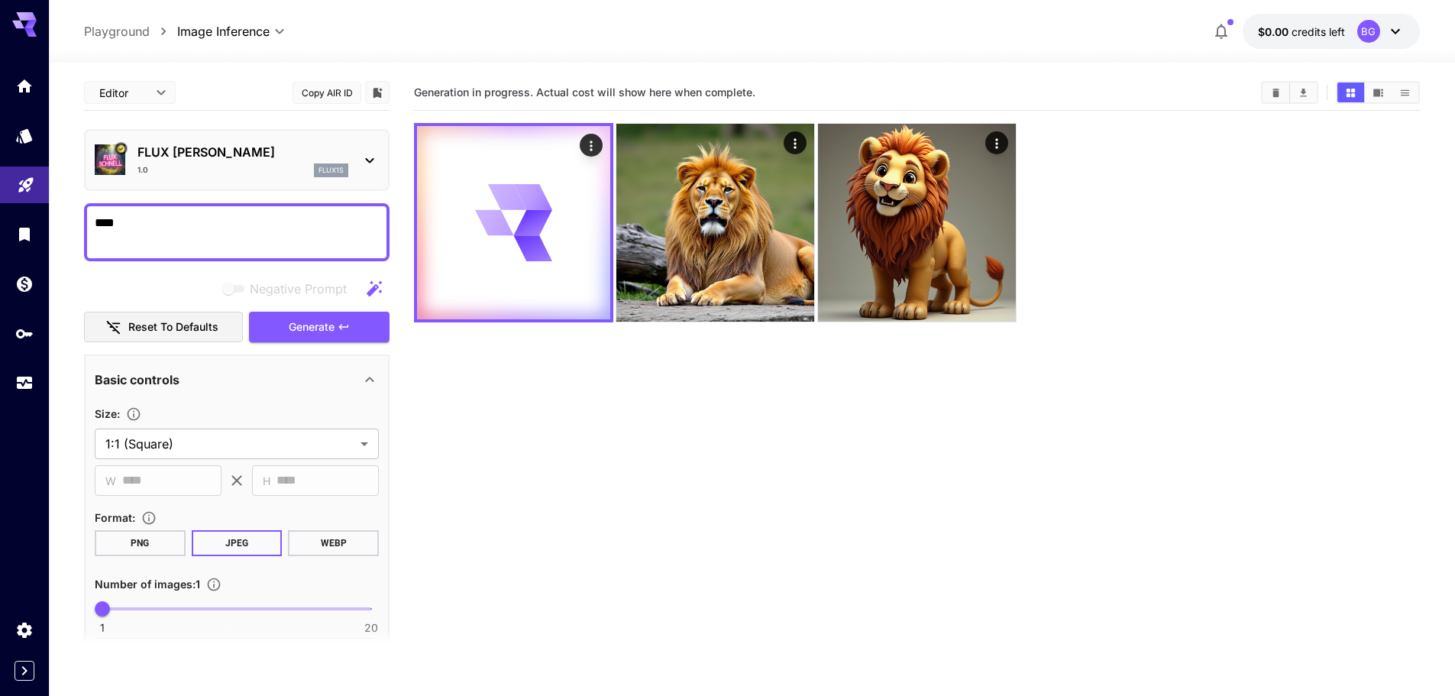
click at [605, 464] on section "Generation in progress. Actual cost will show here when complete." at bounding box center [917, 423] width 1006 height 696
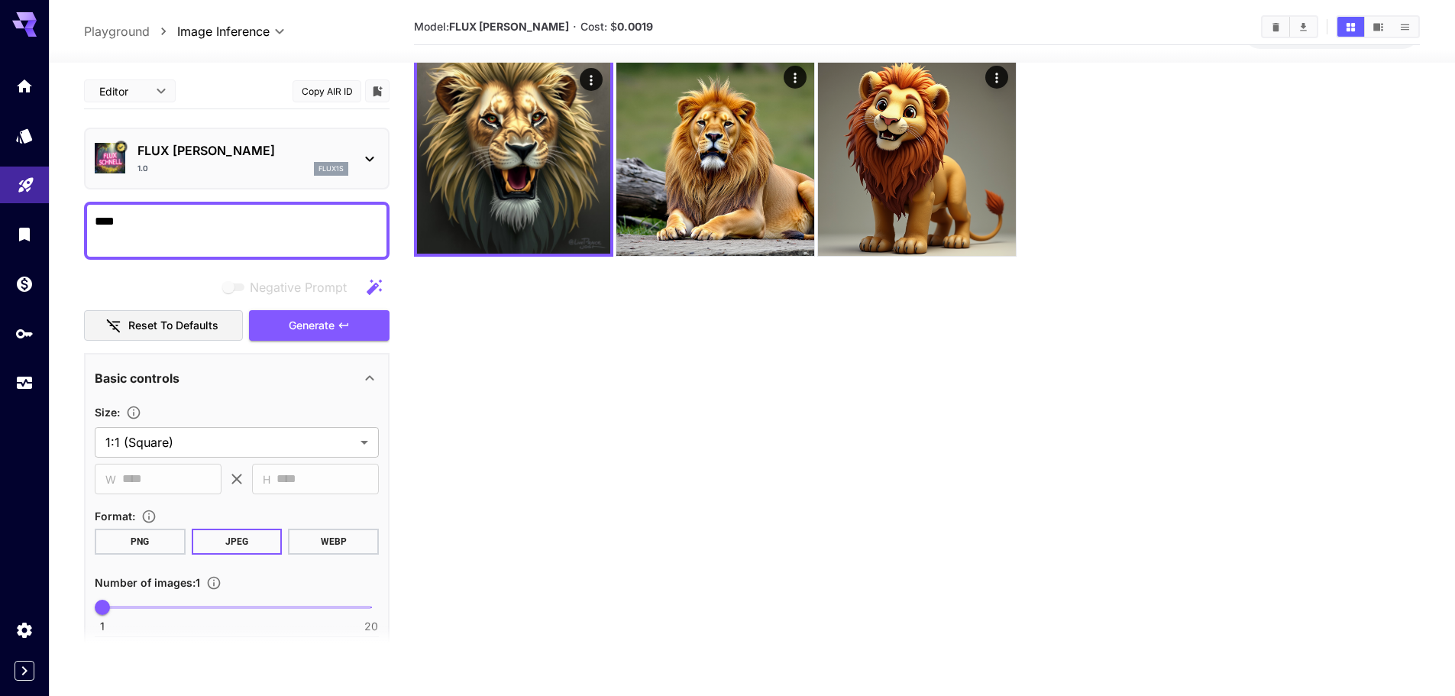
scroll to position [76, 0]
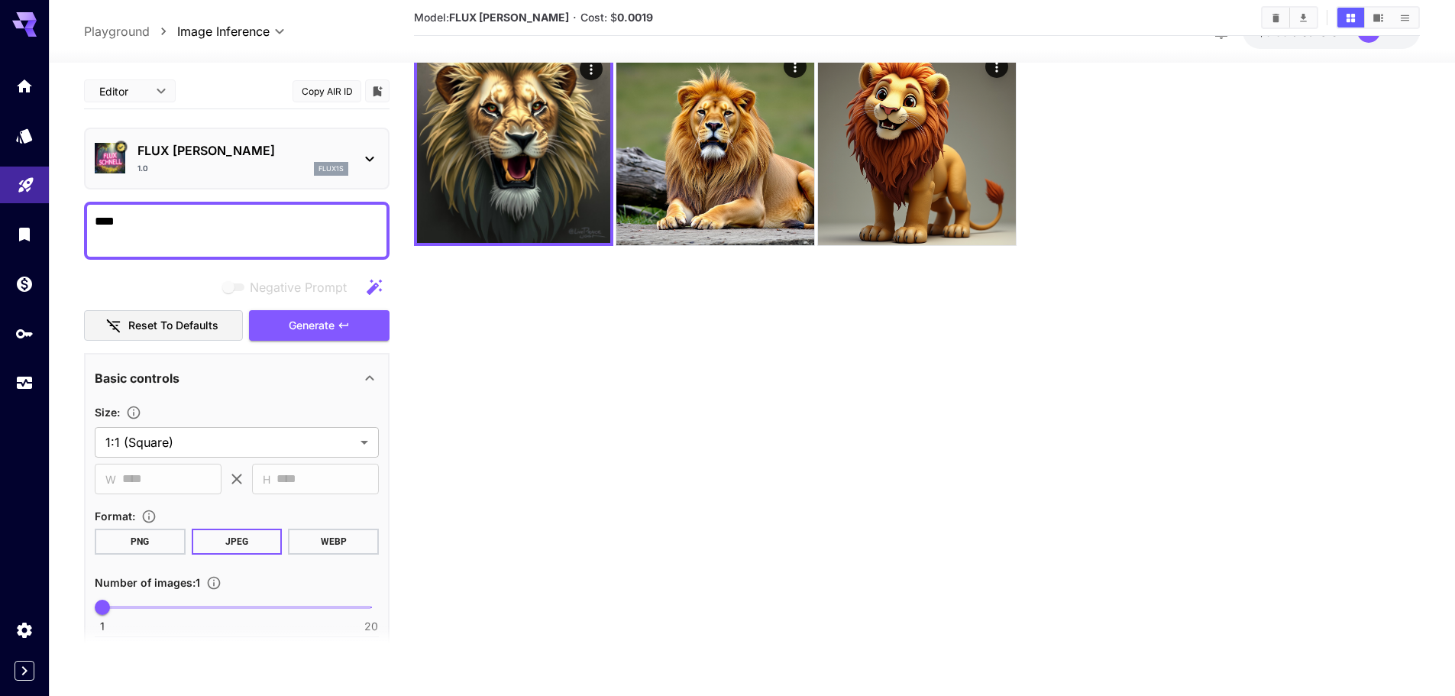
click at [582, 555] on section "Model: FLUX Schnell · Cost: $ 0.0019" at bounding box center [917, 346] width 1006 height 696
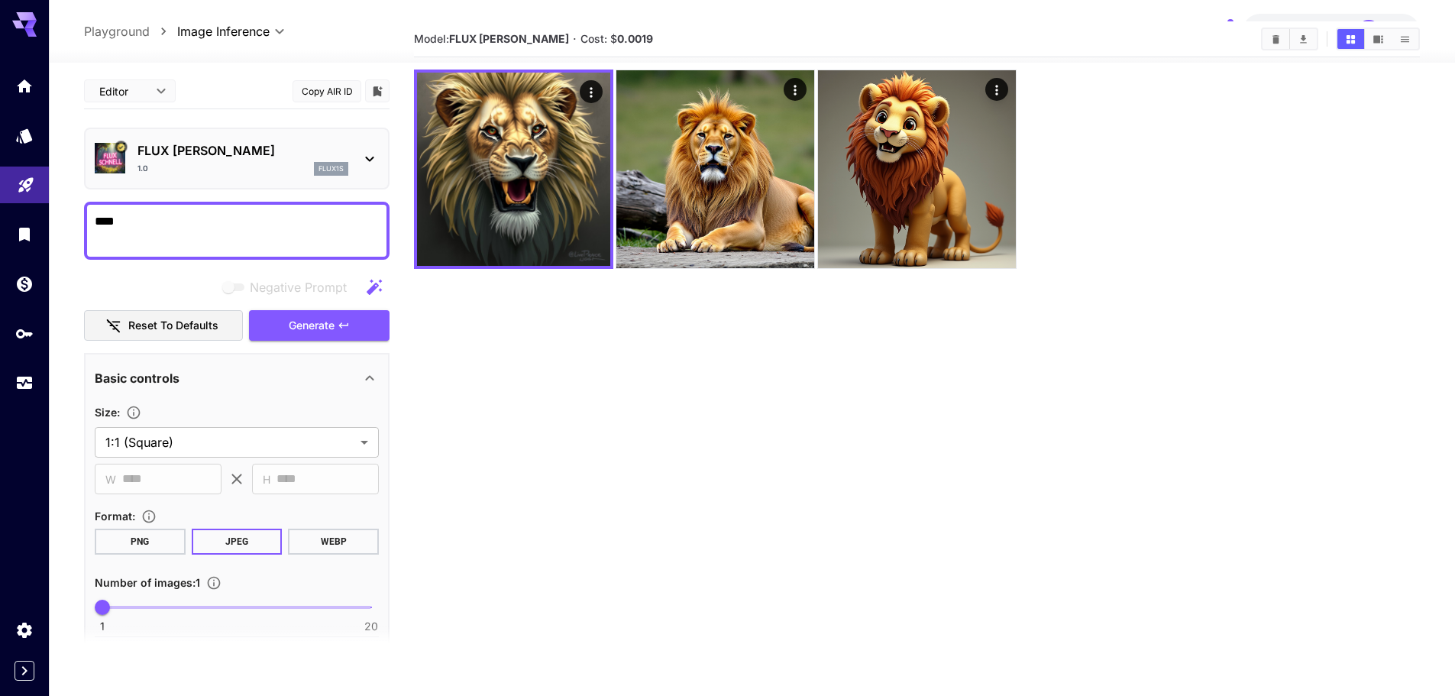
scroll to position [0, 0]
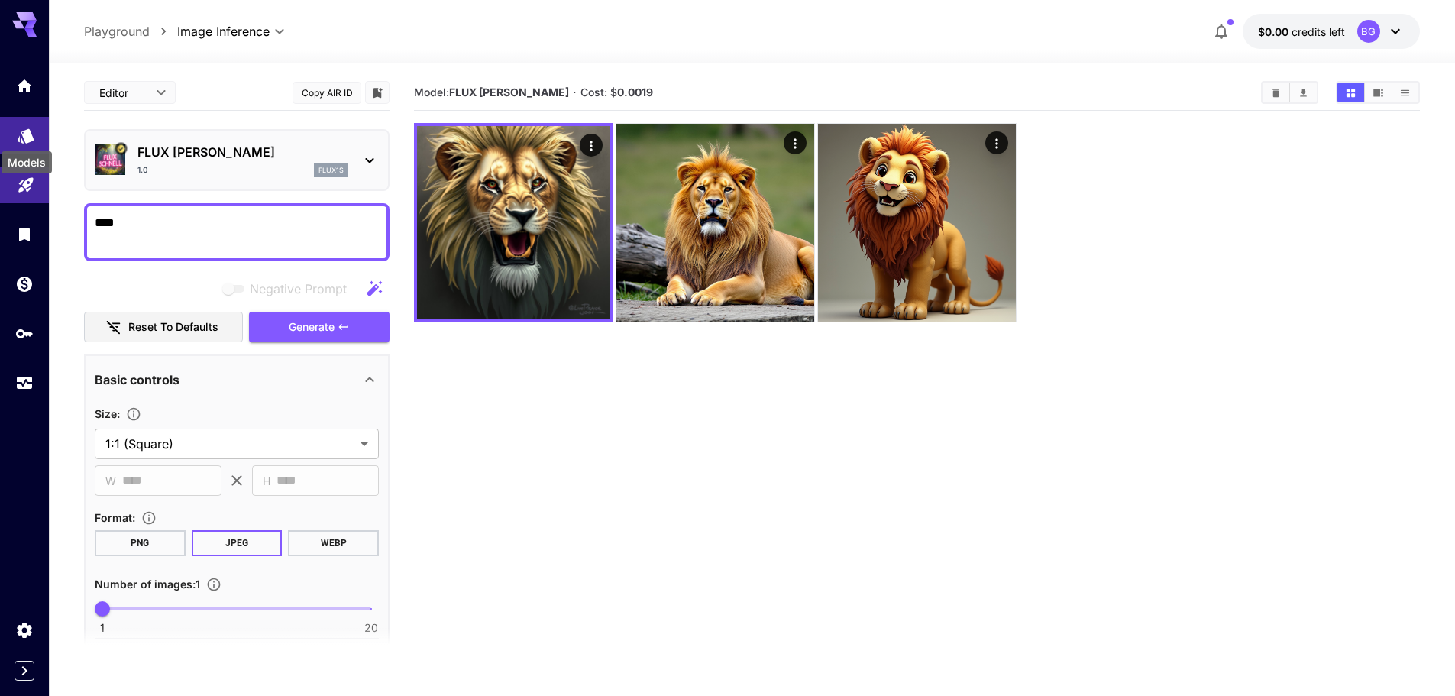
click at [25, 131] on icon "Models" at bounding box center [26, 131] width 16 height 15
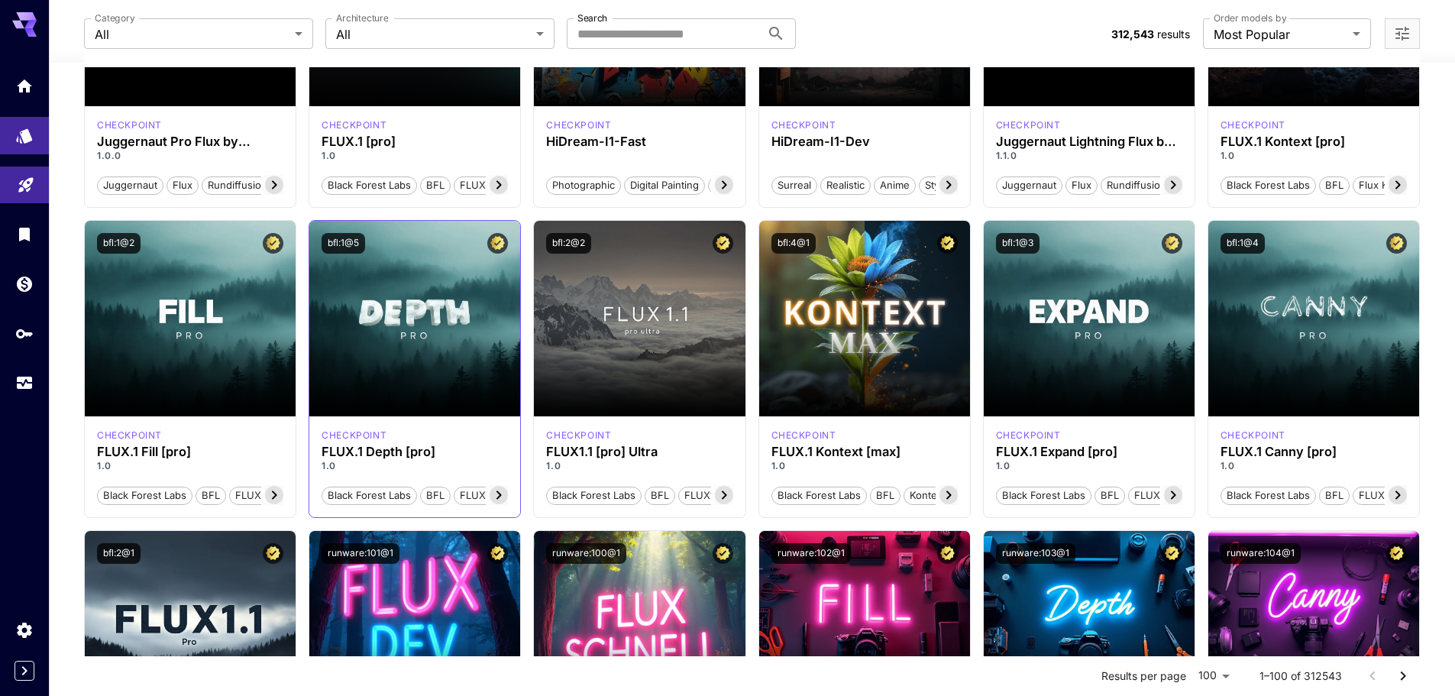
scroll to position [306, 0]
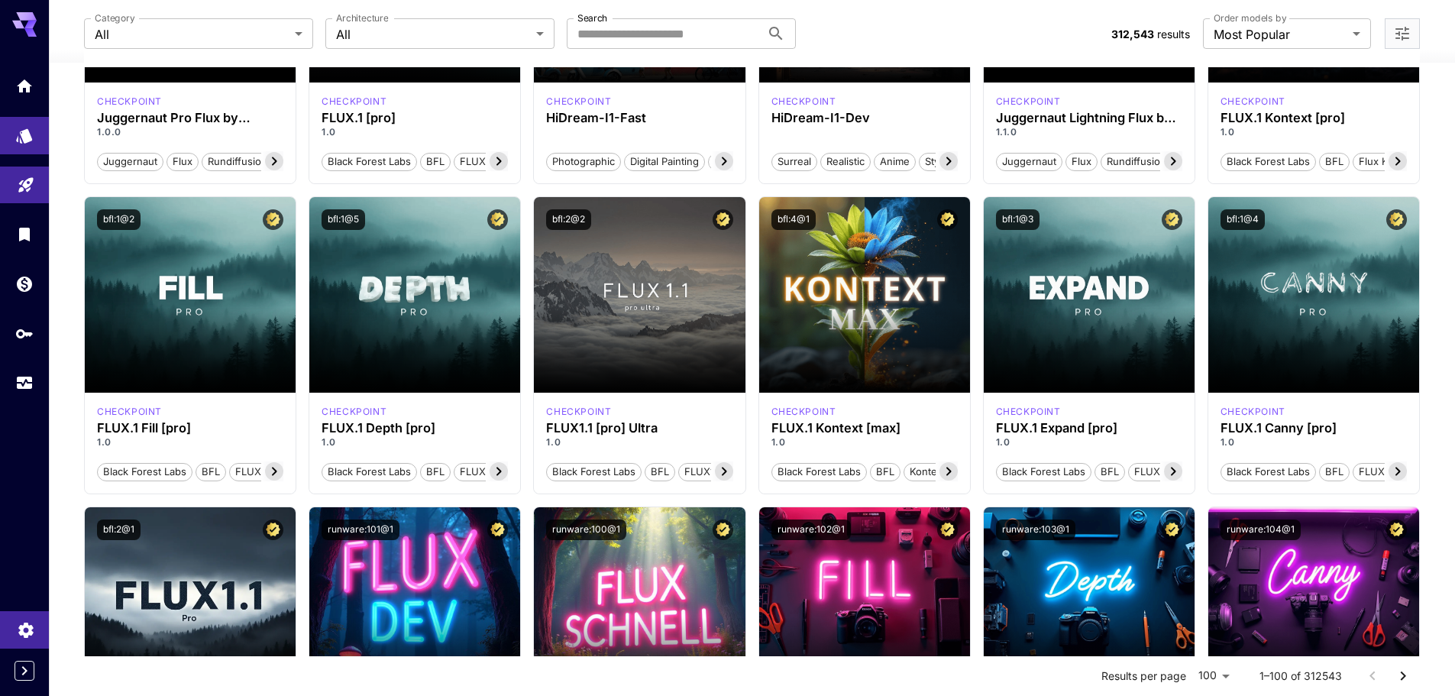
click at [11, 628] on link at bounding box center [24, 629] width 49 height 37
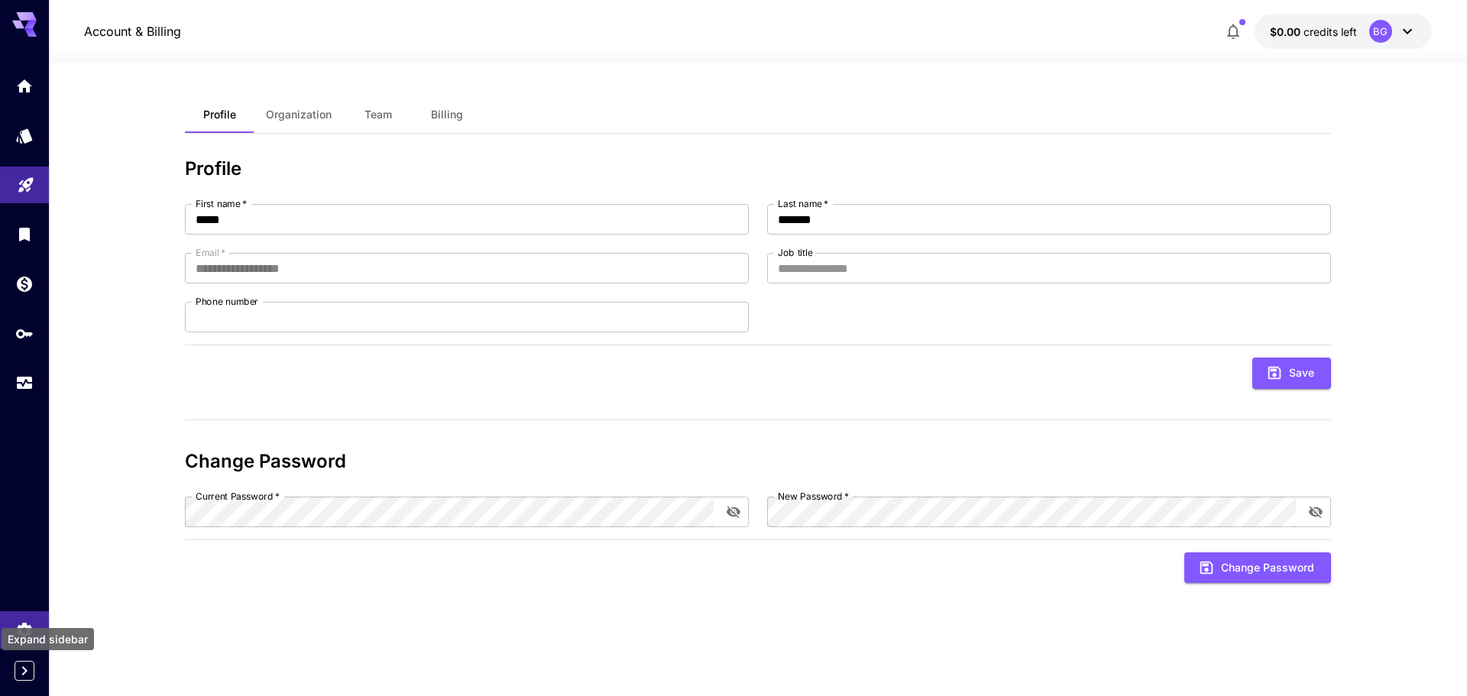
click at [30, 673] on icon "Expand sidebar" at bounding box center [24, 671] width 18 height 18
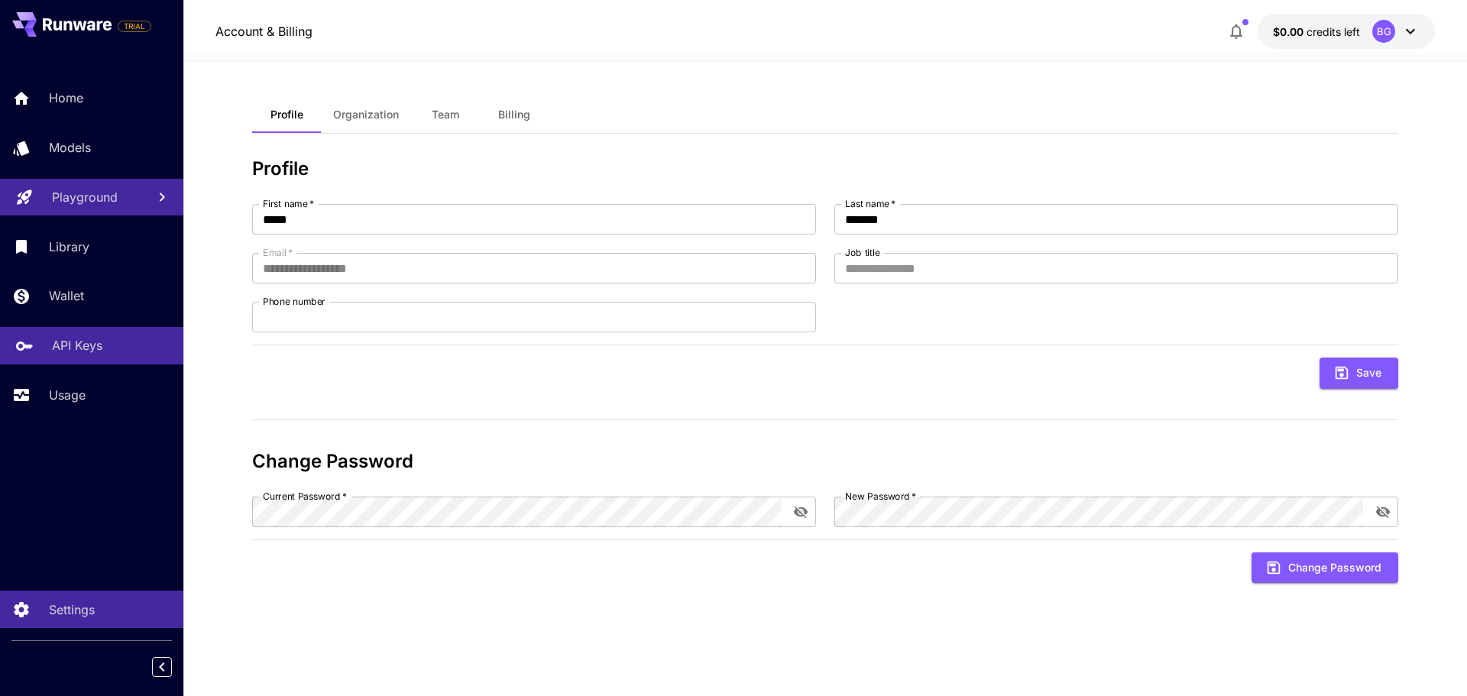
click at [107, 351] on div "API Keys" at bounding box center [111, 345] width 119 height 18
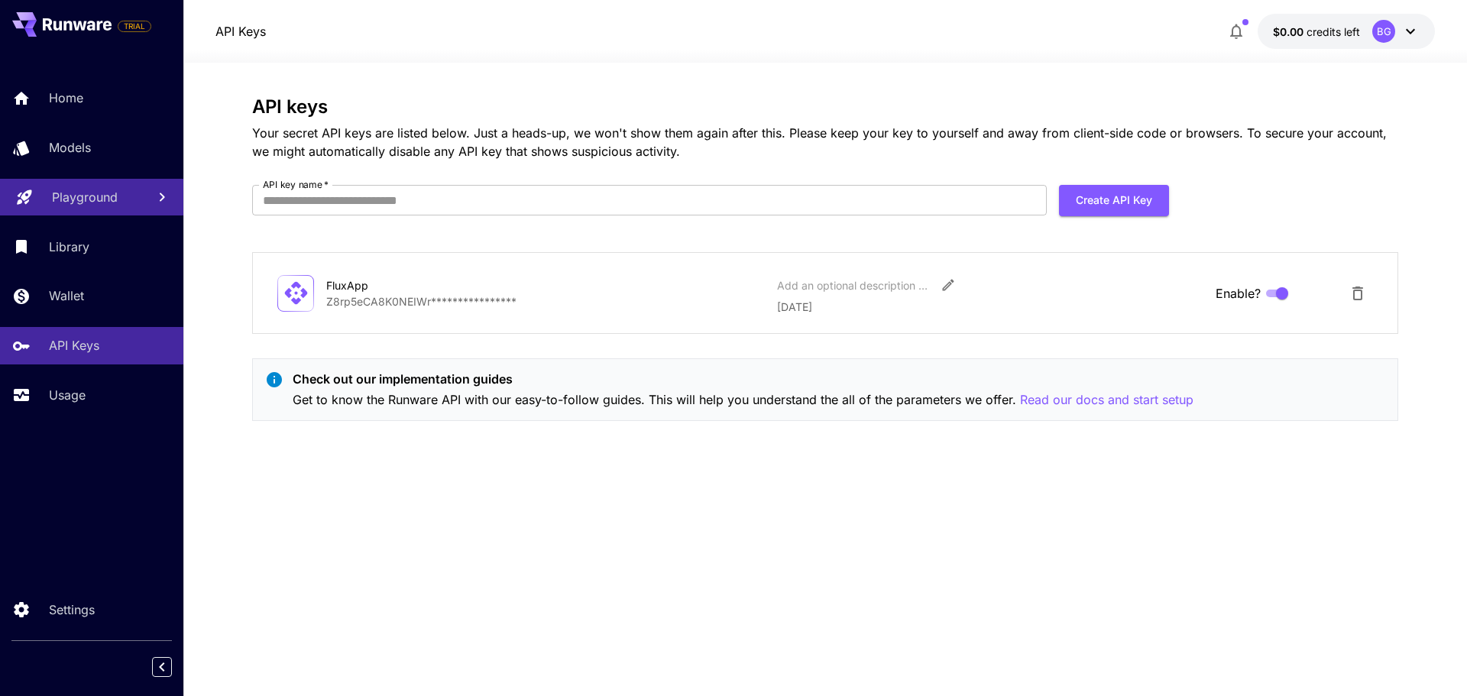
click at [394, 507] on div "**********" at bounding box center [825, 379] width 1146 height 566
click at [401, 500] on div "**********" at bounding box center [825, 379] width 1146 height 566
click at [1053, 402] on p "Read our docs and start setup" at bounding box center [1106, 399] width 173 height 19
